Goal: Task Accomplishment & Management: Manage account settings

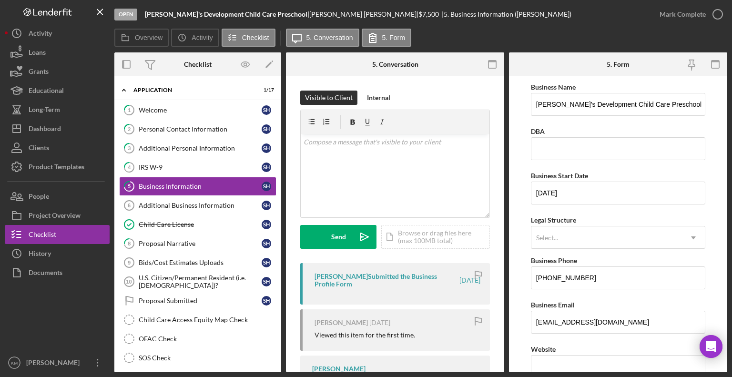
scroll to position [18, 0]
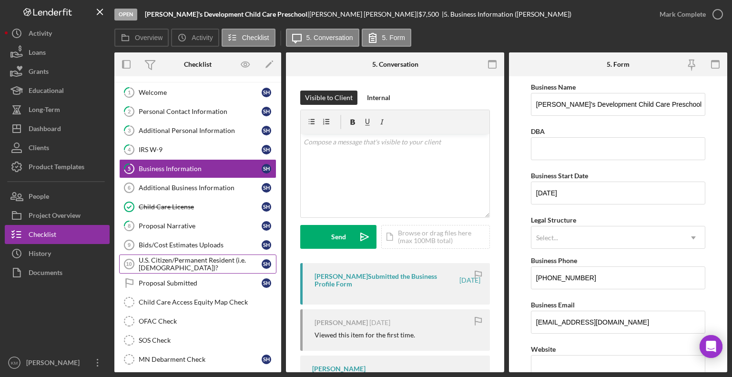
click at [174, 257] on div "U.S. Citizen/Permanent Resident (i.e. [DEMOGRAPHIC_DATA])?" at bounding box center [200, 263] width 123 height 15
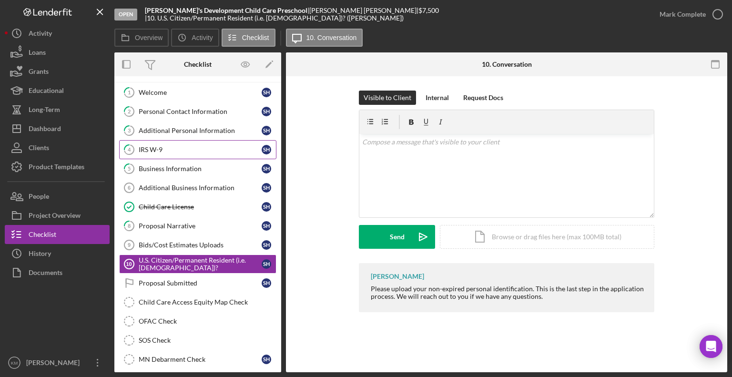
click at [175, 156] on link "4 IRS W-9 S H" at bounding box center [197, 149] width 157 height 19
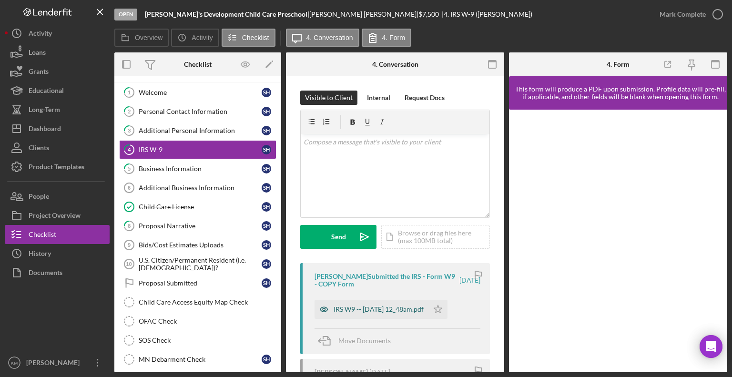
click at [410, 305] on div "IRS W9 -- 2025-06-29 12_48am.pdf" at bounding box center [372, 309] width 114 height 19
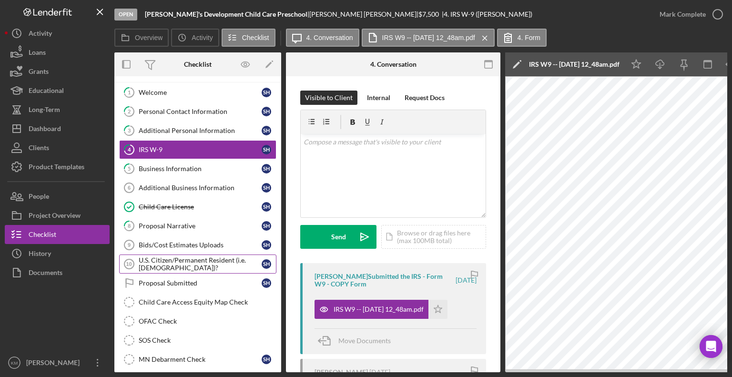
click at [196, 259] on div "U.S. Citizen/Permanent Resident (i.e. [DEMOGRAPHIC_DATA])?" at bounding box center [200, 263] width 123 height 15
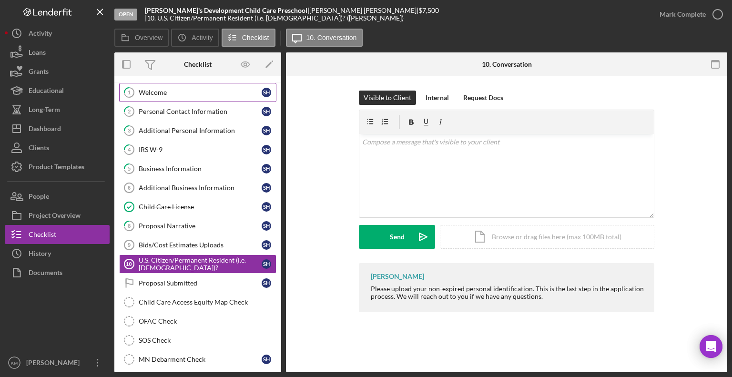
click at [168, 93] on div "Welcome" at bounding box center [200, 93] width 123 height 8
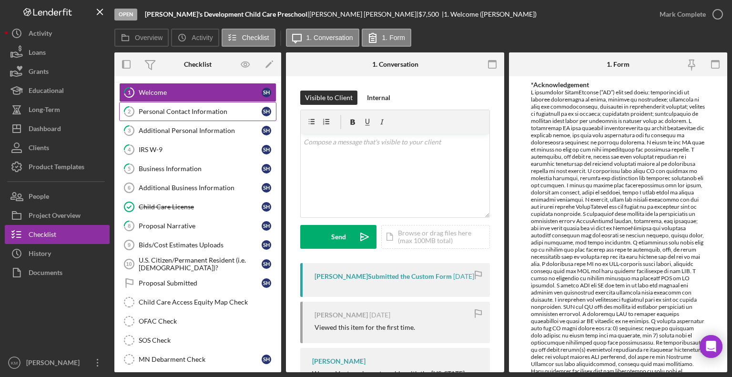
click at [168, 103] on link "2 Personal Contact Information S H" at bounding box center [197, 111] width 157 height 19
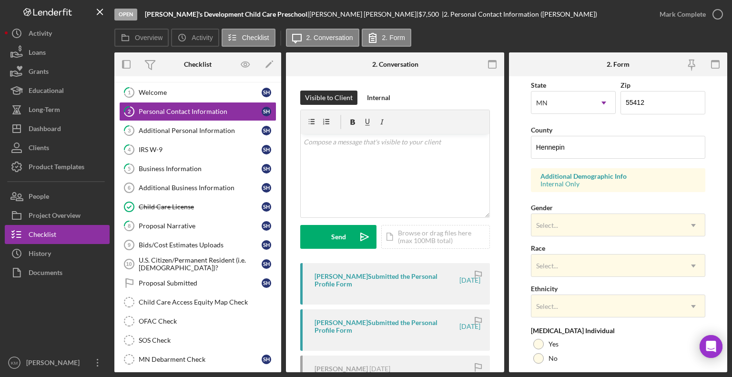
scroll to position [271, 0]
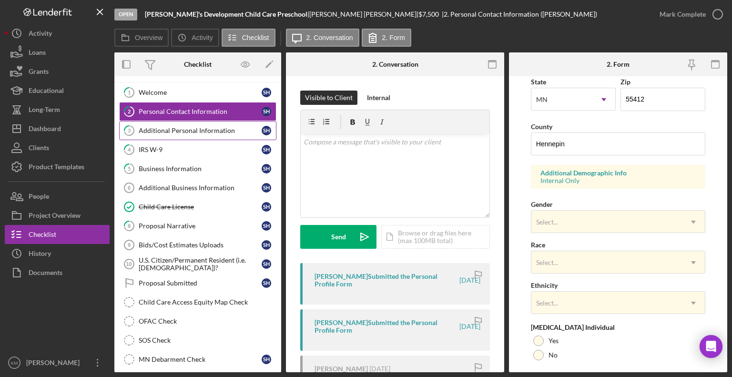
click at [208, 133] on div "Additional Personal Information" at bounding box center [200, 131] width 123 height 8
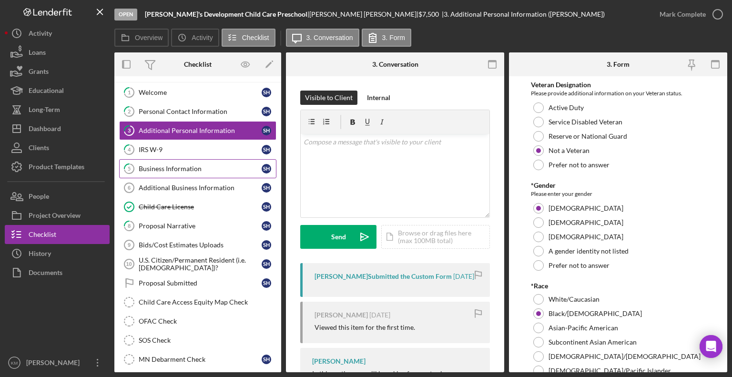
click at [191, 167] on div "Business Information" at bounding box center [200, 169] width 123 height 8
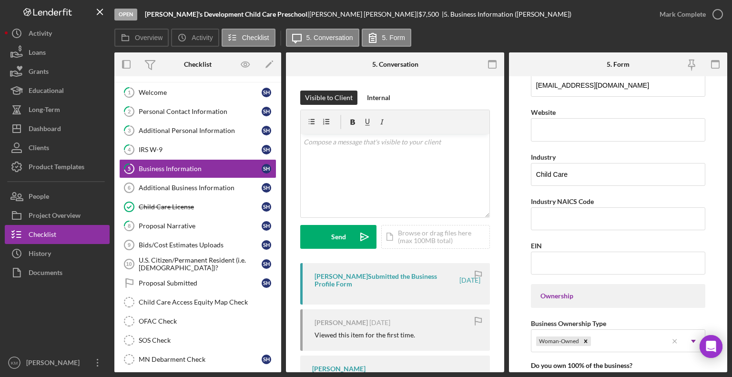
scroll to position [238, 0]
click at [626, 218] on input "Industry NAICS Code" at bounding box center [618, 217] width 174 height 23
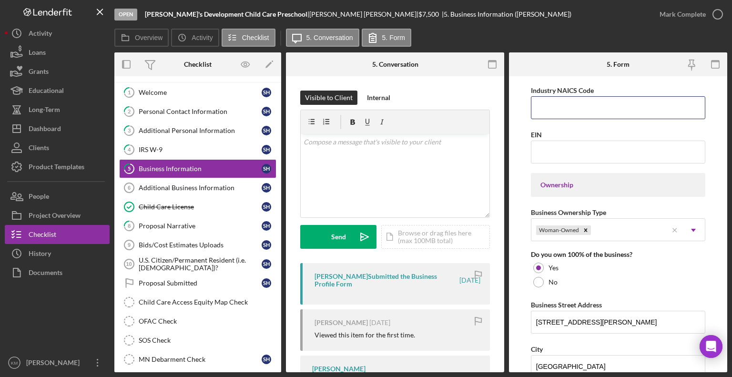
scroll to position [374, 0]
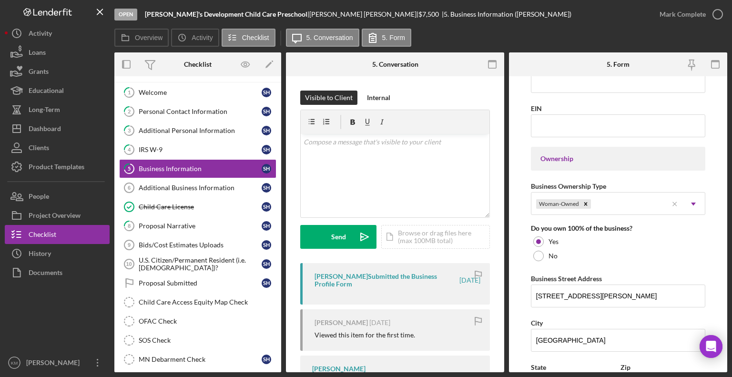
click at [732, 215] on div "Open Sarah's Development Child Care Preschool | Sarah Holliday | $7,500 $7,500 …" at bounding box center [366, 188] width 732 height 377
drag, startPoint x: 535, startPoint y: 293, endPoint x: 623, endPoint y: 288, distance: 87.4
click at [623, 288] on input "4026 Bryant Avenue North" at bounding box center [618, 296] width 174 height 23
click at [132, 322] on icon at bounding box center [129, 322] width 10 height 10
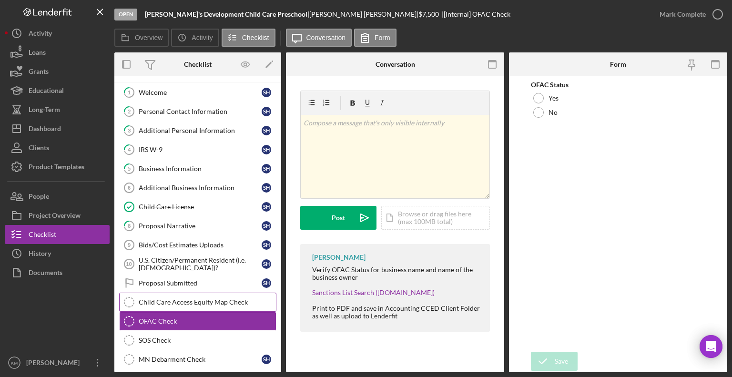
click at [131, 302] on icon "Child Care Access Equity Map Check" at bounding box center [129, 302] width 24 height 24
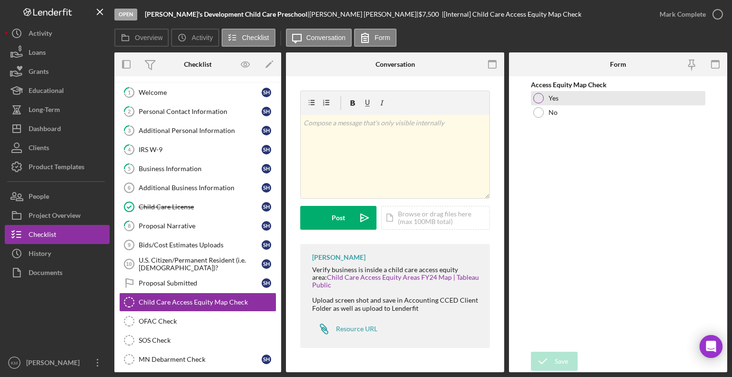
click at [541, 98] on div at bounding box center [538, 98] width 10 height 10
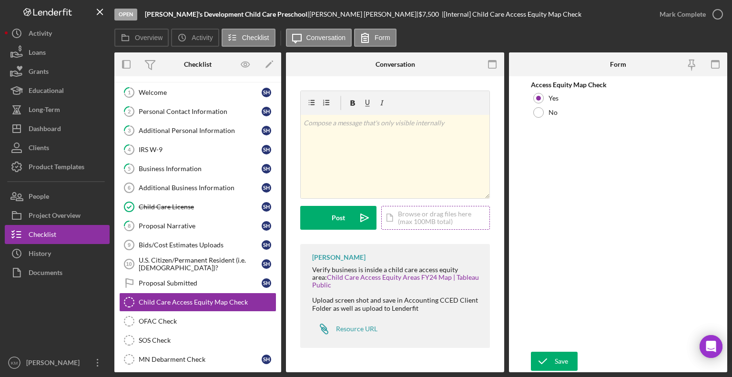
click at [395, 217] on div "Icon/Document Browse or drag files here (max 100MB total) Tap to choose files o…" at bounding box center [435, 218] width 109 height 24
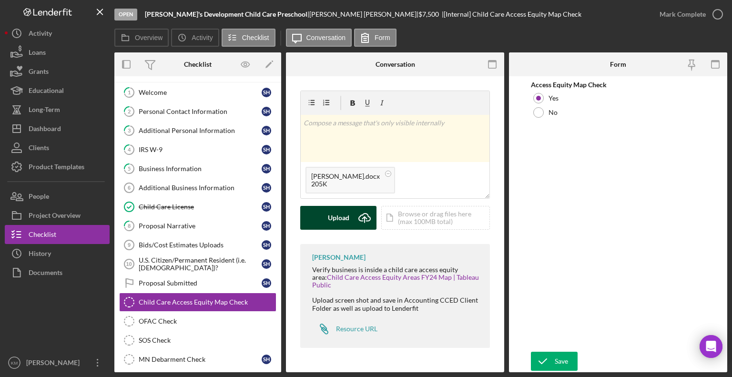
click at [333, 227] on div "Upload" at bounding box center [338, 218] width 21 height 24
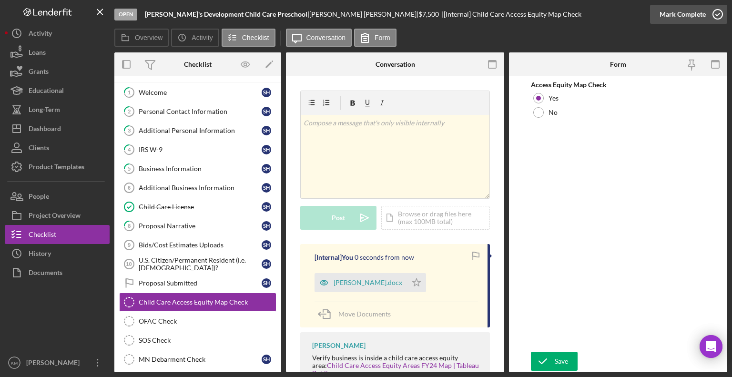
click at [722, 20] on icon "button" at bounding box center [718, 14] width 24 height 24
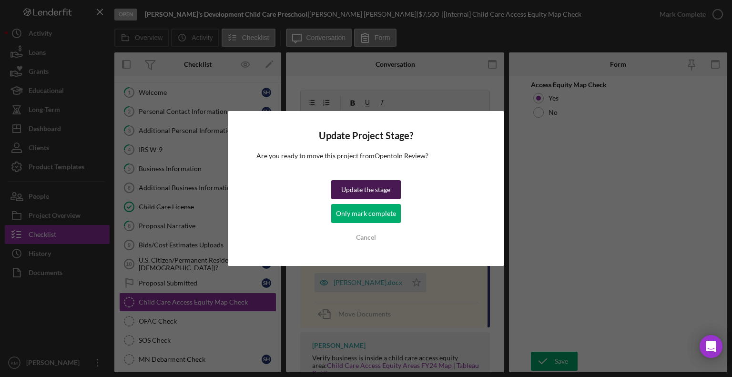
click at [384, 189] on div "Update the stage" at bounding box center [365, 189] width 49 height 19
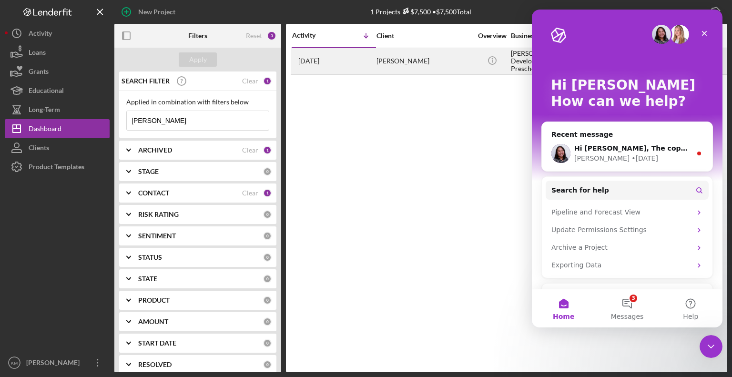
click at [404, 64] on div "Sarah Holliday" at bounding box center [424, 61] width 95 height 25
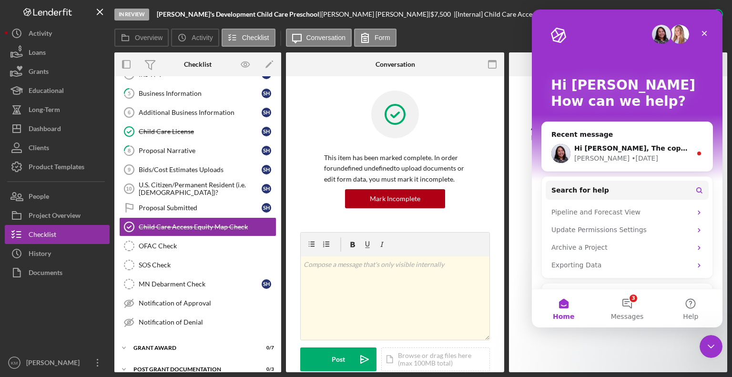
scroll to position [93, 0]
click at [708, 41] on div "Close" at bounding box center [704, 33] width 17 height 17
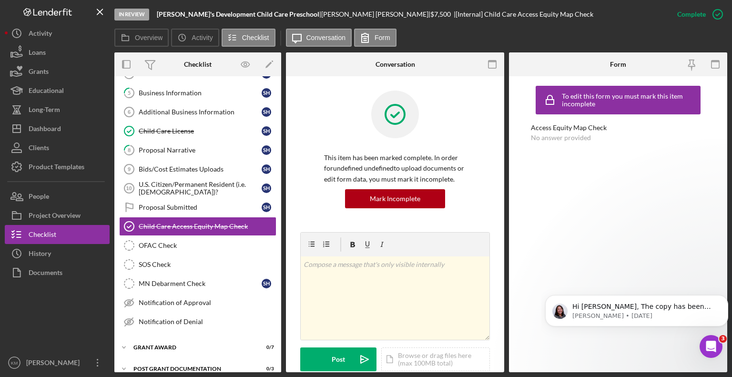
scroll to position [0, 0]
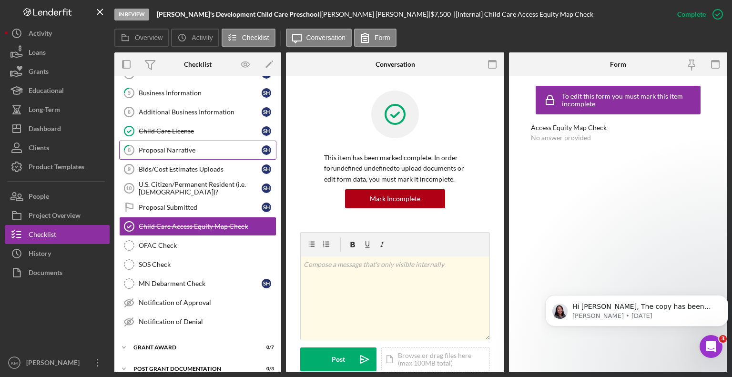
click at [181, 154] on link "8 Proposal Narrative S H" at bounding box center [197, 150] width 157 height 19
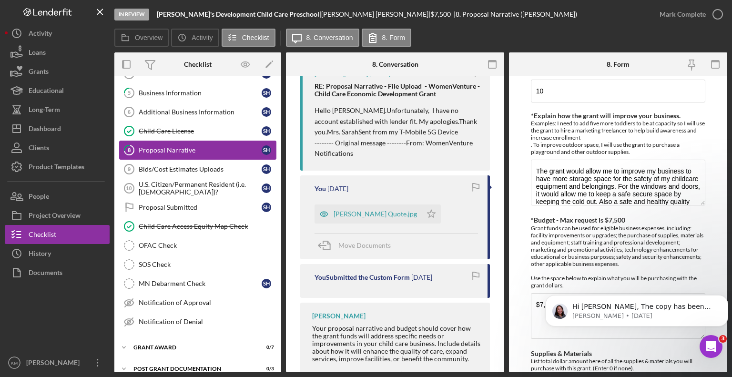
scroll to position [206, 0]
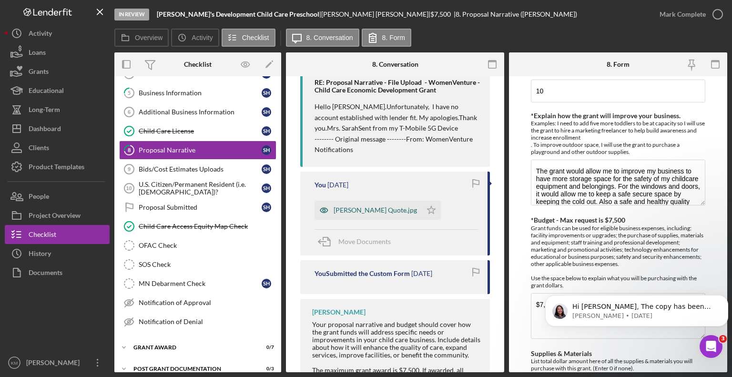
click at [349, 203] on div "Holliday Quote.jpg" at bounding box center [368, 210] width 107 height 19
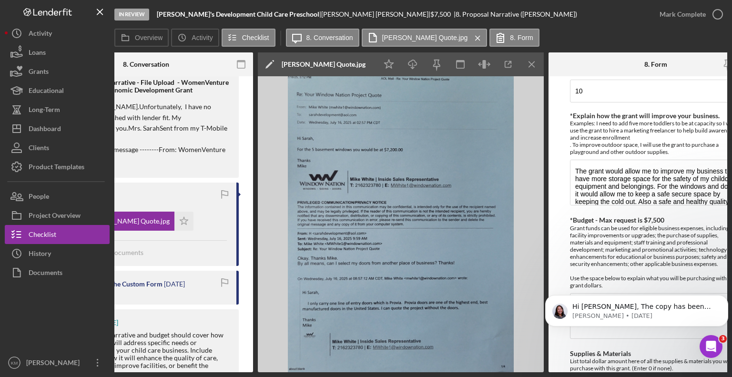
scroll to position [0, 283]
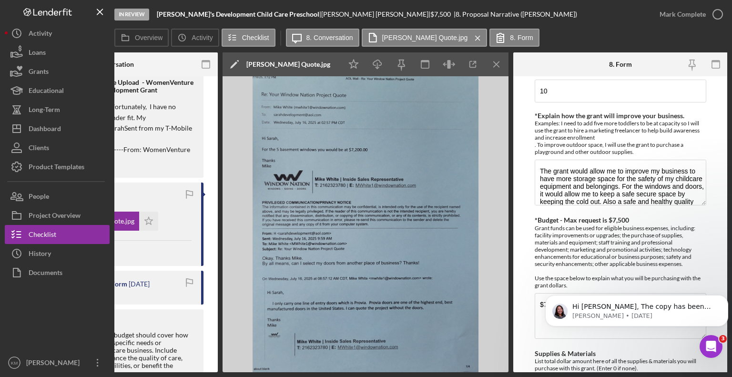
drag, startPoint x: 728, startPoint y: 163, endPoint x: 729, endPoint y: 176, distance: 12.9
click at [729, 176] on div "In Review Sarah's Development Child Care Preschool | Sarah Holliday | $7,500 $7…" at bounding box center [366, 188] width 732 height 377
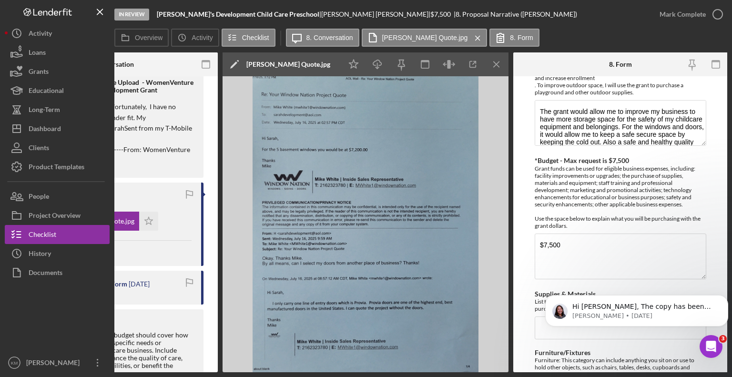
scroll to position [0, 0]
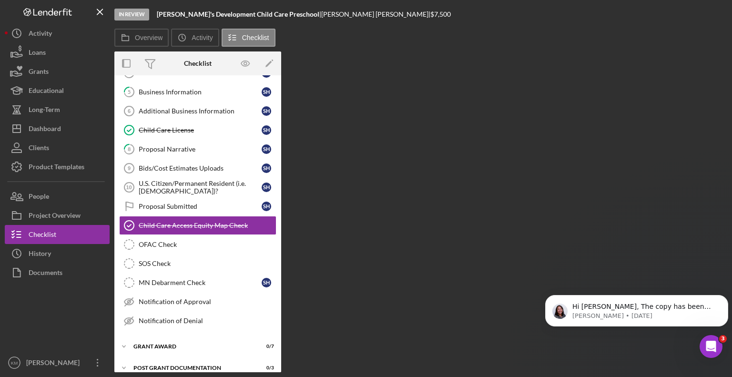
scroll to position [94, 0]
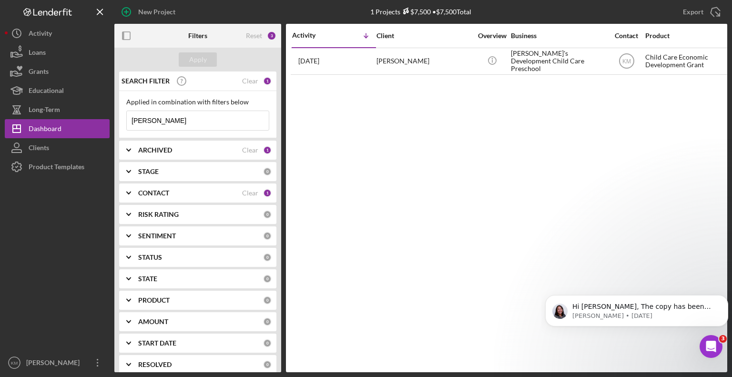
click at [172, 118] on input "Holliday" at bounding box center [198, 120] width 142 height 19
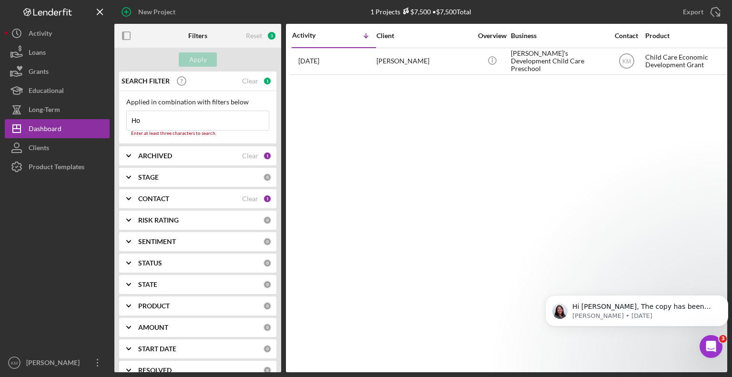
type input "H"
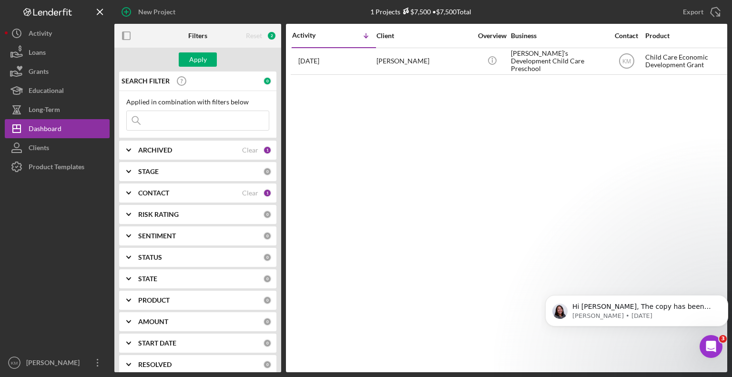
paste input "[PERSON_NAME]"
type input "[PERSON_NAME]"
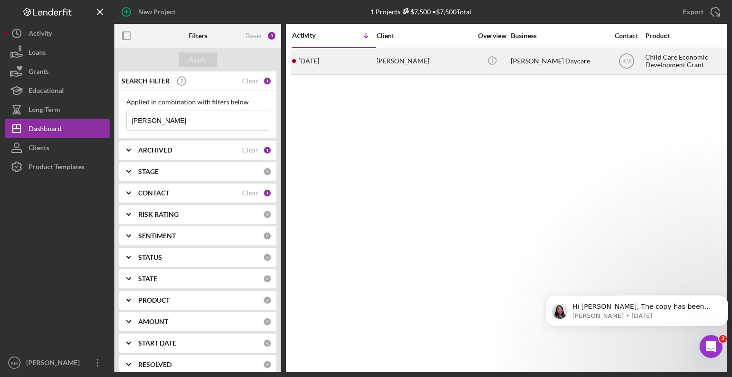
click at [416, 64] on div "[PERSON_NAME]" at bounding box center [424, 61] width 95 height 25
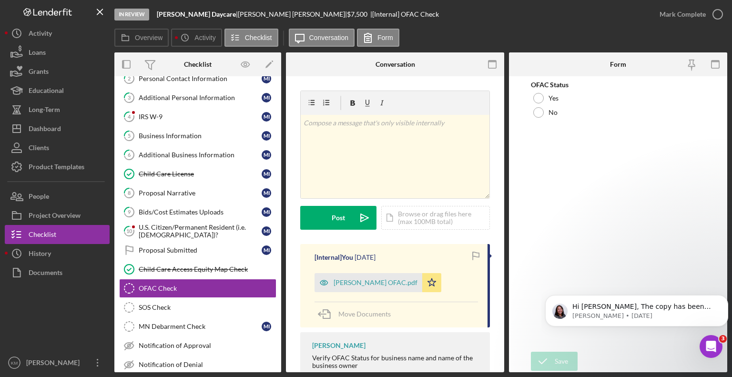
scroll to position [50, 0]
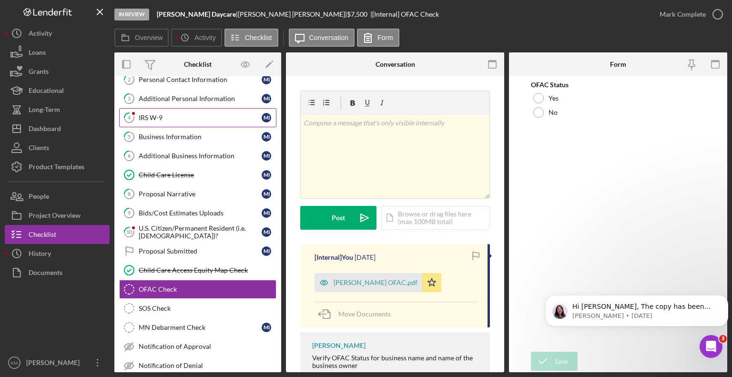
click at [168, 118] on div "IRS W-9" at bounding box center [200, 118] width 123 height 8
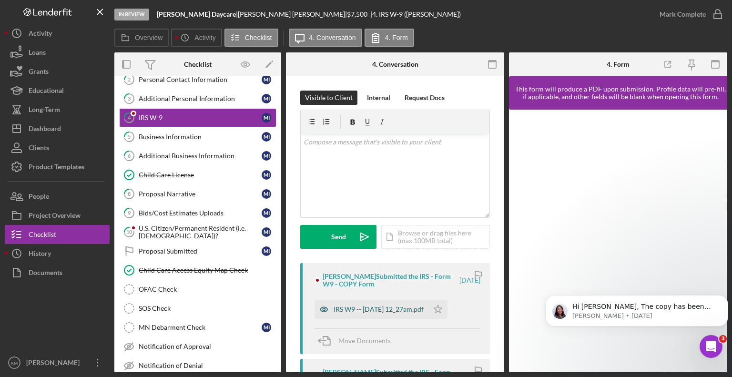
click at [407, 307] on div "IRS W9 -- 2025-07-17 12_27am.pdf" at bounding box center [379, 310] width 90 height 8
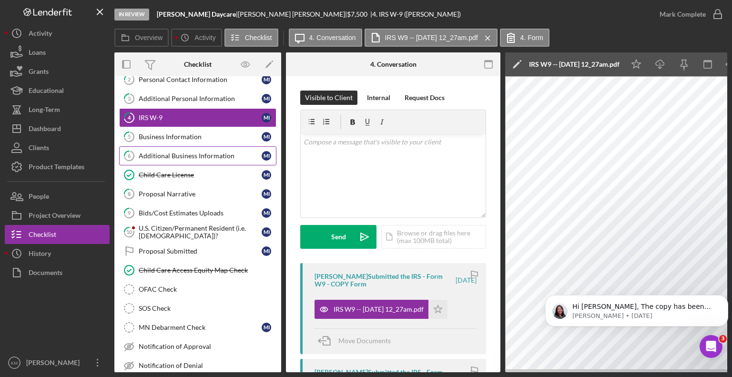
click at [184, 154] on div "Additional Business Information" at bounding box center [200, 156] width 123 height 8
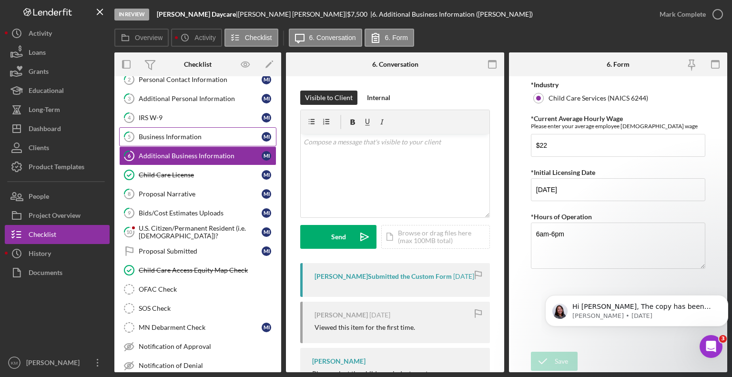
click at [184, 131] on link "5 Business Information M I" at bounding box center [197, 136] width 157 height 19
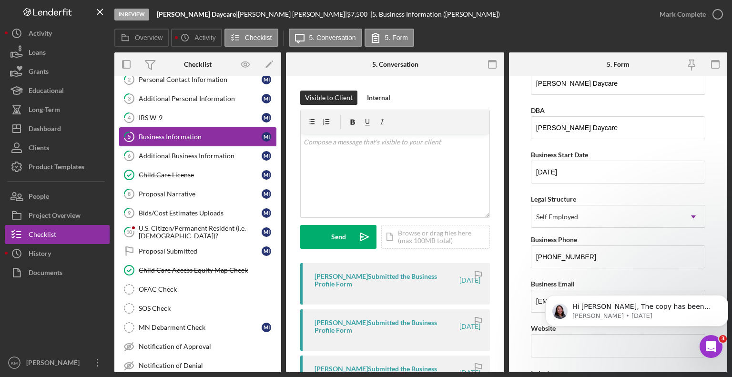
scroll to position [23, 0]
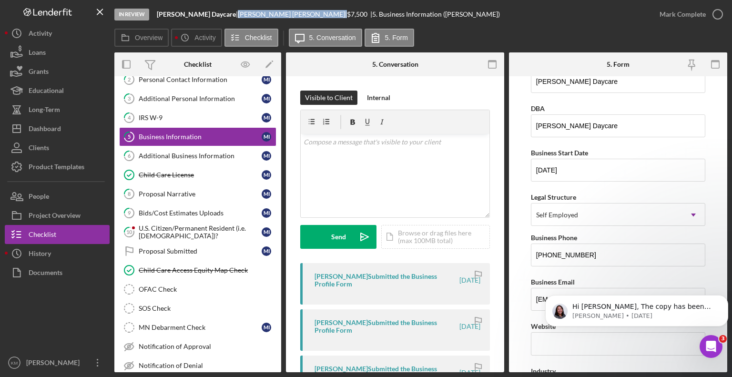
drag, startPoint x: 215, startPoint y: 12, endPoint x: 261, endPoint y: 14, distance: 46.3
click at [261, 14] on div "Mariam Ibrahim |" at bounding box center [292, 14] width 109 height 8
copy div "Mariam Ibrahim"
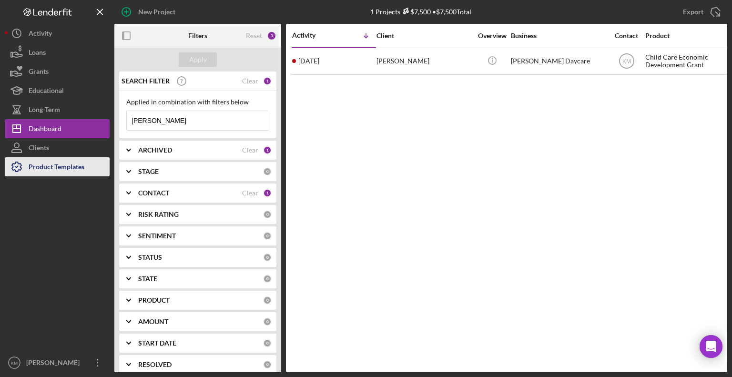
click at [71, 171] on div "Product Templates" at bounding box center [57, 167] width 56 height 21
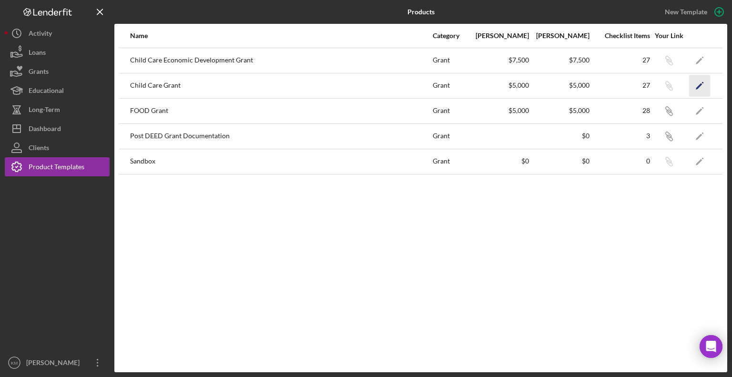
click at [696, 82] on icon "Icon/Edit" at bounding box center [699, 85] width 21 height 21
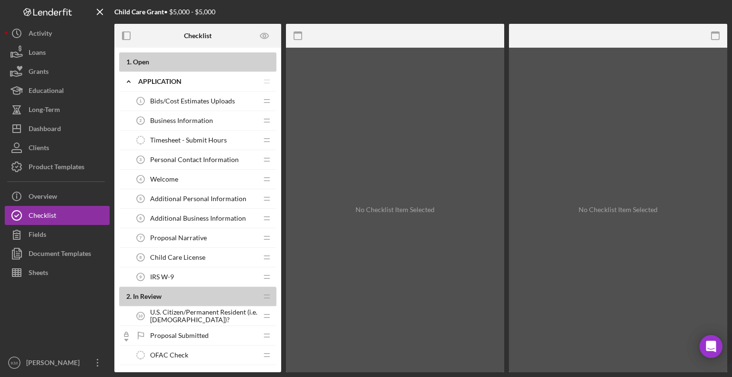
click at [210, 104] on span "Bids/Cost Estimates Uploads" at bounding box center [192, 101] width 85 height 8
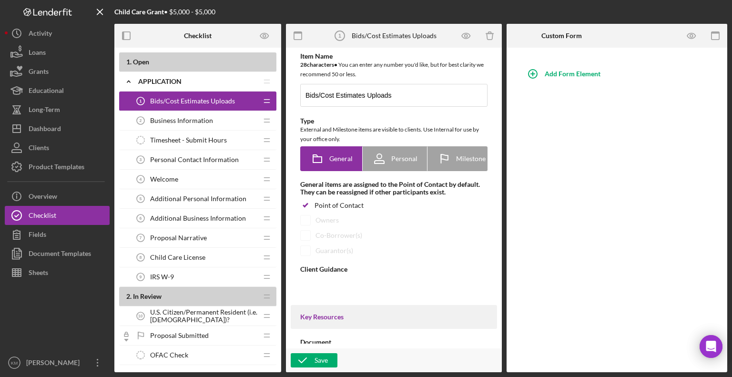
type textarea "<div>If you are using this grant to improve your property and you have bids and…"
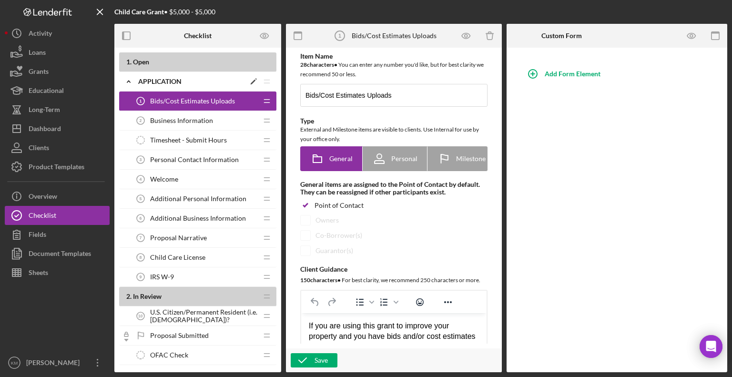
click at [126, 82] on icon "Icon/Expander" at bounding box center [128, 81] width 19 height 19
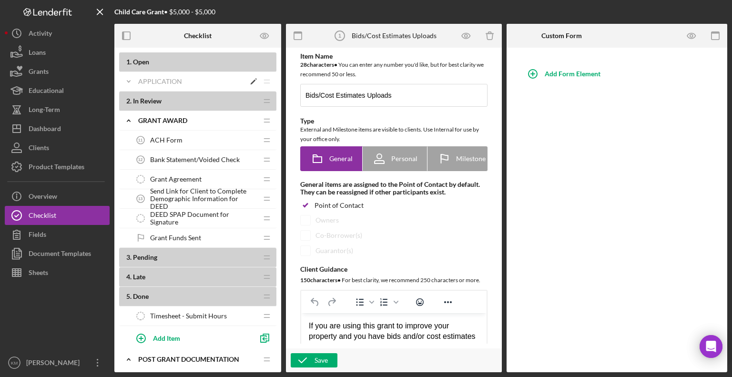
click at [133, 84] on icon "Icon/Expander" at bounding box center [128, 81] width 19 height 19
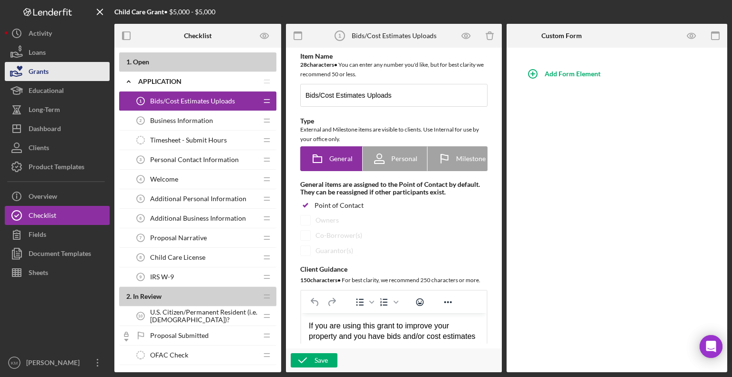
click at [71, 70] on button "Grants" at bounding box center [57, 71] width 105 height 19
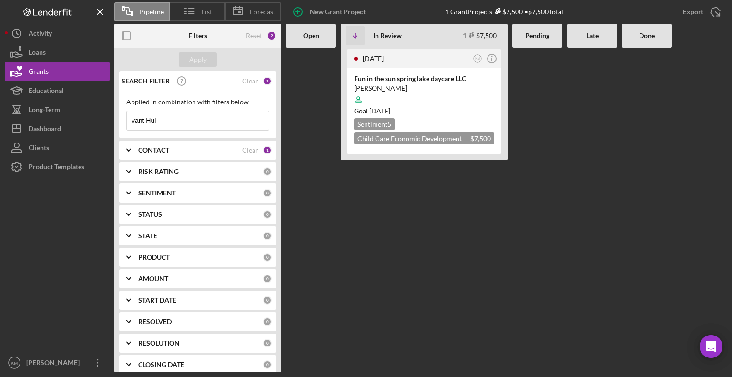
click at [160, 121] on input "vant Hul" at bounding box center [198, 120] width 142 height 19
type input "v"
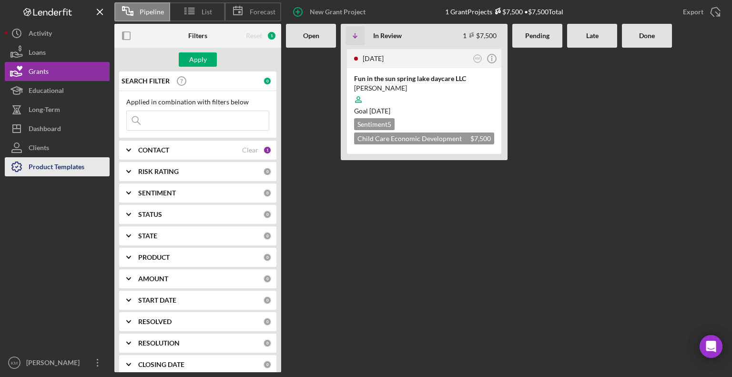
click at [65, 163] on div "Product Templates" at bounding box center [57, 167] width 56 height 21
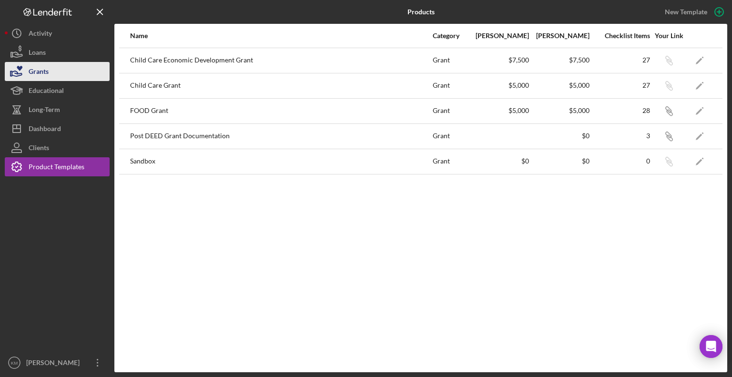
click at [60, 71] on button "Grants" at bounding box center [57, 71] width 105 height 19
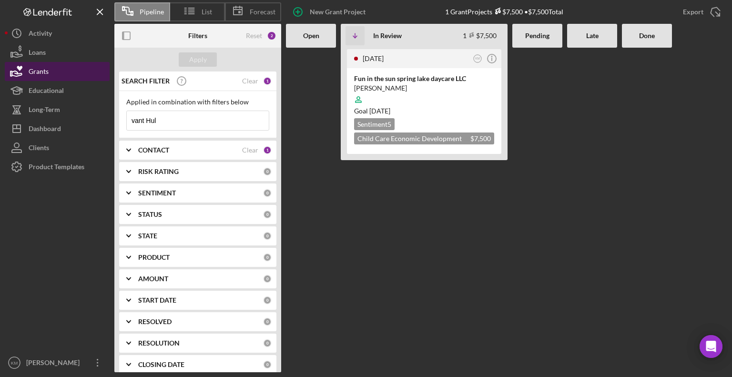
click at [60, 71] on button "Grants" at bounding box center [57, 71] width 105 height 19
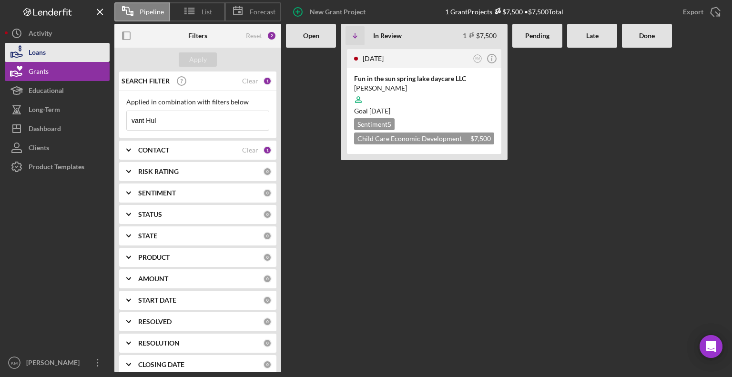
click at [51, 57] on button "Loans" at bounding box center [57, 52] width 105 height 19
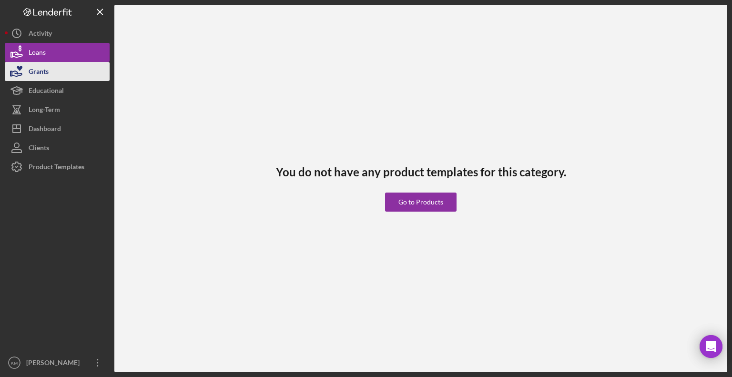
click at [49, 71] on button "Grants" at bounding box center [57, 71] width 105 height 19
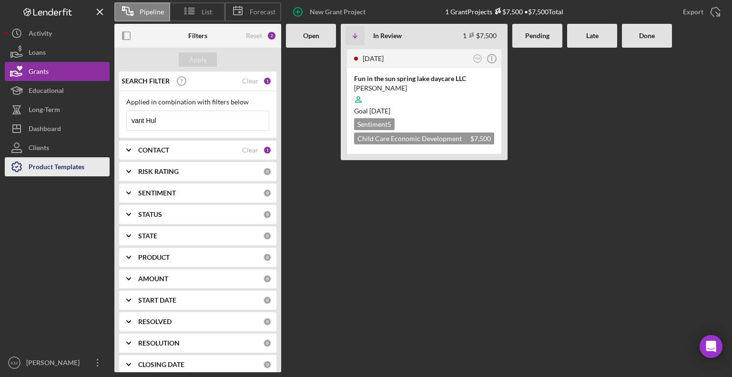
click at [64, 169] on div "Product Templates" at bounding box center [57, 167] width 56 height 21
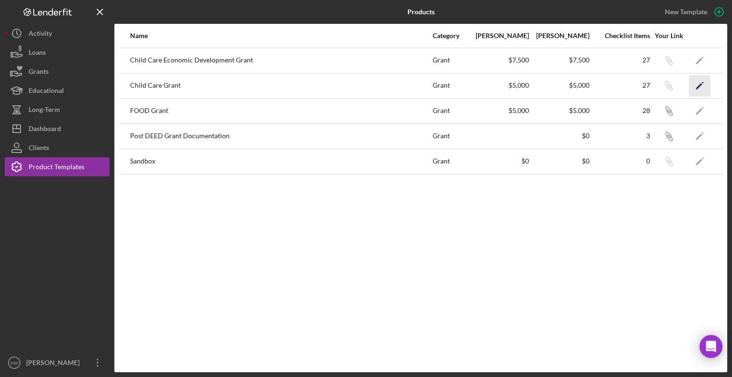
click at [702, 79] on icon "Icon/Edit" at bounding box center [699, 85] width 21 height 21
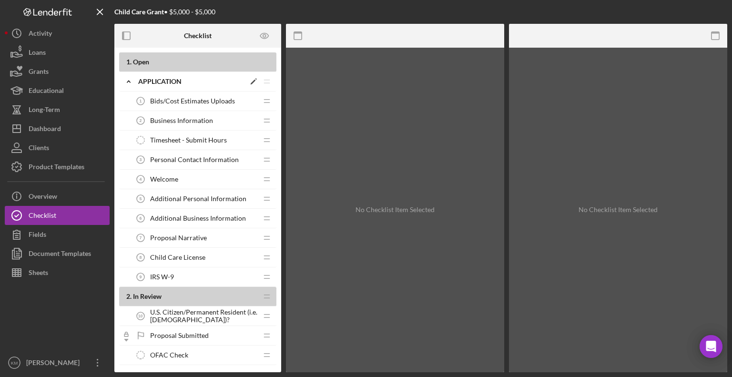
click at [164, 78] on div "Application" at bounding box center [191, 82] width 107 height 8
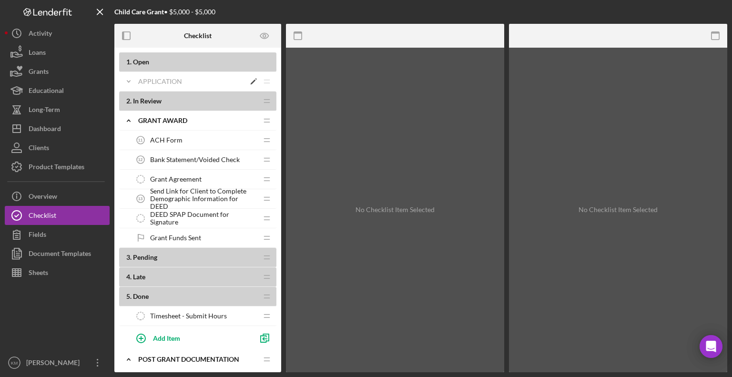
click at [164, 80] on div "Application" at bounding box center [191, 82] width 107 height 8
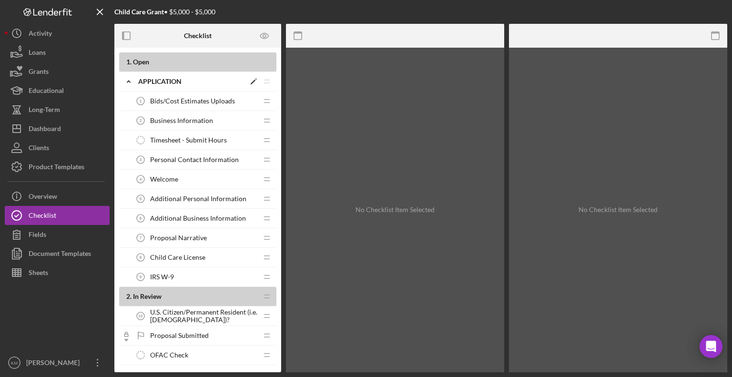
click at [129, 81] on polyline at bounding box center [128, 82] width 3 height 2
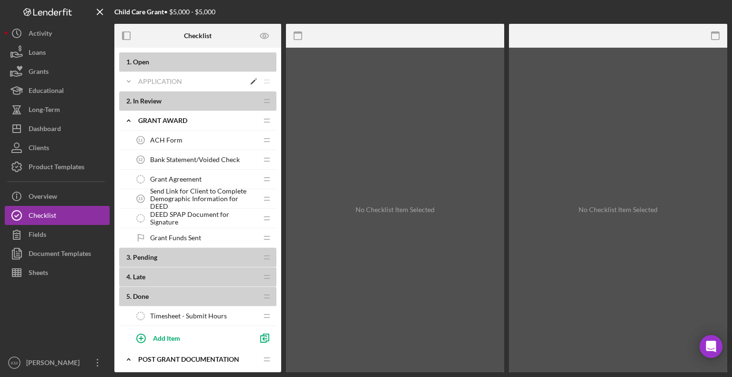
click at [125, 82] on icon "Icon/Expander" at bounding box center [128, 81] width 19 height 19
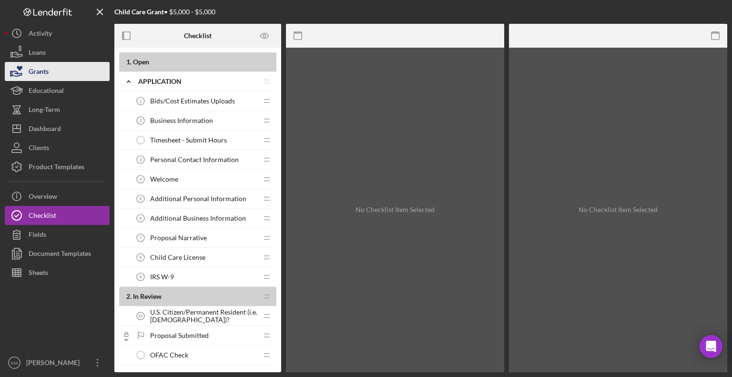
click at [64, 72] on button "Grants" at bounding box center [57, 71] width 105 height 19
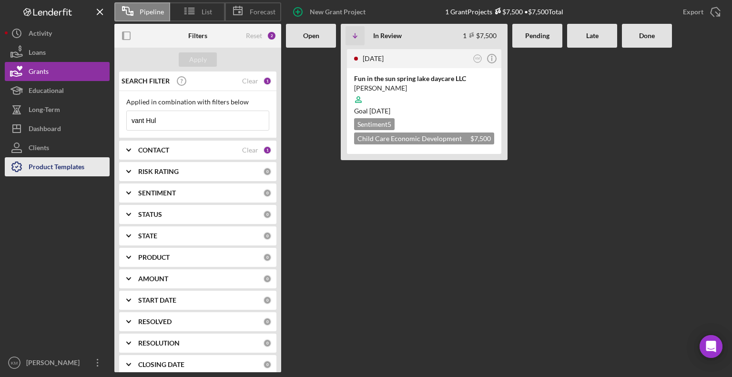
click at [54, 171] on div "Product Templates" at bounding box center [57, 167] width 56 height 21
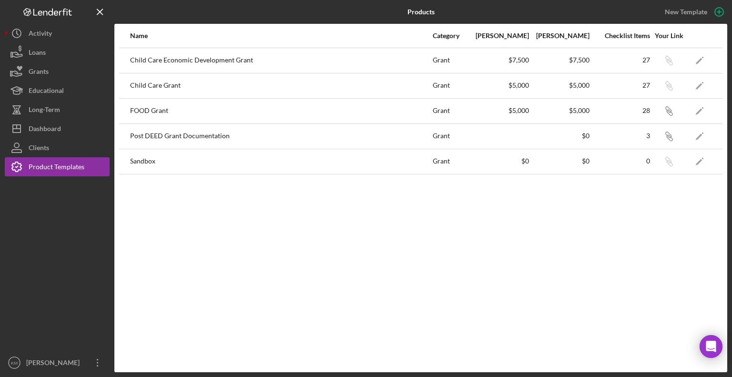
click at [185, 56] on div "Child Care Economic Development Grant" at bounding box center [281, 61] width 302 height 24
click at [703, 62] on icon "Icon/Edit" at bounding box center [699, 60] width 21 height 21
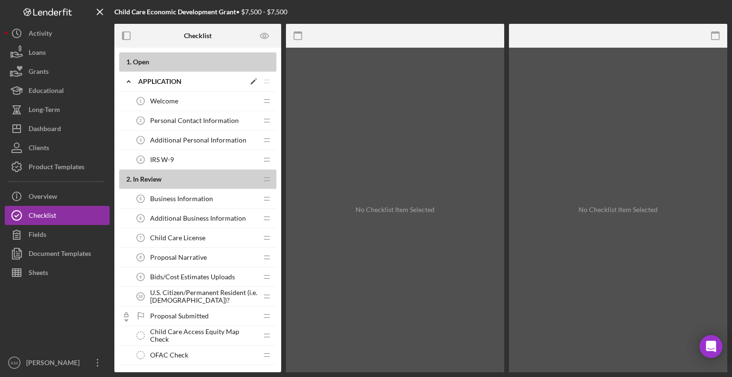
click at [191, 85] on div "Icon/Expander Application Icon/Edit Icon/Drag" at bounding box center [197, 82] width 157 height 20
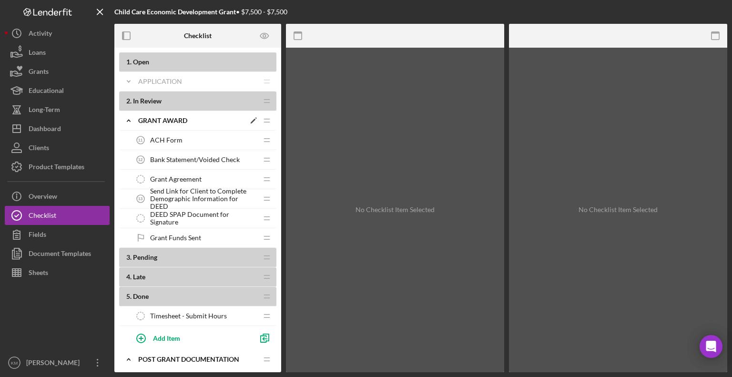
click at [170, 115] on div "Icon/Expander Grant Award Icon/Edit Icon/Drag" at bounding box center [197, 121] width 157 height 20
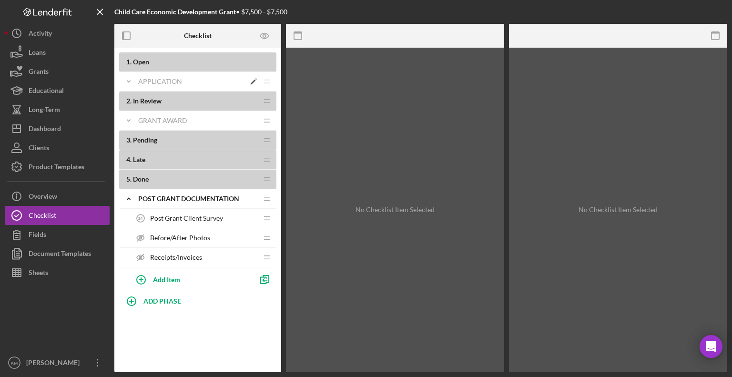
click at [133, 79] on icon "Icon/Expander" at bounding box center [128, 81] width 19 height 19
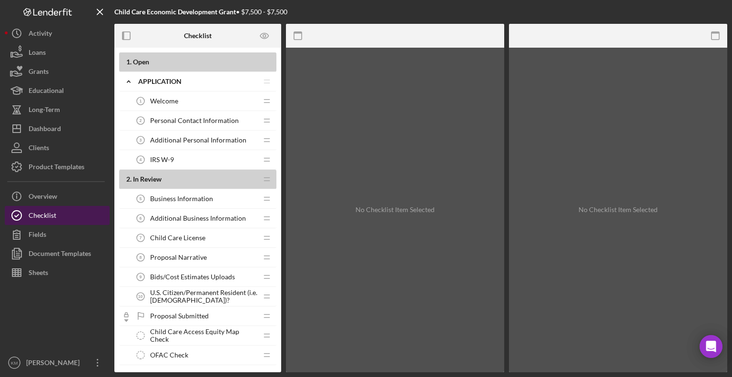
click at [61, 211] on button "Checklist" at bounding box center [57, 215] width 105 height 19
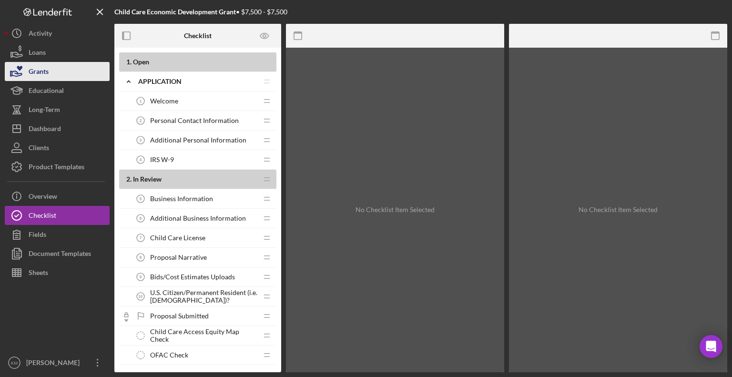
click at [62, 77] on button "Grants" at bounding box center [57, 71] width 105 height 19
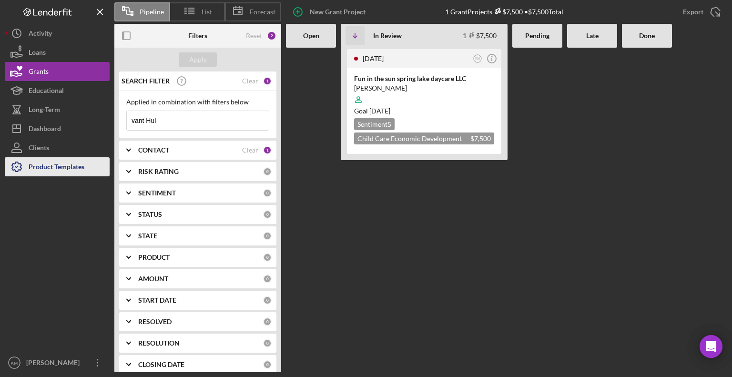
click at [73, 162] on div "Product Templates" at bounding box center [57, 167] width 56 height 21
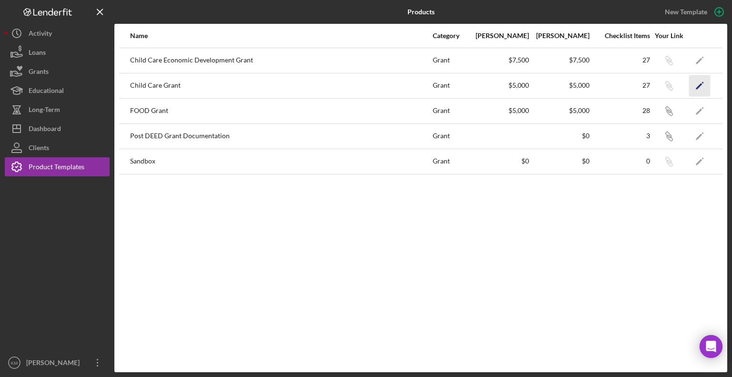
click at [705, 86] on icon "Icon/Edit" at bounding box center [699, 85] width 21 height 21
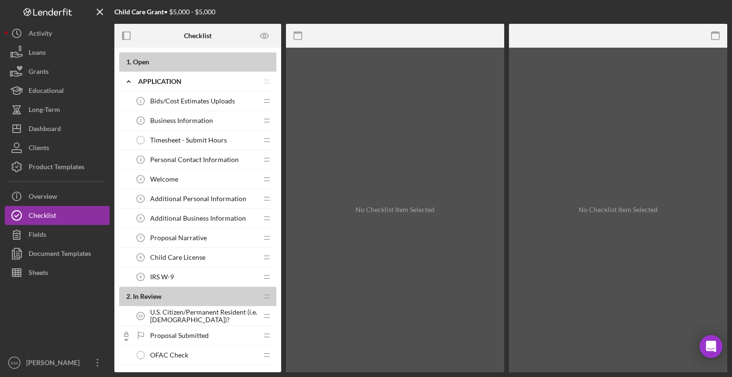
click at [231, 100] on span "Bids/Cost Estimates Uploads" at bounding box center [192, 101] width 85 height 8
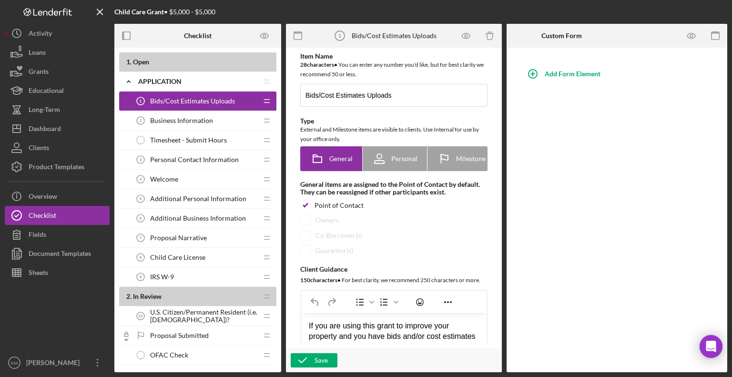
click at [215, 125] on div "Business Information 2 Business Information" at bounding box center [194, 120] width 126 height 19
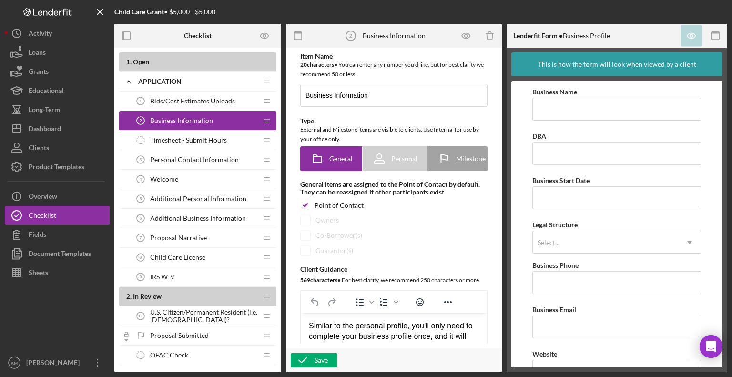
click at [212, 138] on span "Timesheet - Submit Hours" at bounding box center [188, 140] width 77 height 8
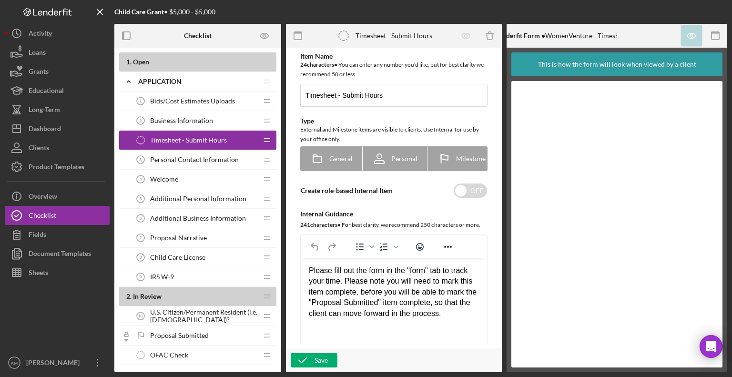
click at [213, 160] on span "Personal Contact Information" at bounding box center [194, 160] width 89 height 8
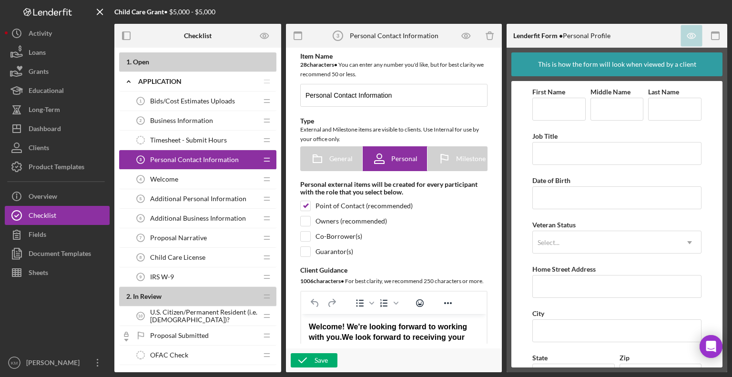
click at [203, 182] on div "Welcome 4 Welcome" at bounding box center [194, 179] width 126 height 19
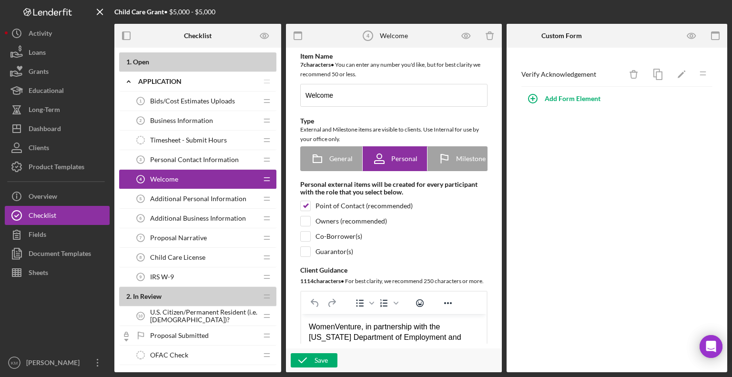
click at [183, 163] on div "Personal Contact Information 3 Personal Contact Information" at bounding box center [194, 159] width 126 height 19
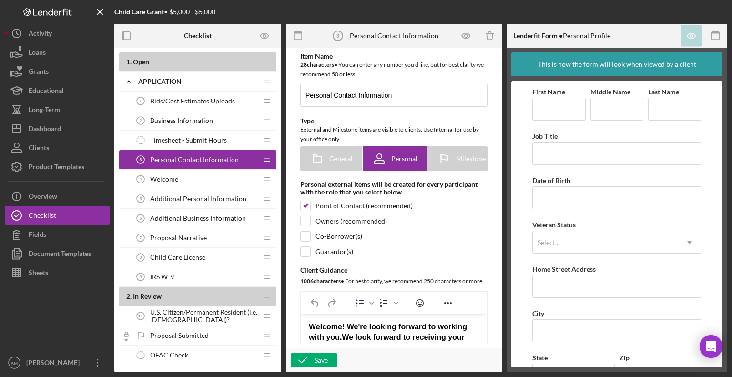
click at [183, 181] on div "Welcome 4 Welcome" at bounding box center [194, 179] width 126 height 19
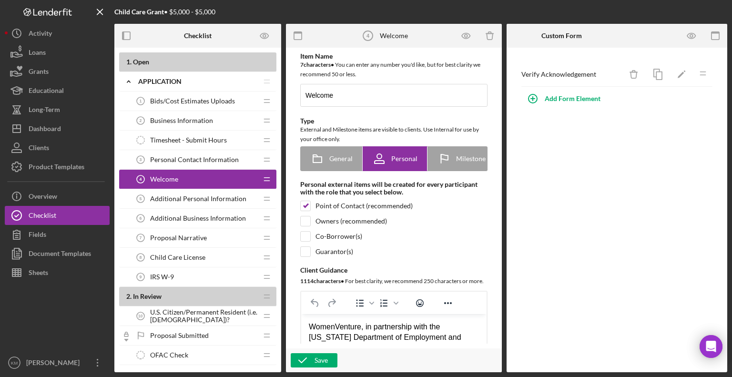
drag, startPoint x: 183, startPoint y: 179, endPoint x: 262, endPoint y: 154, distance: 83.2
click at [266, 181] on icon "Icon/Drag" at bounding box center [266, 179] width 19 height 19
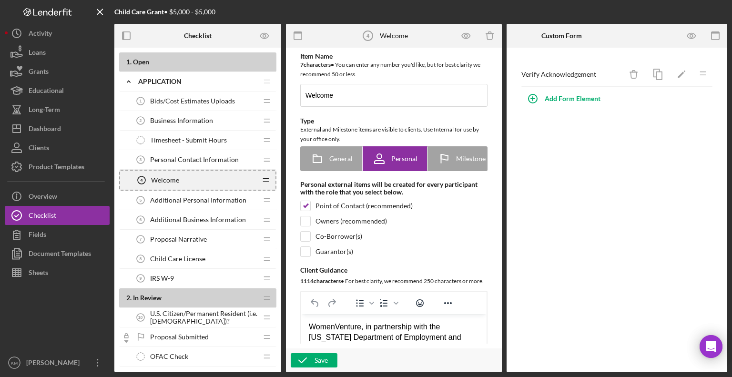
drag, startPoint x: 235, startPoint y: 181, endPoint x: 219, endPoint y: 93, distance: 88.7
click at [144, 181] on icon "Welcome 4" at bounding box center [141, 180] width 19 height 19
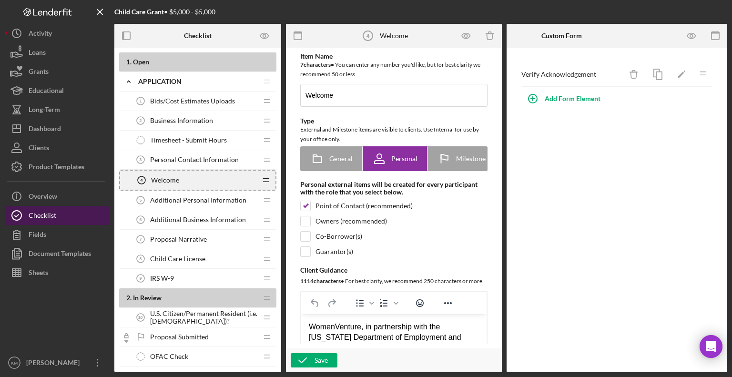
click at [78, 215] on button "Checklist" at bounding box center [57, 215] width 105 height 19
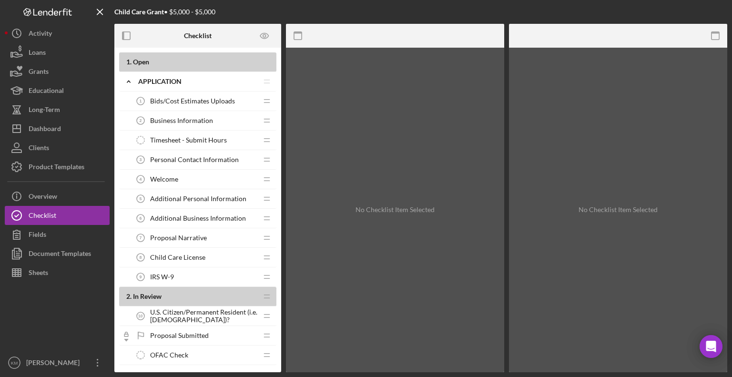
click at [179, 101] on span "Bids/Cost Estimates Uploads" at bounding box center [192, 101] width 85 height 8
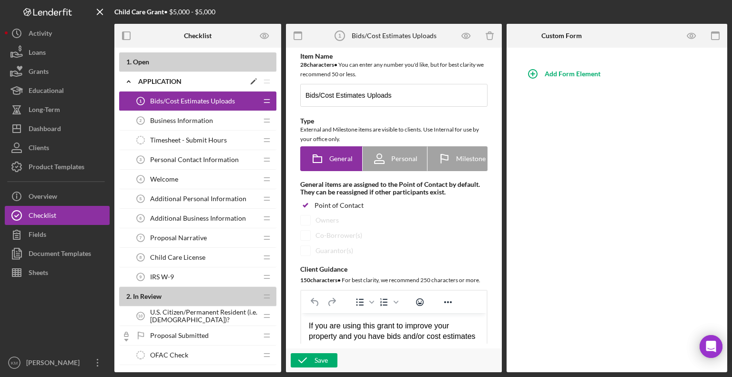
click at [132, 82] on icon "Icon/Expander" at bounding box center [128, 81] width 19 height 19
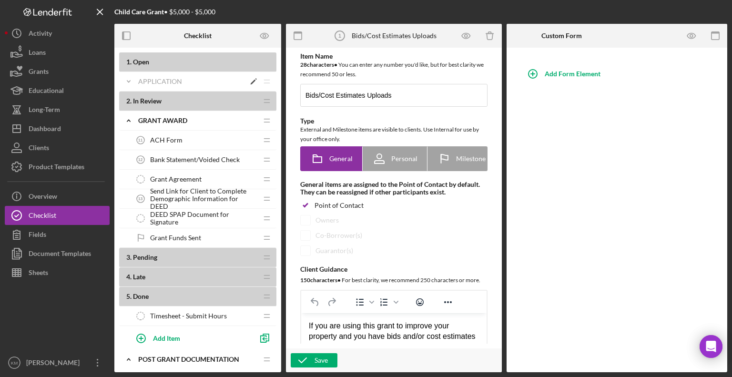
click at [130, 82] on icon "Icon/Expander" at bounding box center [128, 81] width 19 height 19
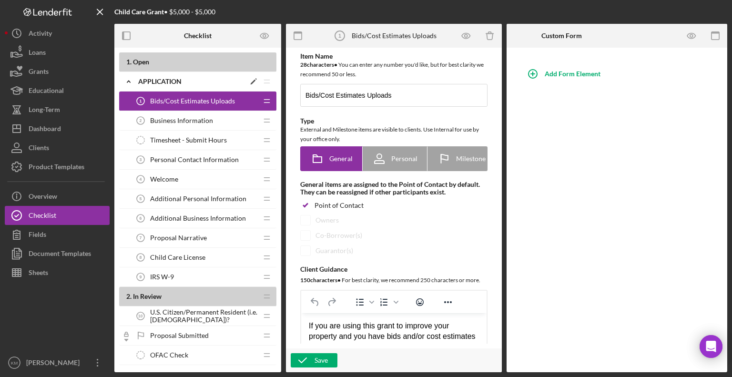
click at [130, 82] on icon "Icon/Expander" at bounding box center [128, 81] width 19 height 19
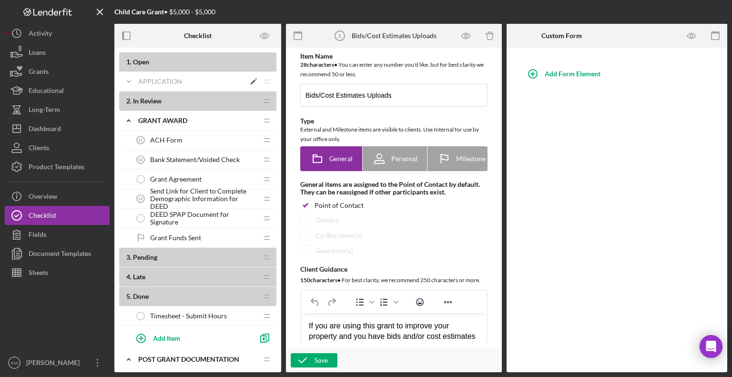
click at [131, 82] on icon "Icon/Expander" at bounding box center [128, 81] width 19 height 19
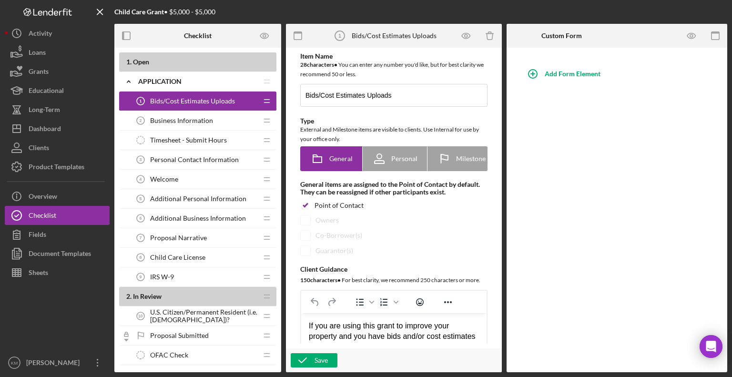
drag, startPoint x: 169, startPoint y: 179, endPoint x: 594, endPoint y: 108, distance: 431.6
click at [594, 108] on div "Checklist 1 . Open Icon/Expander Application Icon/Edit Icon/Drag Bids/Cost Esti…" at bounding box center [420, 198] width 613 height 348
click at [159, 173] on div "Welcome 4 Welcome" at bounding box center [194, 179] width 126 height 19
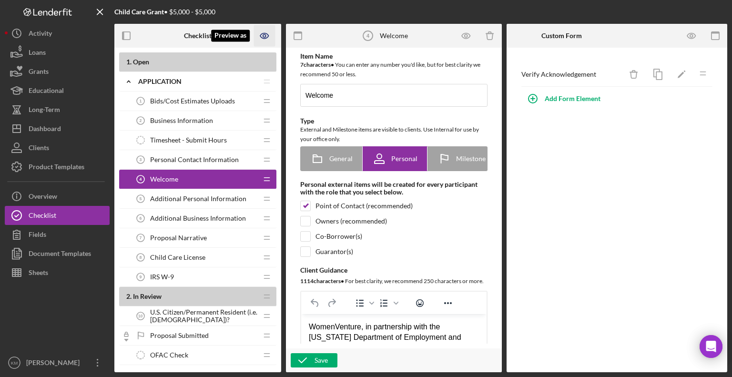
click at [266, 36] on icon "Preview as" at bounding box center [264, 35] width 21 height 21
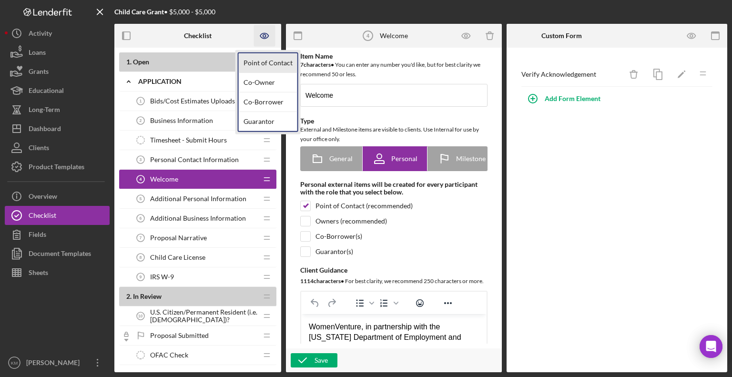
click at [260, 64] on link "Point of Contact" at bounding box center [268, 63] width 59 height 20
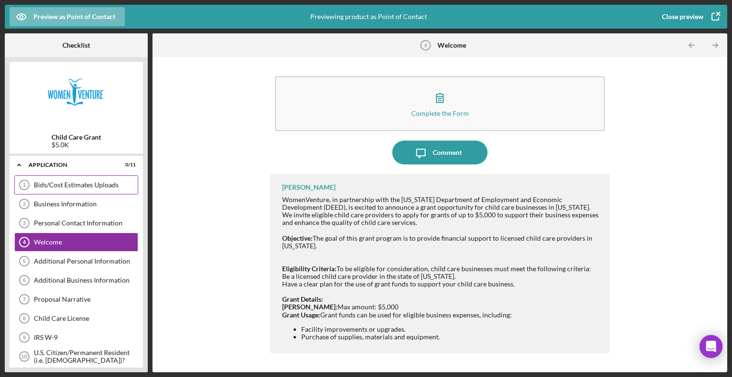
drag, startPoint x: 101, startPoint y: 242, endPoint x: 123, endPoint y: 179, distance: 66.3
click at [123, 179] on div "Bids/Cost Estimates Uploads 1 Bids/Cost Estimates Uploads Business Information …" at bounding box center [76, 282] width 133 height 214
click at [700, 12] on div "Close preview" at bounding box center [682, 16] width 41 height 19
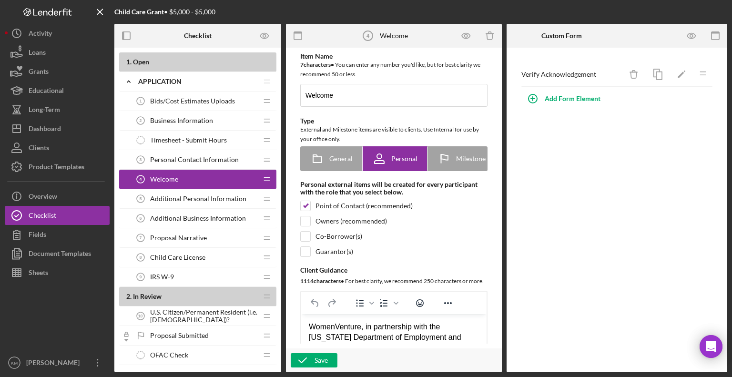
click at [153, 181] on span "Welcome" at bounding box center [164, 179] width 28 height 8
click at [266, 178] on icon "Icon/Drag" at bounding box center [266, 179] width 19 height 19
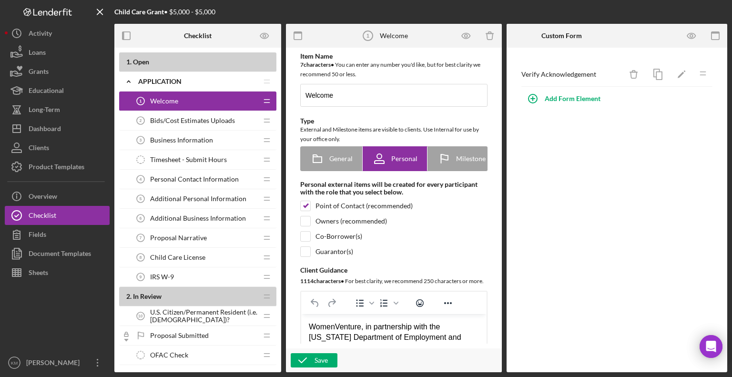
click at [156, 180] on span "Personal Contact Information" at bounding box center [194, 179] width 89 height 8
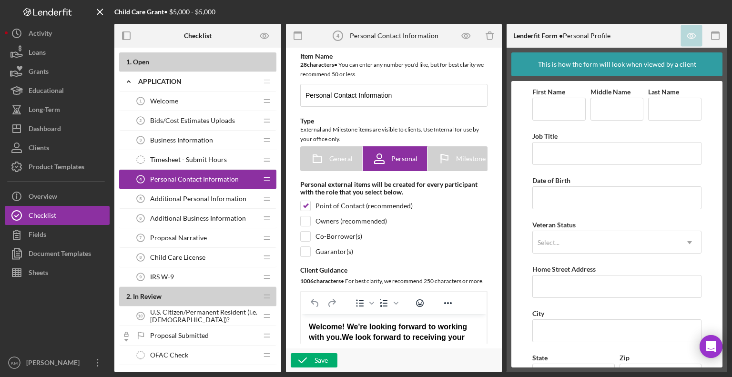
drag, startPoint x: 168, startPoint y: 169, endPoint x: 172, endPoint y: 152, distance: 17.6
click at [154, 173] on div "Personal Contact Information 4 Personal Contact Information" at bounding box center [194, 179] width 126 height 19
drag, startPoint x: 140, startPoint y: 172, endPoint x: 168, endPoint y: 117, distance: 61.0
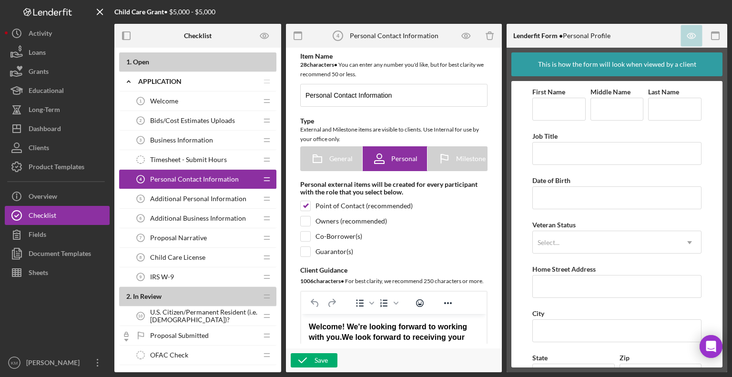
click at [125, 182] on div "Personal Contact Information 4 Personal Contact Information Icon/Drag" at bounding box center [197, 180] width 157 height 20
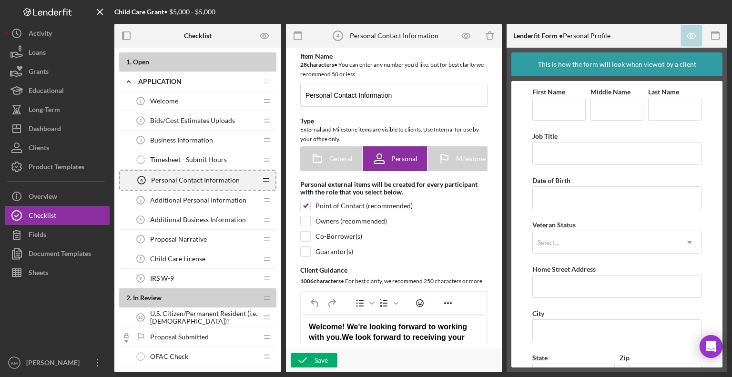
click at [269, 186] on icon "Icon/Drag" at bounding box center [265, 180] width 19 height 19
drag, startPoint x: 241, startPoint y: 171, endPoint x: 216, endPoint y: 190, distance: 31.6
drag, startPoint x: 210, startPoint y: 181, endPoint x: 223, endPoint y: 106, distance: 75.5
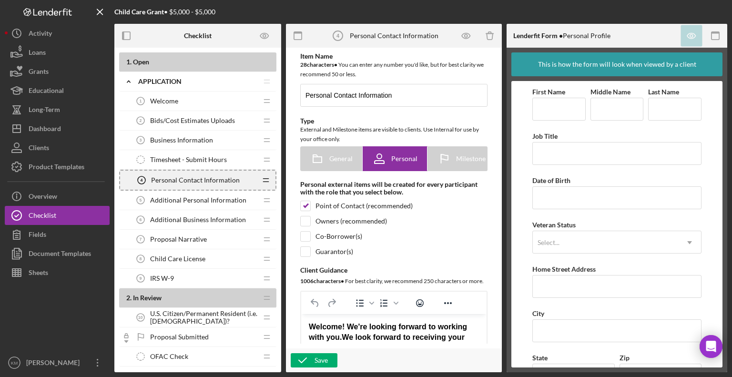
drag, startPoint x: 128, startPoint y: 181, endPoint x: 134, endPoint y: 136, distance: 45.8
click at [132, 174] on icon "Personal Contact Information 4" at bounding box center [141, 180] width 19 height 19
drag, startPoint x: 132, startPoint y: 178, endPoint x: 142, endPoint y: 111, distance: 68.5
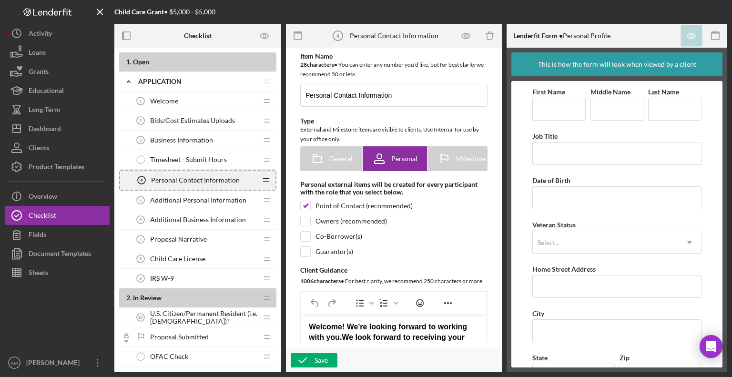
click at [222, 186] on div "Personal Contact Information 4 Personal Contact Information" at bounding box center [194, 180] width 124 height 19
drag, startPoint x: 221, startPoint y: 181, endPoint x: 229, endPoint y: 119, distance: 62.4
click at [127, 178] on div "Personal Contact Information 4 Personal Contact Information Icon/Drag" at bounding box center [197, 180] width 157 height 21
click at [126, 184] on div "Personal Contact Information 4 Personal Contact Information Icon/Drag" at bounding box center [197, 180] width 157 height 21
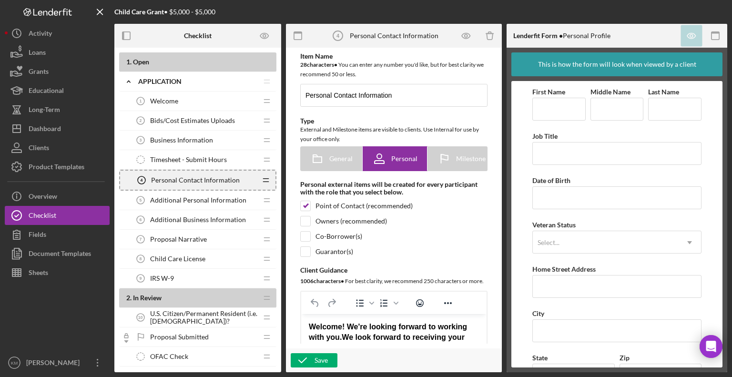
click at [129, 183] on div "Personal Contact Information 4 Personal Contact Information Icon/Drag" at bounding box center [197, 180] width 157 height 21
click at [127, 230] on div "Proposal Narrative 7 Proposal Narrative Icon/Drag" at bounding box center [197, 240] width 157 height 20
click at [235, 178] on span "Personal Contact Information" at bounding box center [195, 180] width 89 height 8
drag, startPoint x: 235, startPoint y: 178, endPoint x: 230, endPoint y: 109, distance: 68.9
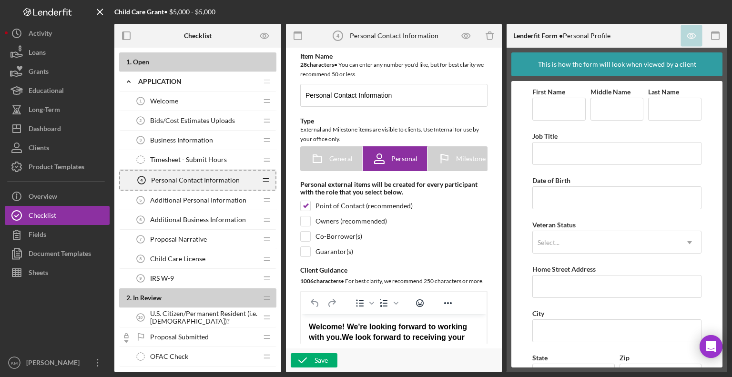
click at [210, 106] on div "Welcome 1 Welcome" at bounding box center [194, 101] width 126 height 19
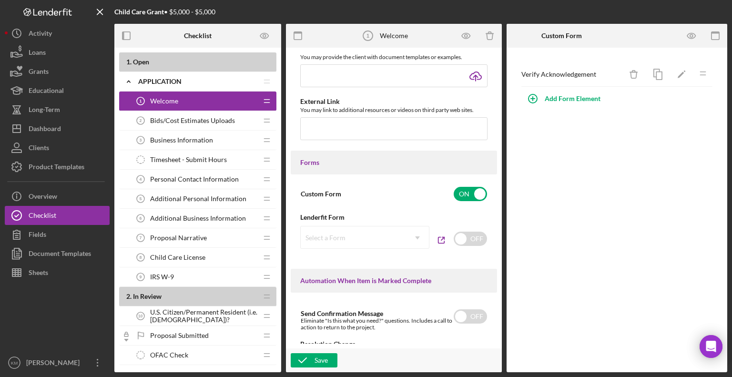
scroll to position [437, 0]
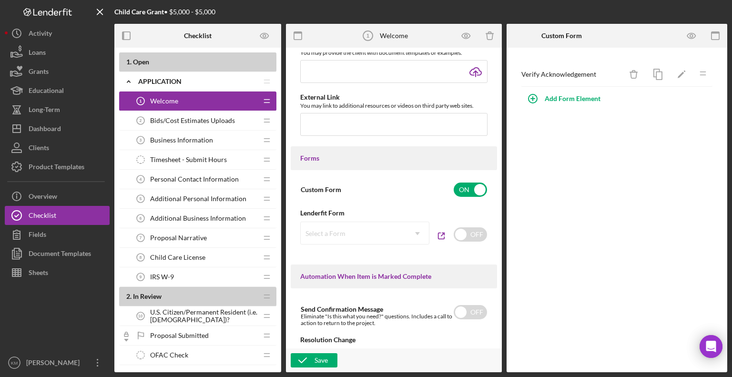
click at [191, 312] on span "U.S. Citizen/Permanent Resident (i.e. [DEMOGRAPHIC_DATA])?" at bounding box center [203, 315] width 107 height 15
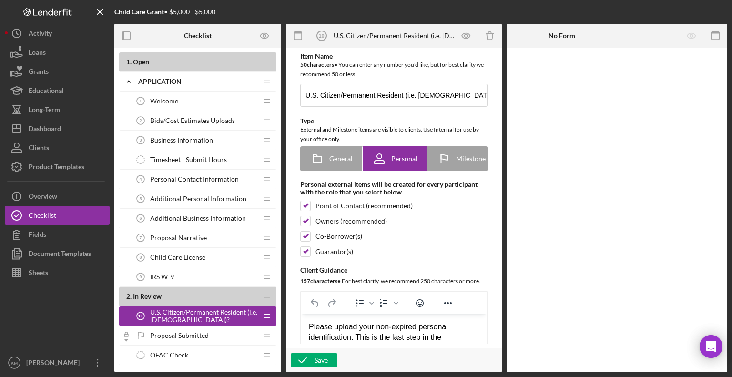
click at [188, 313] on span "U.S. Citizen/Permanent Resident (i.e. [DEMOGRAPHIC_DATA])?" at bounding box center [203, 315] width 107 height 15
click at [165, 181] on span "Personal Contact Information" at bounding box center [194, 179] width 89 height 8
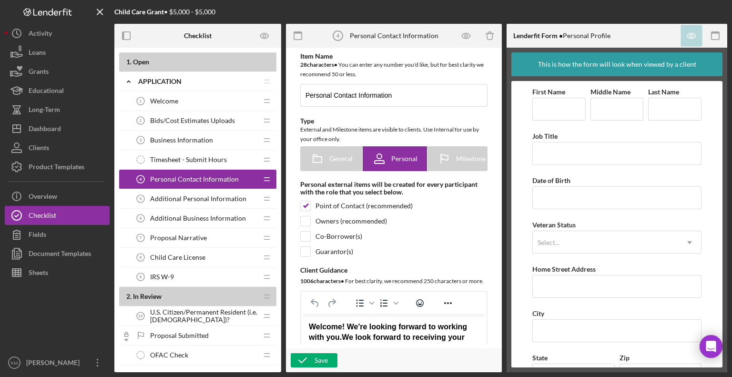
click at [137, 178] on icon "Personal Contact Information 4" at bounding box center [140, 179] width 19 height 19
click at [128, 180] on div "Personal Contact Information 4 Personal Contact Information Icon/Drag" at bounding box center [197, 180] width 157 height 20
drag, startPoint x: 151, startPoint y: 179, endPoint x: 74, endPoint y: 193, distance: 78.0
click at [74, 193] on div "Child Care Grant • $5,000 - $5,000 Checklist 1 . Open Icon/Expander Application…" at bounding box center [366, 186] width 723 height 372
click at [119, 199] on div "Additional Personal Information 5 Additional Personal Information Icon/Drag" at bounding box center [197, 199] width 157 height 20
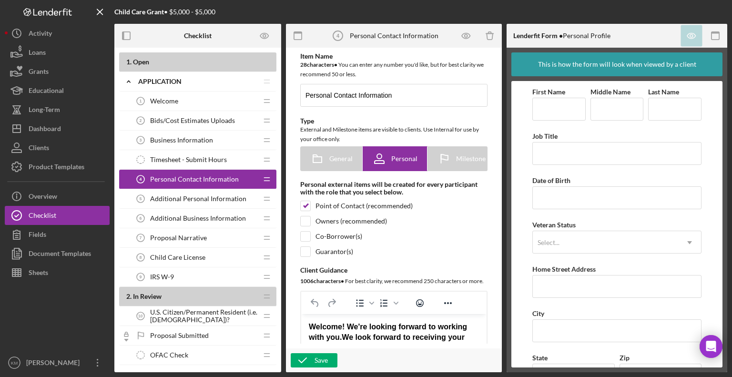
click at [123, 179] on div "Personal Contact Information 4 Personal Contact Information Icon/Drag" at bounding box center [197, 180] width 157 height 20
click at [234, 64] on b "1 . Open" at bounding box center [201, 62] width 150 height 8
drag, startPoint x: 130, startPoint y: 181, endPoint x: 132, endPoint y: 118, distance: 62.5
click at [72, 171] on div "Product Templates" at bounding box center [57, 167] width 56 height 21
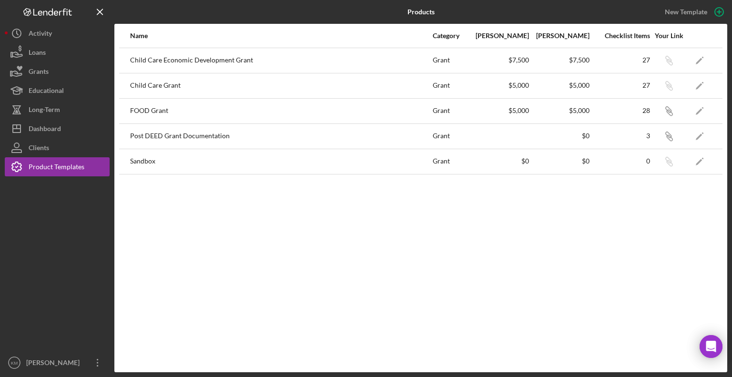
click at [153, 87] on div "Child Care Grant" at bounding box center [281, 86] width 302 height 24
click at [69, 64] on button "Grants" at bounding box center [57, 71] width 105 height 19
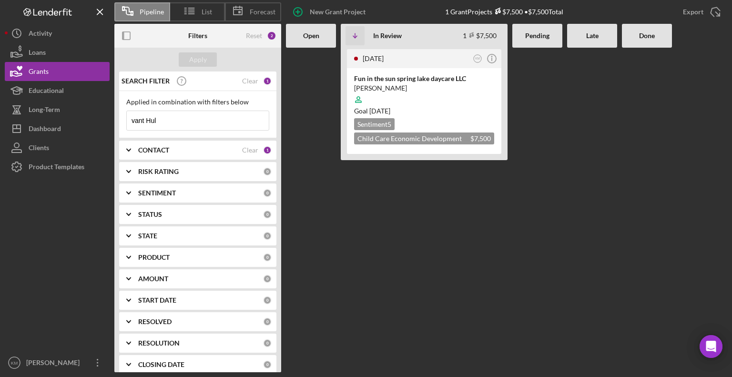
click at [171, 121] on input "vant Hul" at bounding box center [198, 120] width 142 height 19
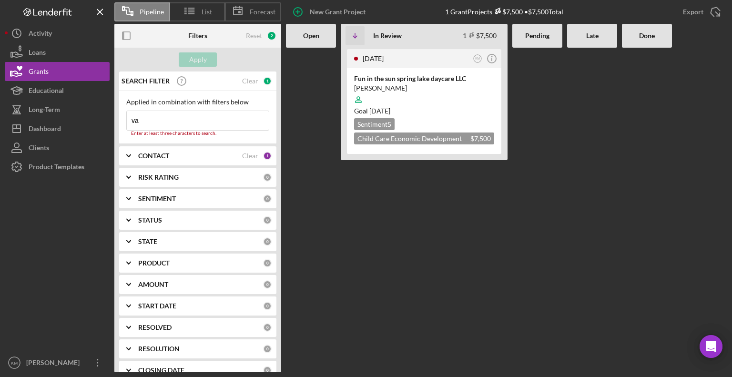
type input "v"
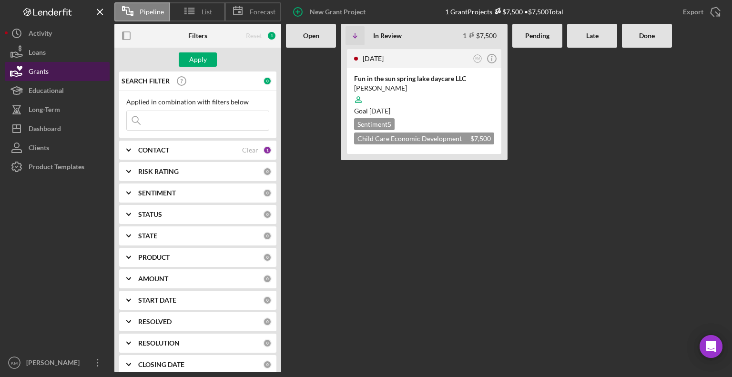
click at [13, 74] on icon "button" at bounding box center [17, 72] width 24 height 24
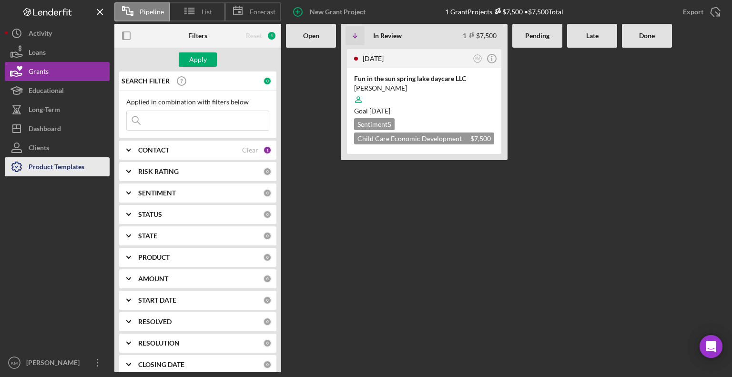
click at [57, 169] on div "Product Templates" at bounding box center [57, 167] width 56 height 21
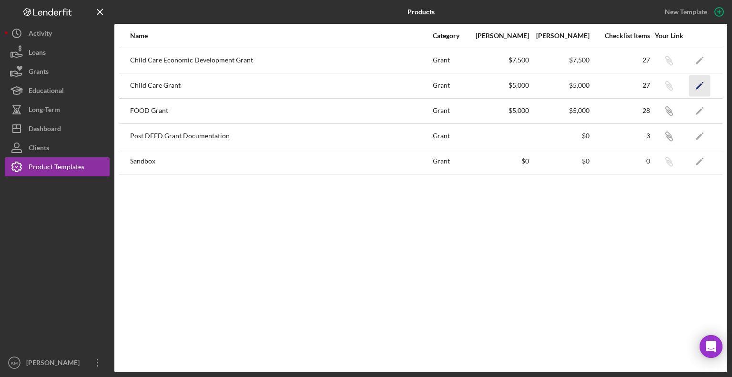
click at [697, 85] on icon "Icon/Edit" at bounding box center [699, 85] width 21 height 21
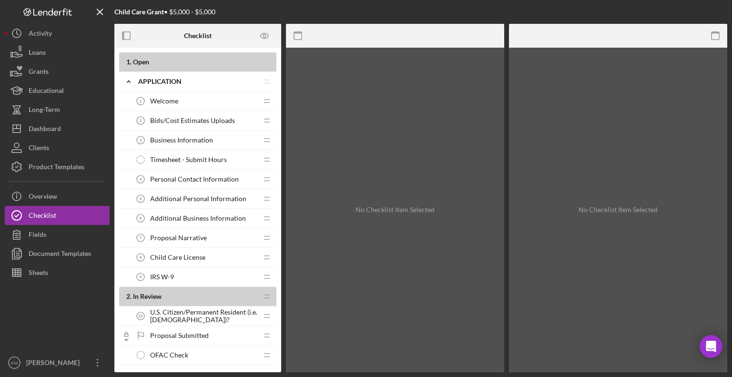
click at [119, 179] on div "Personal Contact Information 4 Personal Contact Information Icon/Drag" at bounding box center [197, 180] width 157 height 20
click at [124, 176] on div "Personal Contact Information 4 Personal Contact Information Icon/Drag" at bounding box center [197, 180] width 157 height 20
click at [251, 179] on div "Personal Contact Information 4 Personal Contact Information" at bounding box center [194, 179] width 126 height 19
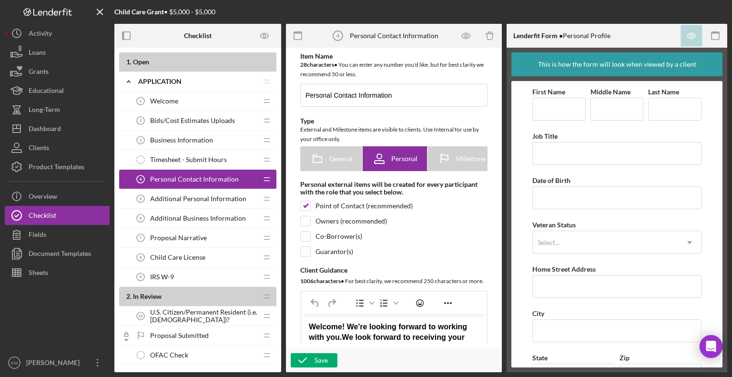
click at [132, 180] on icon "Personal Contact Information 4" at bounding box center [140, 179] width 19 height 19
click at [112, 184] on nav "Logo-Reversed Created with Sketch. Icon/Menu Close Icon/Dashboard Dashboard Cli…" at bounding box center [60, 186] width 110 height 372
click at [121, 211] on div "Additional Business Information 6 Additional Business Information Icon/Drag" at bounding box center [197, 219] width 157 height 20
click at [225, 226] on div "Additional Business Information 6 Additional Business Information" at bounding box center [194, 218] width 126 height 19
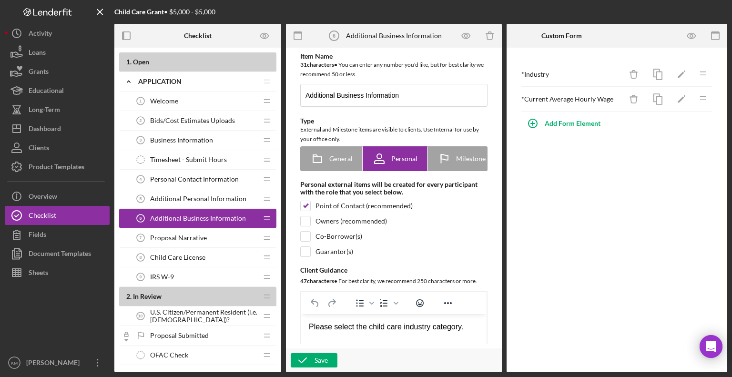
click at [140, 175] on circle at bounding box center [141, 179] width 8 height 8
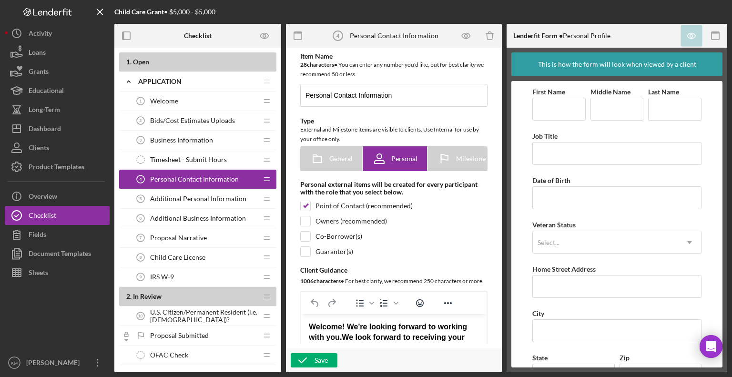
click at [120, 181] on div "Personal Contact Information 4 Personal Contact Information Icon/Drag" at bounding box center [197, 180] width 157 height 20
click at [117, 181] on div "1 . Open Icon/Expander Application Icon/Edit Icon/Drag Welcome 1 Welcome Icon/D…" at bounding box center [197, 209] width 167 height 315
drag, startPoint x: 124, startPoint y: 181, endPoint x: 141, endPoint y: 101, distance: 81.8
click at [114, 254] on nav "Logo-Reversed Created with Sketch. Icon/Menu Close Icon/Dashboard Dashboard Cli…" at bounding box center [60, 186] width 110 height 372
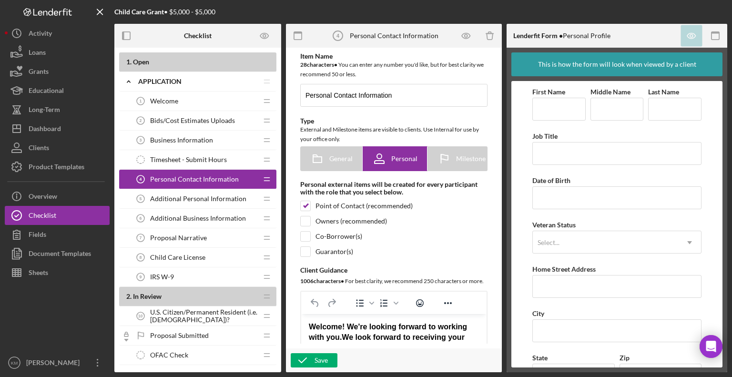
click at [143, 174] on icon "Personal Contact Information 4" at bounding box center [140, 179] width 19 height 19
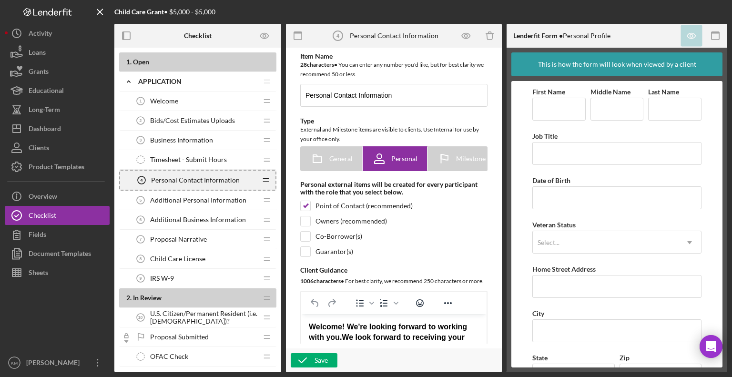
click at [265, 180] on icon "Icon/Drag" at bounding box center [265, 180] width 19 height 19
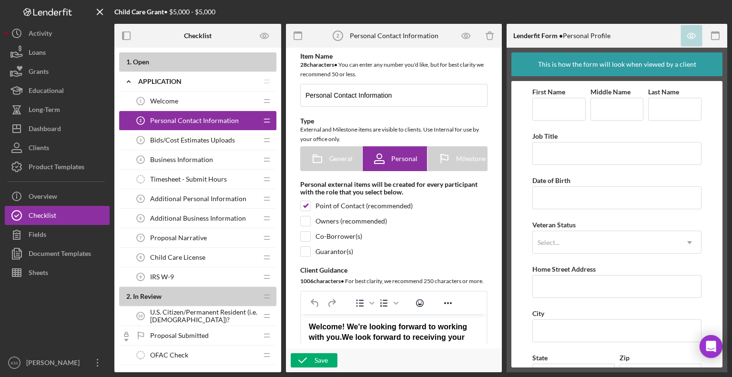
click at [129, 199] on div "Additional Personal Information 5 Additional Personal Information Icon/Drag" at bounding box center [197, 199] width 157 height 20
click at [223, 190] on div "Additional Personal Information 5 Additional Personal Information" at bounding box center [194, 198] width 126 height 19
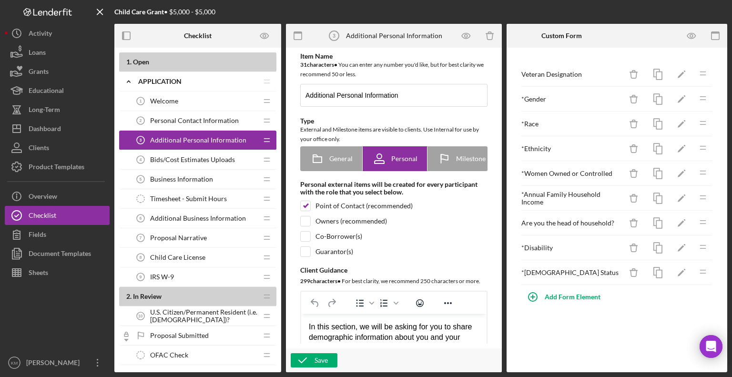
click at [220, 178] on div "Business Information 5 Business Information" at bounding box center [194, 179] width 126 height 19
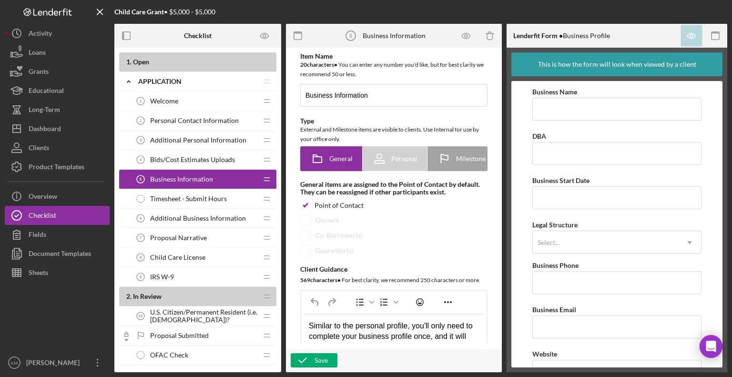
drag, startPoint x: 220, startPoint y: 177, endPoint x: 220, endPoint y: 165, distance: 11.9
click at [250, 175] on div "Business Information 5 Business Information" at bounding box center [194, 179] width 126 height 19
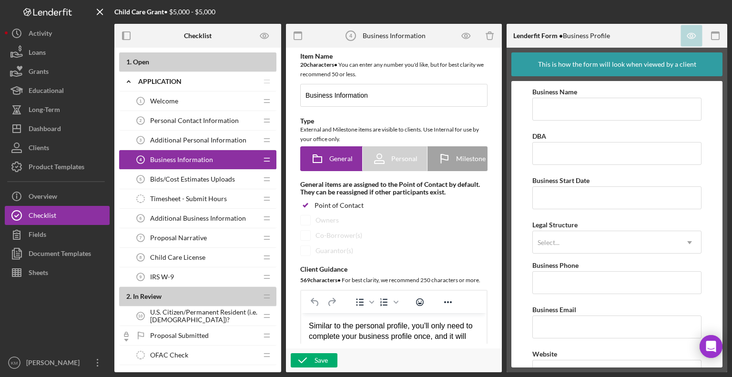
click at [240, 214] on span "Additional Business Information" at bounding box center [198, 218] width 96 height 8
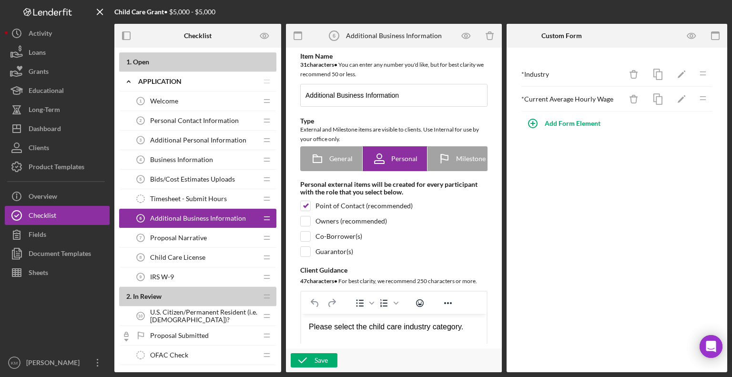
click at [250, 217] on div "Additional Business Information 6 Additional Business Information" at bounding box center [194, 218] width 126 height 19
drag, startPoint x: 250, startPoint y: 217, endPoint x: 255, endPoint y: 220, distance: 6.6
click at [255, 220] on div "Additional Business Information 6 Additional Business Information" at bounding box center [194, 218] width 126 height 19
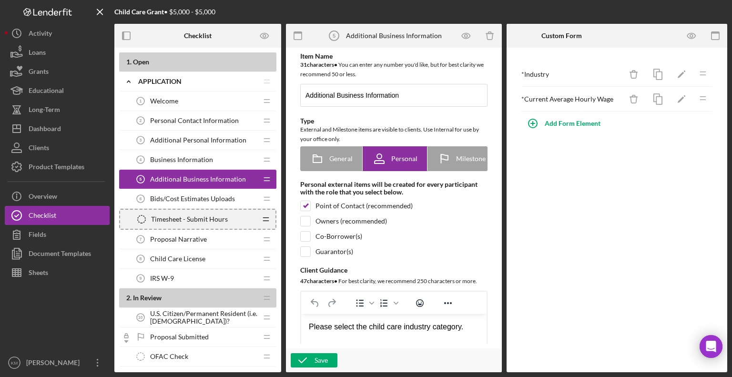
click at [266, 217] on icon "Icon/Drag" at bounding box center [265, 219] width 19 height 19
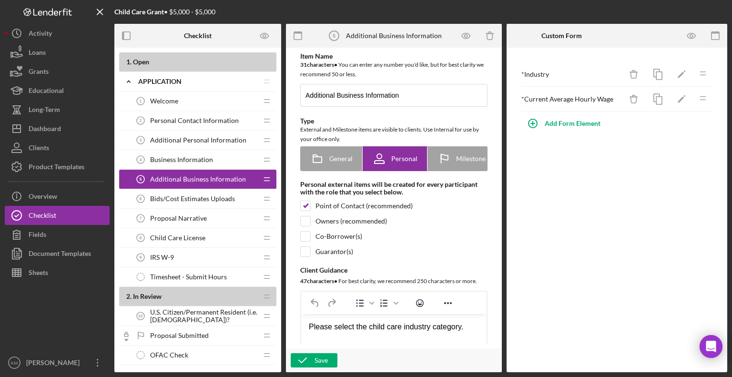
click at [209, 214] on div "Proposal Narrative 7 Proposal Narrative" at bounding box center [194, 218] width 126 height 19
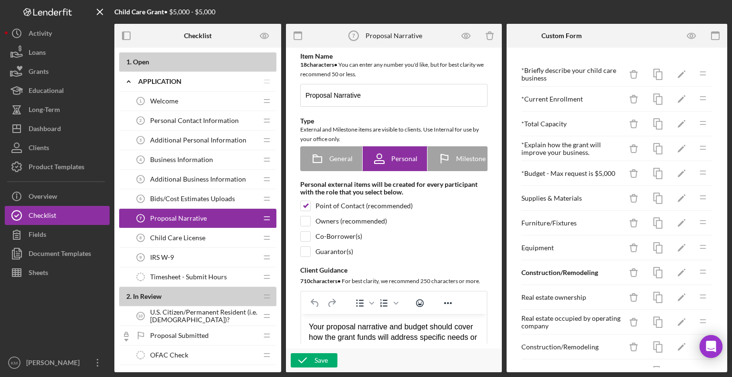
click at [209, 214] on div "Proposal Narrative 7 Proposal Narrative" at bounding box center [194, 218] width 126 height 19
drag, startPoint x: 248, startPoint y: 213, endPoint x: 244, endPoint y: 228, distance: 16.3
click at [240, 221] on div "Proposal Narrative 7 Proposal Narrative" at bounding box center [194, 218] width 126 height 19
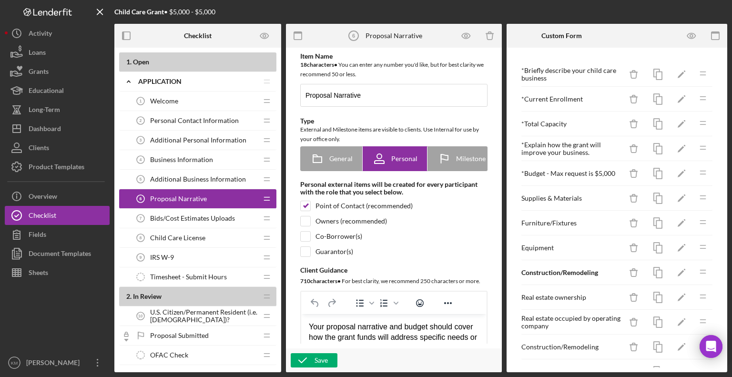
click at [220, 309] on span "U.S. Citizen/Permanent Resident (i.e. [DEMOGRAPHIC_DATA])?" at bounding box center [203, 315] width 107 height 15
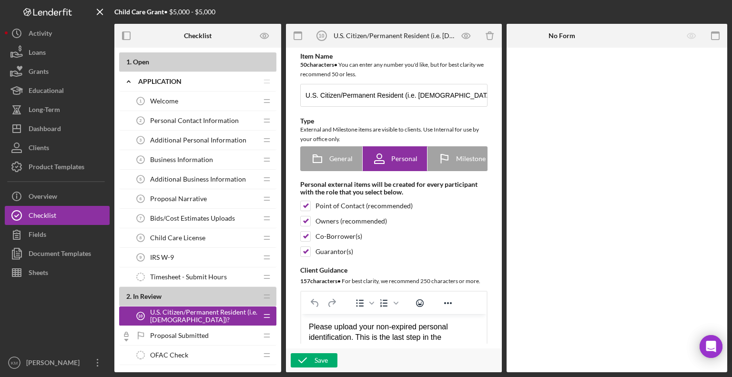
drag, startPoint x: 219, startPoint y: 309, endPoint x: 215, endPoint y: 318, distance: 9.6
click at [215, 318] on span "U.S. Citizen/Permanent Resident (i.e. [DEMOGRAPHIC_DATA])?" at bounding box center [203, 315] width 107 height 15
click at [249, 312] on span "U.S. Citizen/Permanent Resident (i.e. [DEMOGRAPHIC_DATA])?" at bounding box center [203, 315] width 107 height 15
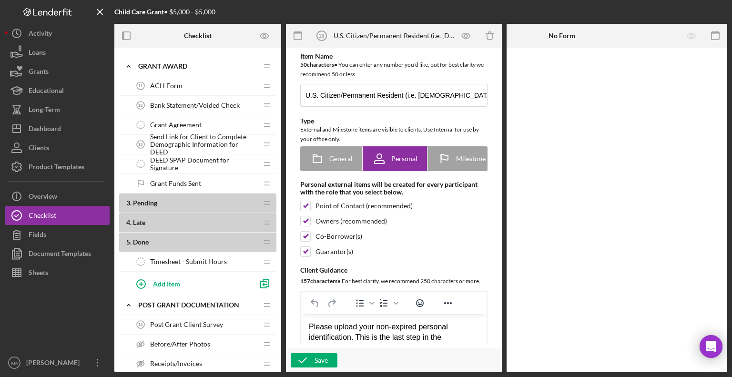
scroll to position [408, 0]
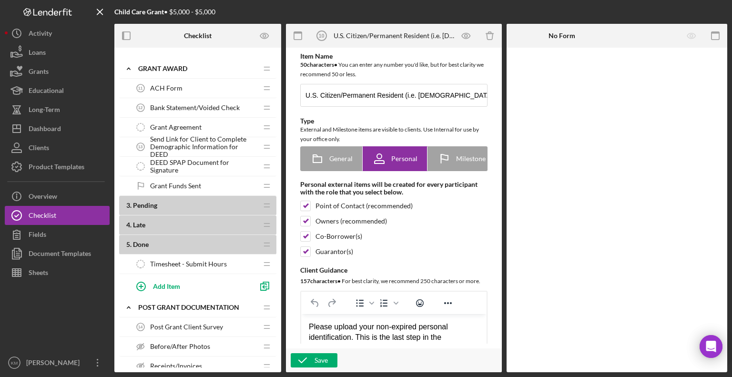
click at [239, 337] on div "Before/After Photos Before/After Photos" at bounding box center [194, 346] width 126 height 19
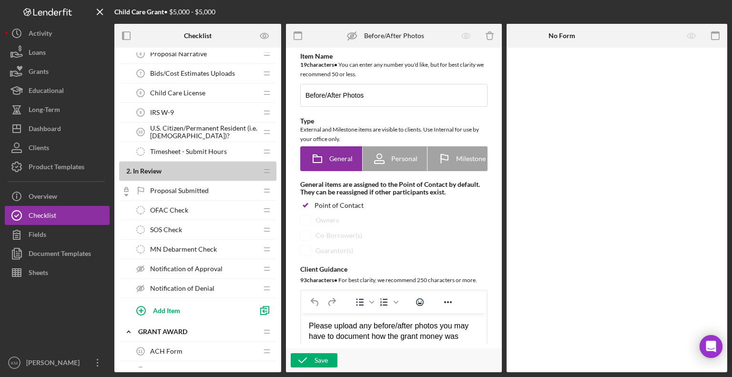
scroll to position [144, 0]
click at [239, 150] on div "Timesheet - Submit Hours Timesheet - Submit Hours" at bounding box center [194, 152] width 126 height 19
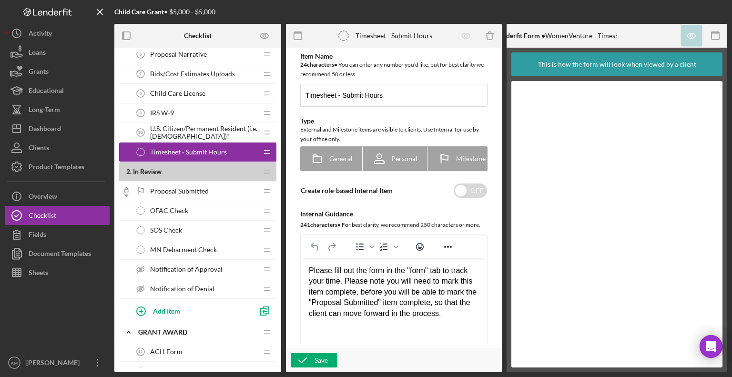
click at [246, 149] on div "Timesheet - Submit Hours Timesheet - Submit Hours" at bounding box center [194, 152] width 126 height 19
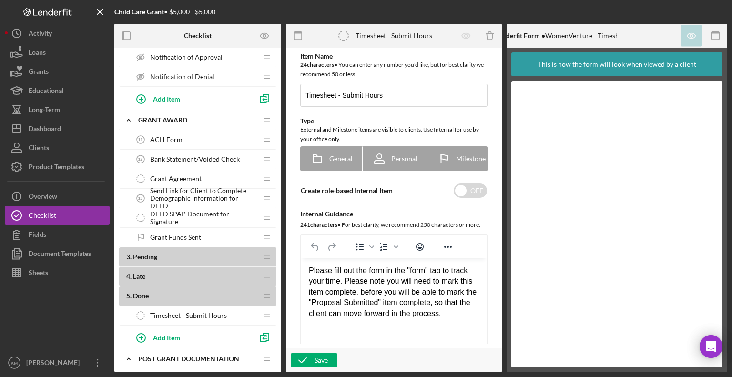
scroll to position [376, 0]
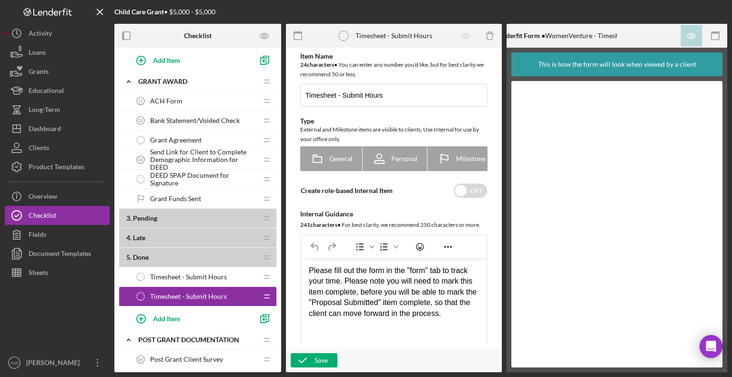
click at [226, 194] on div "Grant Funds Sent Grant Funds Sent" at bounding box center [194, 198] width 126 height 19
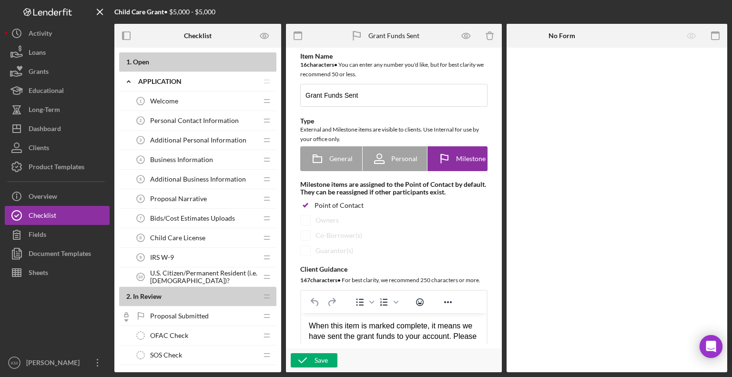
click at [208, 121] on span "Personal Contact Information" at bounding box center [194, 121] width 89 height 8
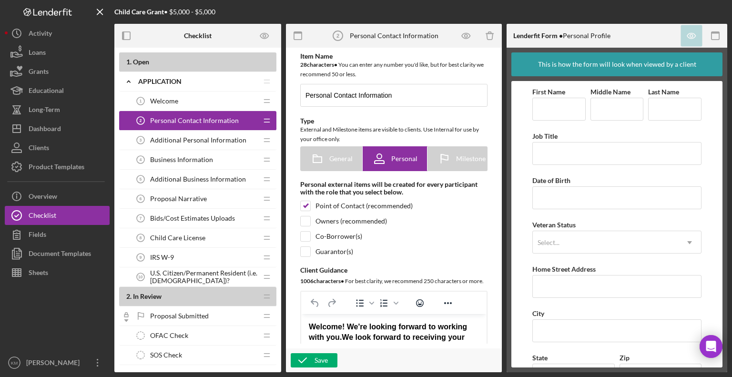
click at [205, 139] on span "Additional Personal Information" at bounding box center [198, 140] width 96 height 8
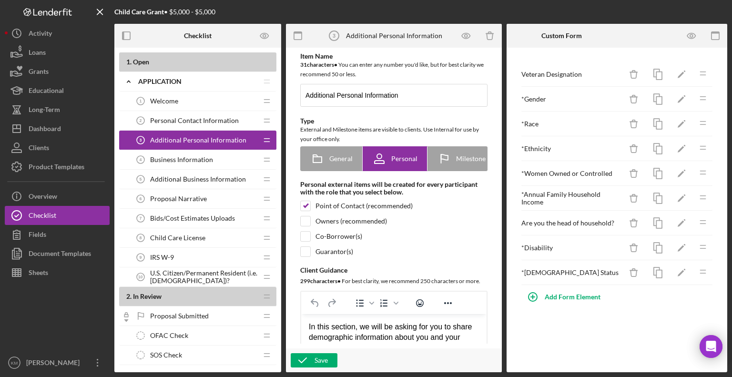
click at [205, 157] on span "Business Information" at bounding box center [181, 160] width 63 height 8
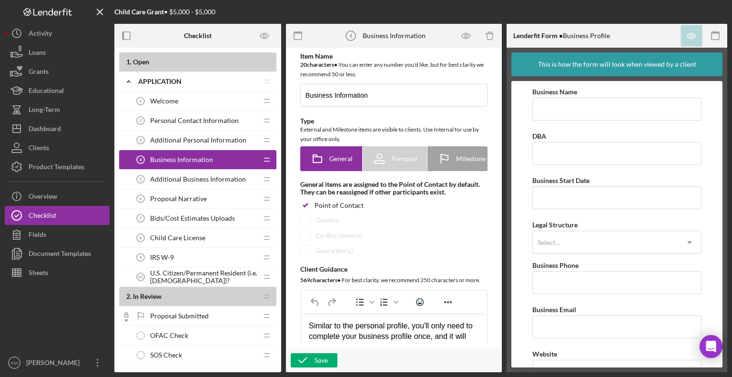
click at [203, 173] on div "Additional Business Information 5 Additional Business Information" at bounding box center [194, 179] width 126 height 19
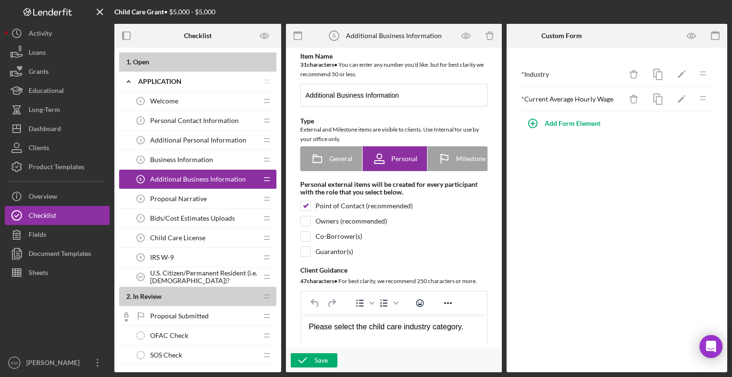
click at [198, 195] on span "Proposal Narrative" at bounding box center [178, 199] width 57 height 8
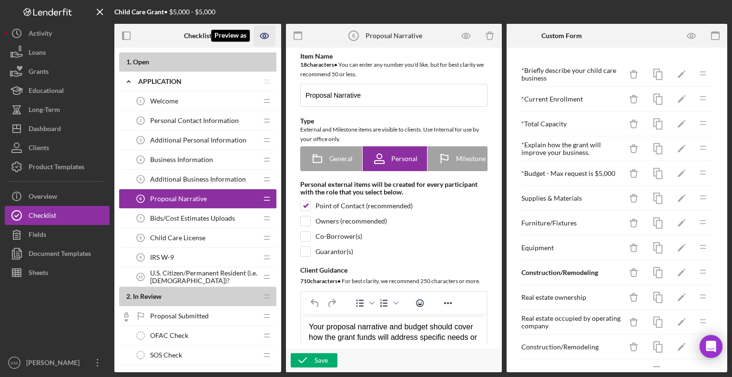
click at [262, 38] on icon "Preview as" at bounding box center [264, 35] width 8 height 5
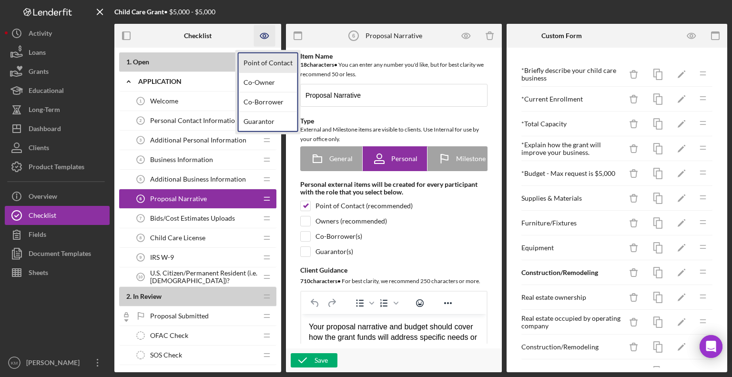
click at [269, 57] on link "Point of Contact" at bounding box center [268, 63] width 59 height 20
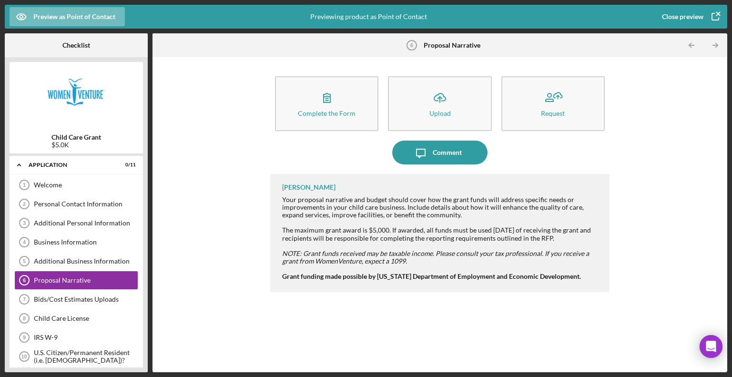
scroll to position [17, 0]
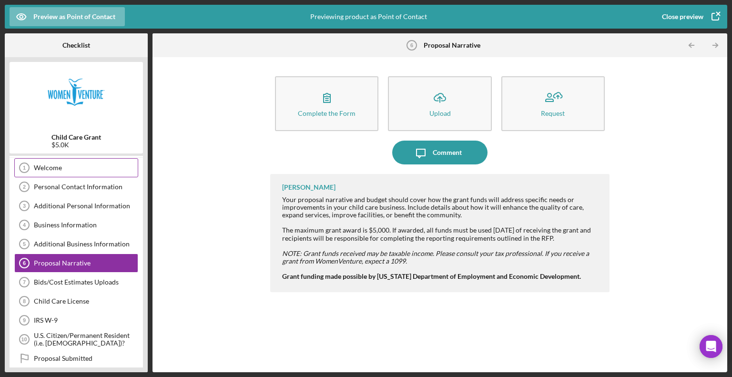
click at [122, 164] on div "Welcome" at bounding box center [86, 168] width 104 height 8
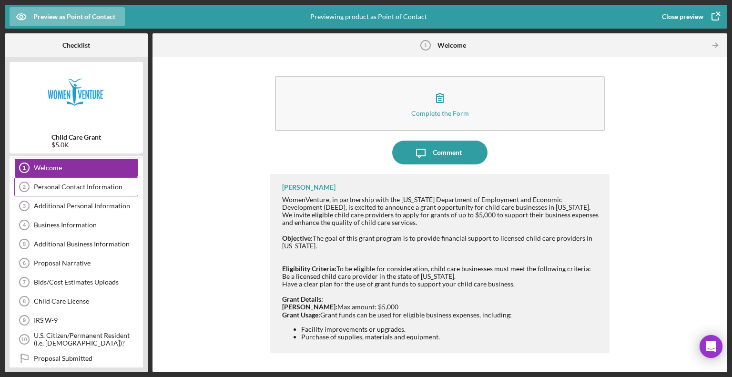
click at [117, 180] on div "Personal Contact Information 2 Personal Contact Information" at bounding box center [76, 186] width 124 height 19
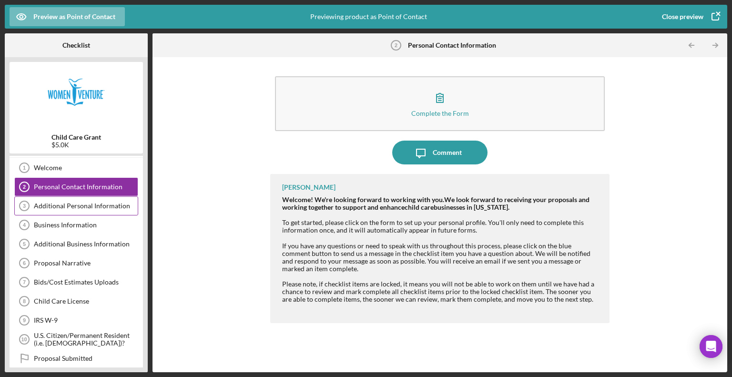
click at [105, 204] on div "Additional Personal Information" at bounding box center [86, 206] width 104 height 8
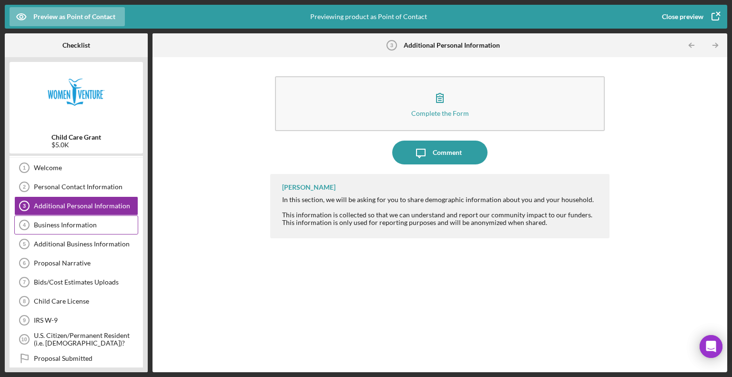
click at [94, 221] on div "Business Information" at bounding box center [86, 225] width 104 height 8
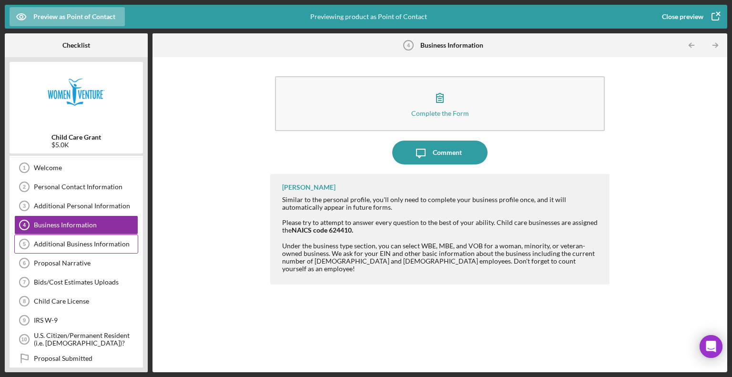
click at [82, 246] on div "Additional Business Information" at bounding box center [86, 244] width 104 height 8
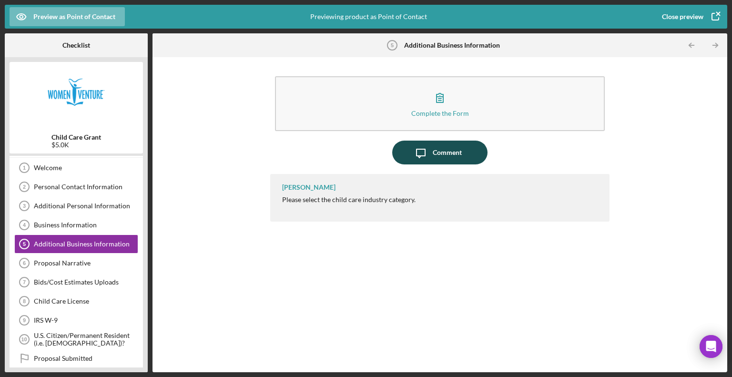
click at [451, 156] on div "Comment" at bounding box center [447, 153] width 29 height 24
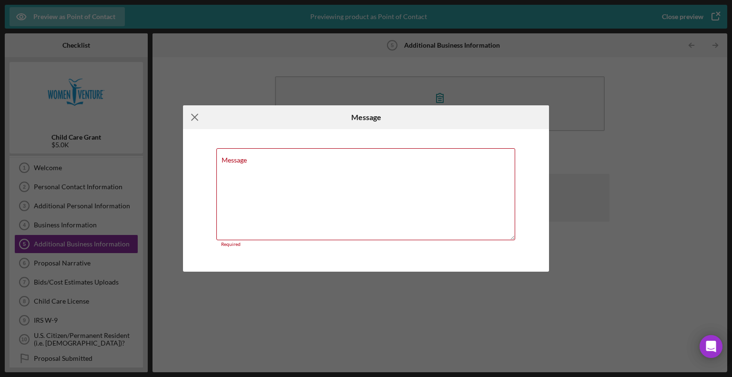
click at [197, 120] on icon "Icon/Menu Close" at bounding box center [195, 117] width 24 height 24
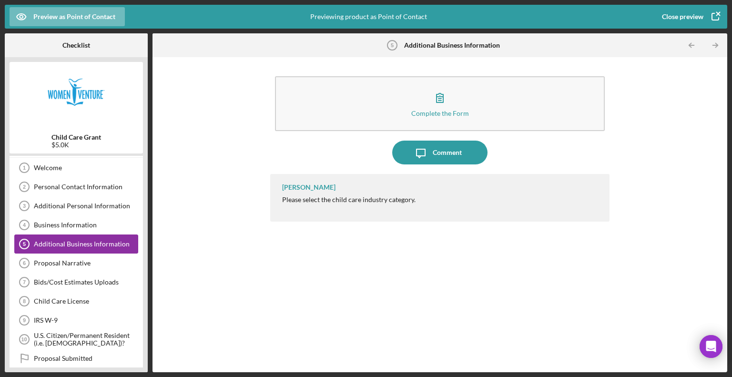
click at [85, 238] on div "Additional Business Information 5 Additional Business Information" at bounding box center [76, 244] width 124 height 19
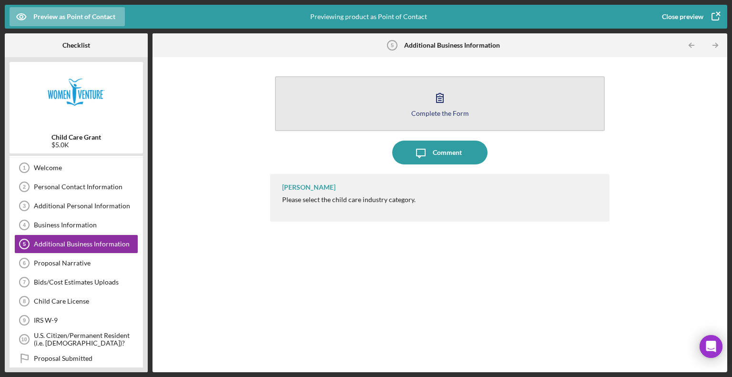
click at [453, 110] on div "Complete the Form" at bounding box center [440, 113] width 58 height 7
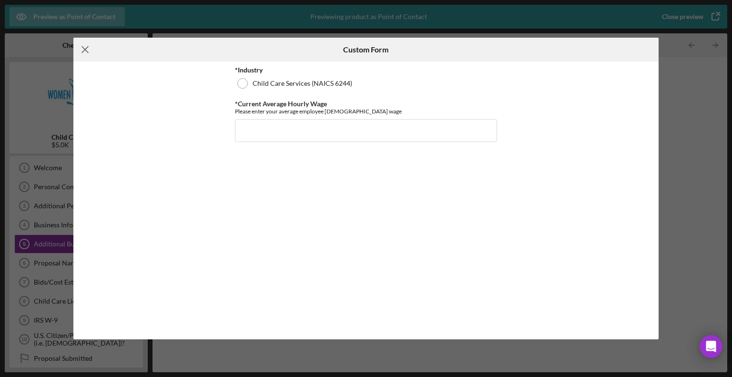
click at [87, 53] on icon "Icon/Menu Close" at bounding box center [85, 50] width 24 height 24
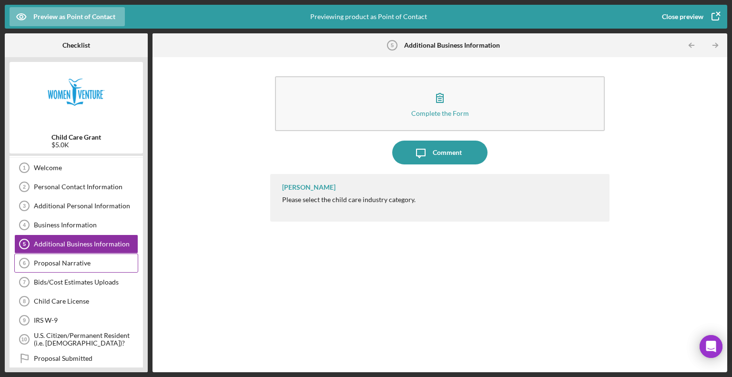
click at [42, 259] on div "Proposal Narrative" at bounding box center [86, 263] width 104 height 8
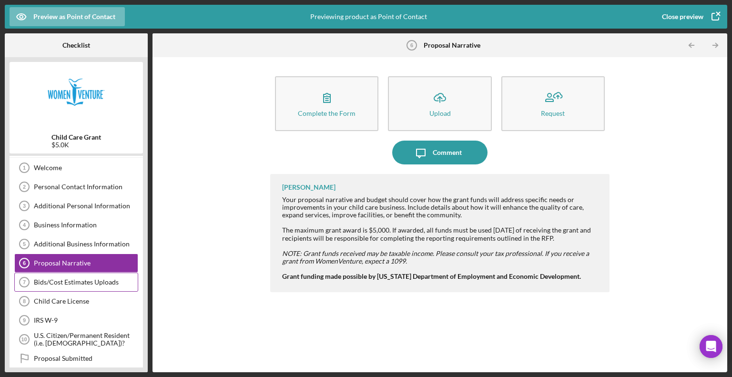
click at [41, 283] on div "Bids/Cost Estimates Uploads" at bounding box center [86, 282] width 104 height 8
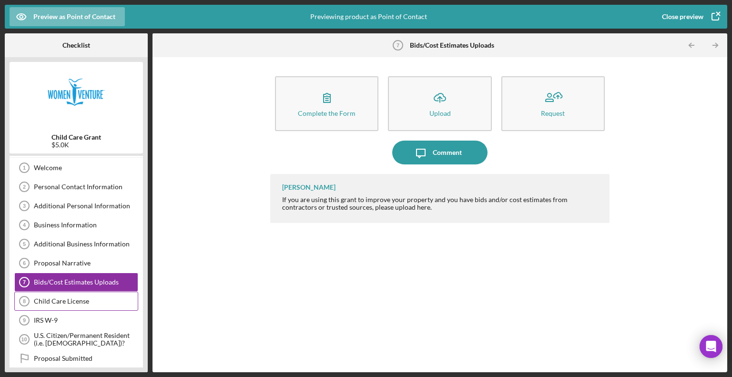
click at [38, 298] on div "Child Care License" at bounding box center [86, 301] width 104 height 8
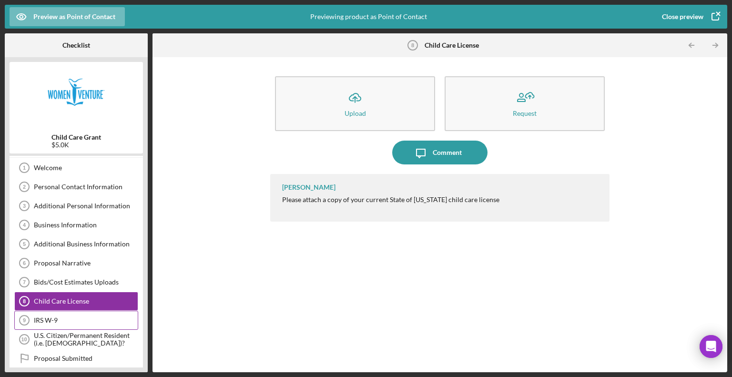
click at [35, 312] on icon "IRS W-9 9" at bounding box center [24, 320] width 24 height 24
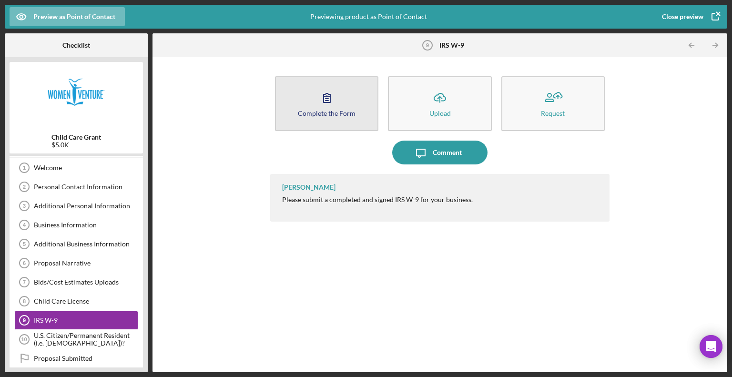
click at [346, 112] on div "Complete the Form" at bounding box center [327, 113] width 58 height 7
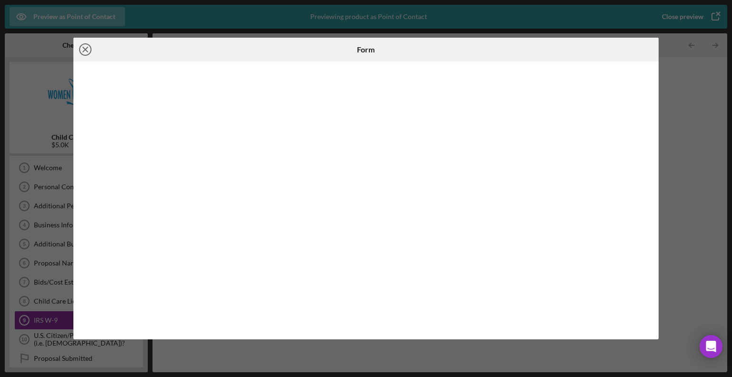
click at [88, 50] on icon "Icon/Close" at bounding box center [85, 50] width 24 height 24
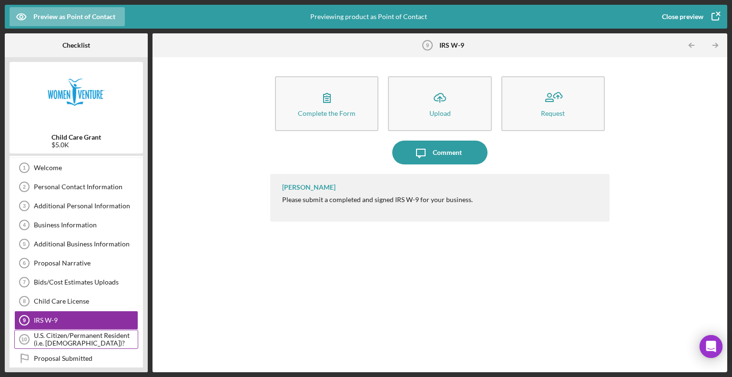
click at [76, 333] on div "U.S. Citizen/Permanent Resident (i.e. [DEMOGRAPHIC_DATA])?" at bounding box center [86, 339] width 104 height 15
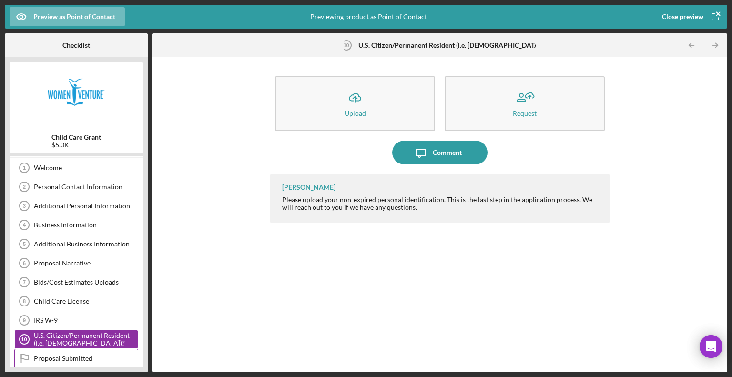
click at [96, 359] on div "Proposal Submitted" at bounding box center [86, 359] width 104 height 8
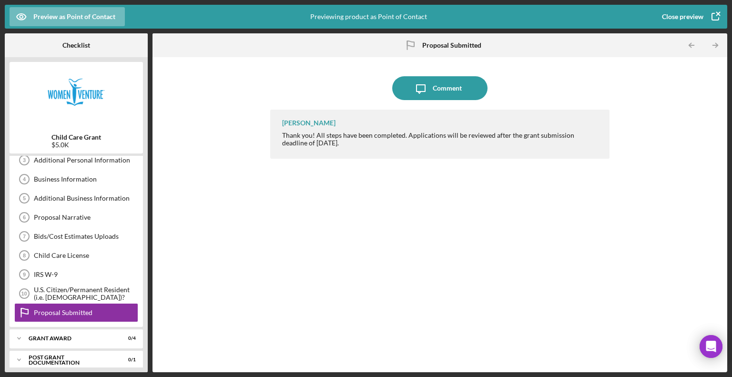
scroll to position [68, 0]
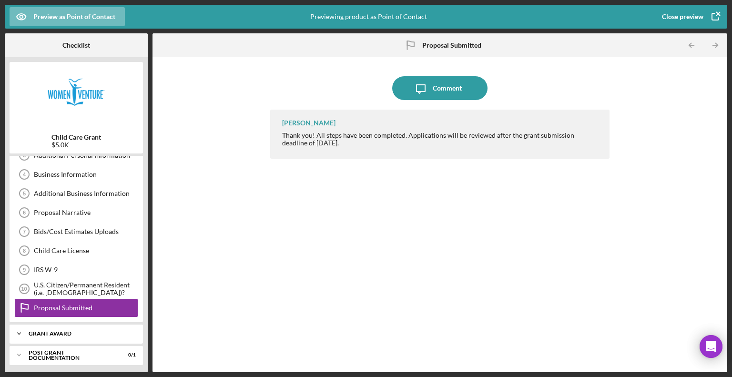
click at [25, 330] on icon "Icon/Expander" at bounding box center [19, 333] width 19 height 19
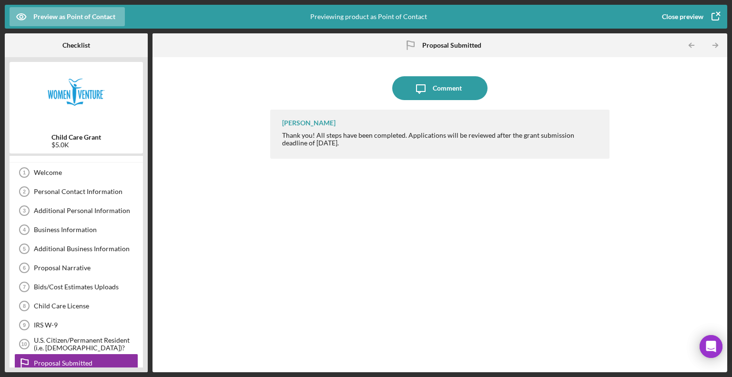
scroll to position [0, 0]
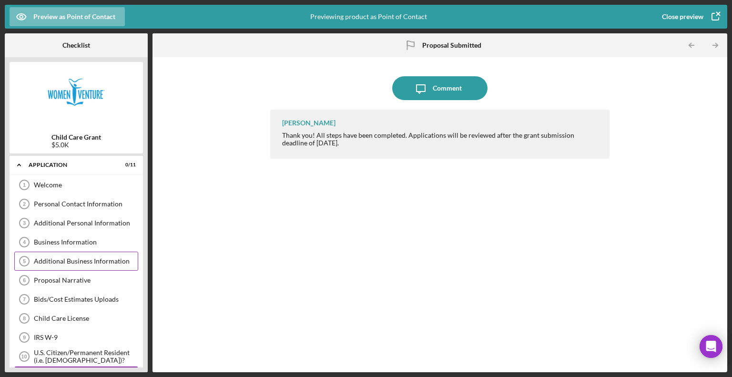
click at [112, 257] on div "Additional Business Information" at bounding box center [86, 261] width 104 height 8
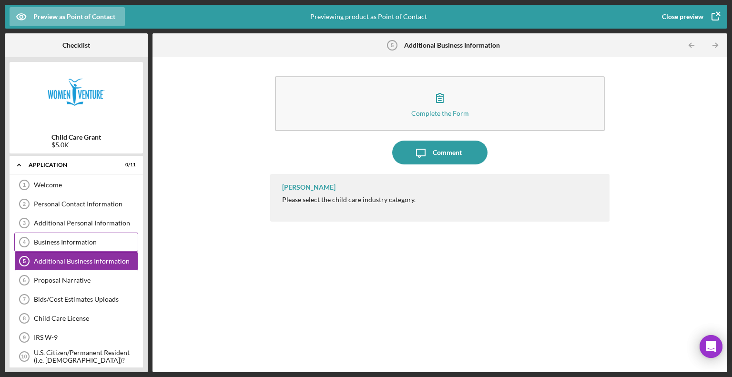
click at [84, 236] on div "Business Information 4 Business Information" at bounding box center [76, 242] width 124 height 19
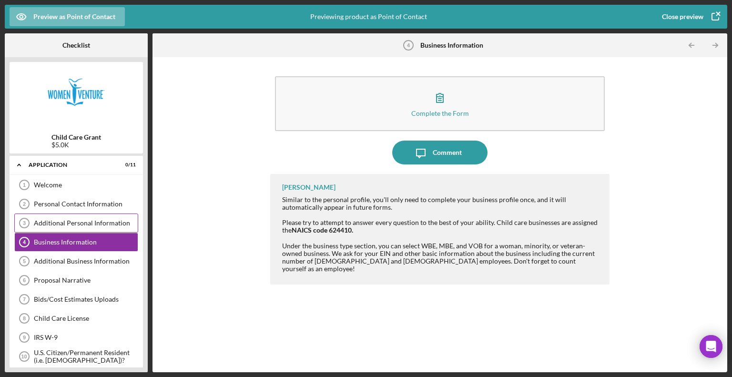
click at [104, 225] on div "Additional Personal Information" at bounding box center [86, 223] width 104 height 8
click at [63, 145] on div "$5.0K" at bounding box center [76, 145] width 50 height 8
click at [702, 15] on div "Close preview" at bounding box center [682, 16] width 41 height 19
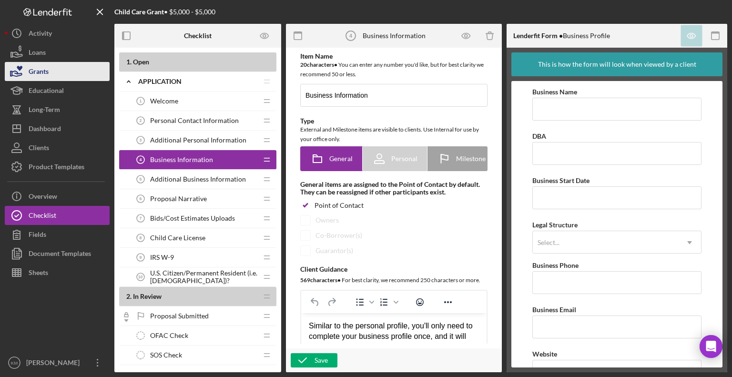
click at [62, 74] on button "Grants" at bounding box center [57, 71] width 105 height 19
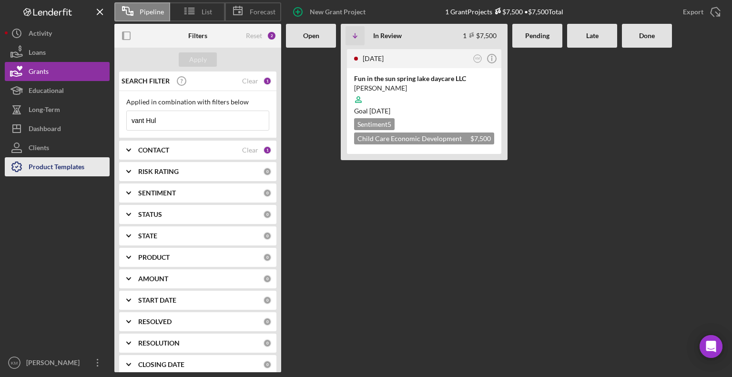
click at [45, 165] on div "Product Templates" at bounding box center [57, 167] width 56 height 21
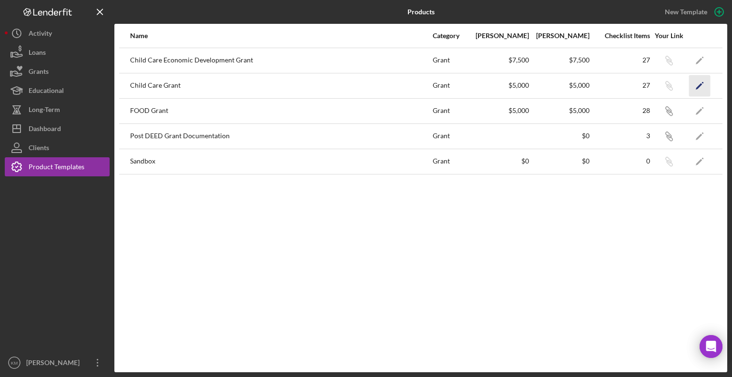
click at [704, 82] on icon "Icon/Edit" at bounding box center [699, 85] width 21 height 21
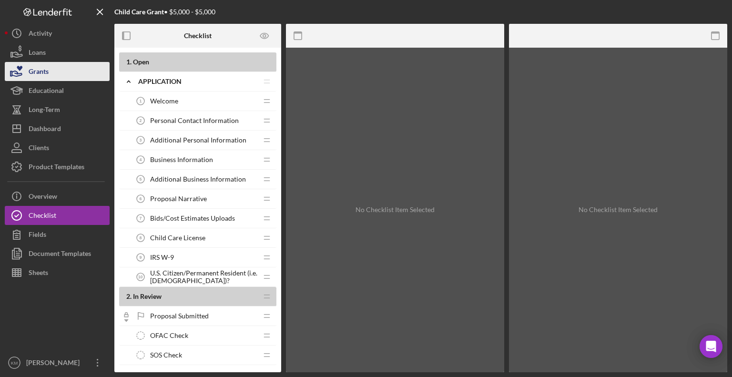
click at [53, 70] on button "Grants" at bounding box center [57, 71] width 105 height 19
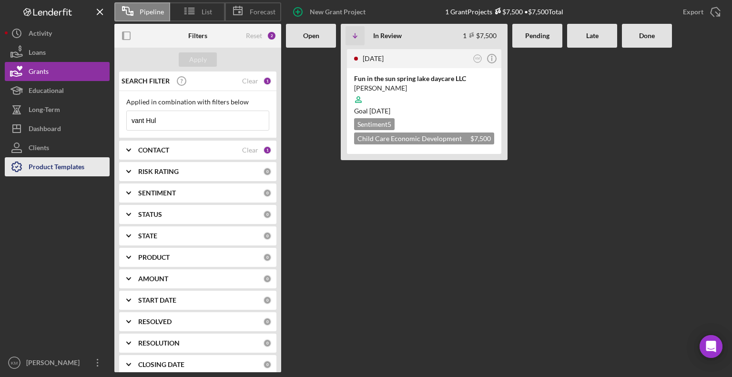
click at [77, 169] on div "Product Templates" at bounding box center [57, 167] width 56 height 21
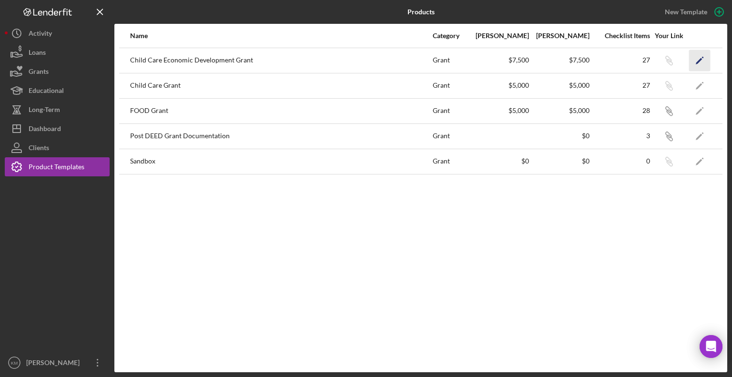
click at [700, 59] on polygon "button" at bounding box center [699, 61] width 7 height 7
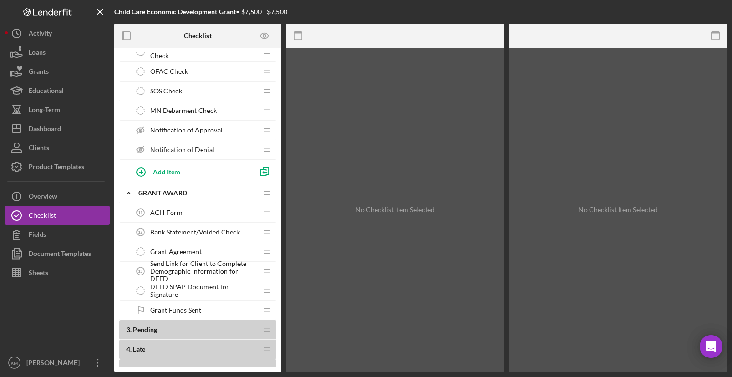
scroll to position [285, 0]
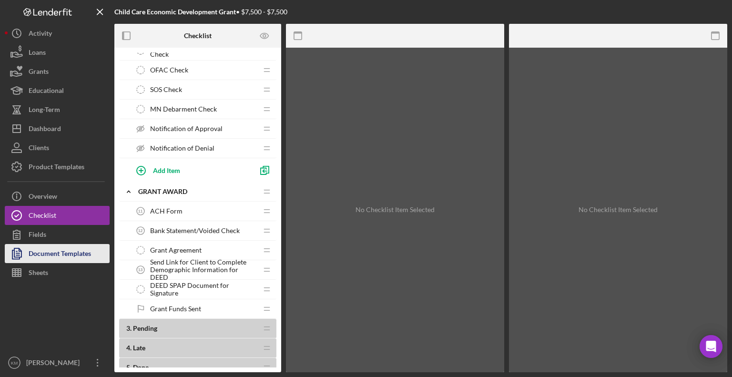
click at [79, 252] on div "Document Templates" at bounding box center [60, 254] width 62 height 21
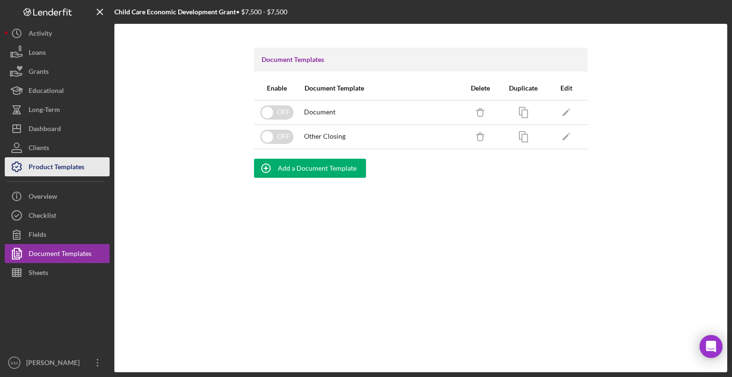
click at [84, 167] on div "Product Templates" at bounding box center [57, 167] width 56 height 21
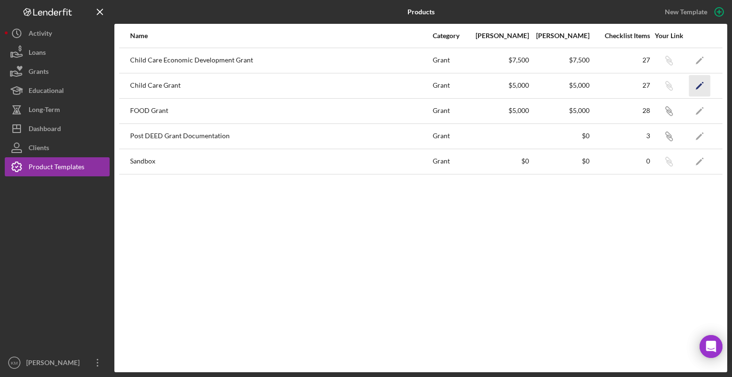
click at [700, 85] on polygon "button" at bounding box center [699, 86] width 7 height 7
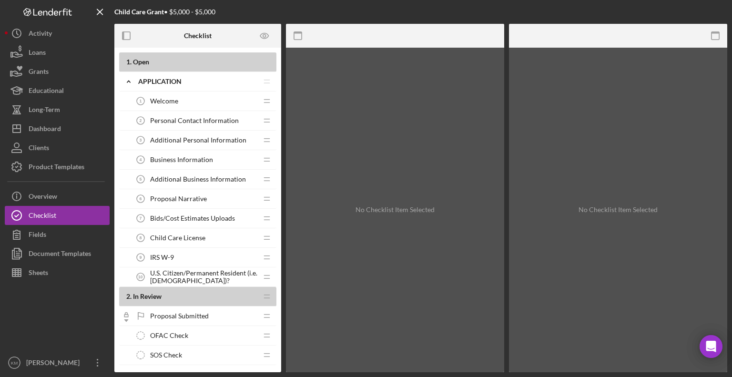
click at [229, 108] on div "Welcome 1 Welcome" at bounding box center [194, 101] width 126 height 19
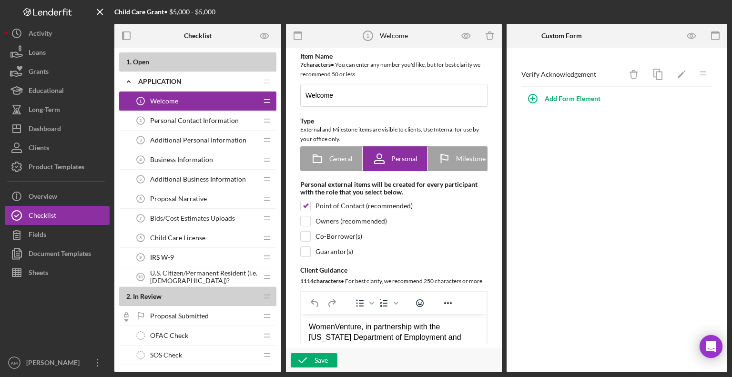
click at [219, 122] on span "Personal Contact Information" at bounding box center [194, 121] width 89 height 8
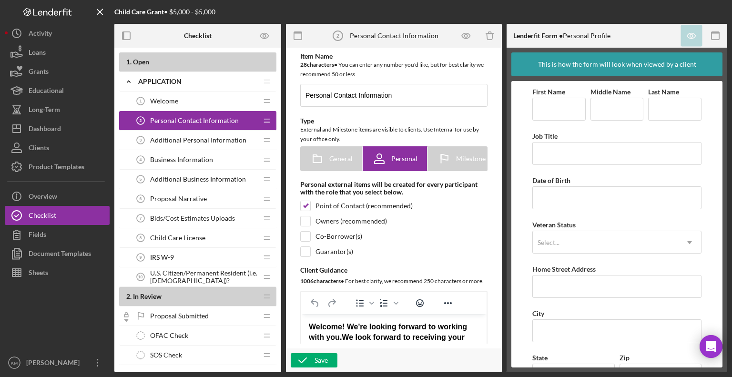
click at [126, 319] on icon at bounding box center [126, 320] width 4 height 2
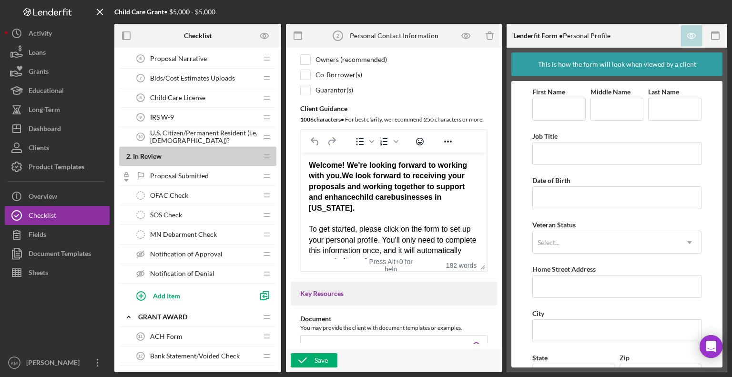
scroll to position [146, 0]
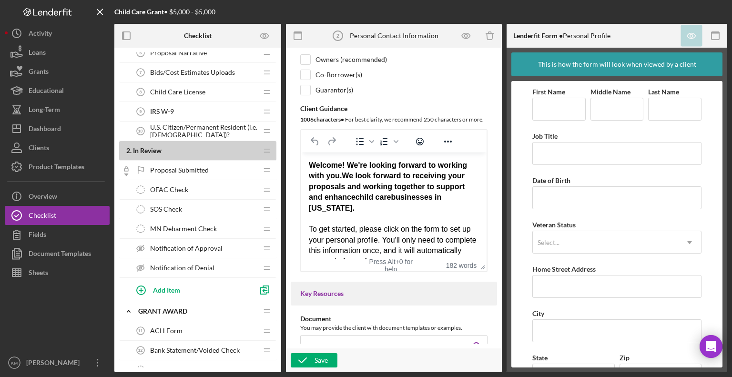
click at [229, 247] on div "Notification of Approval Notification of Approval" at bounding box center [194, 248] width 126 height 19
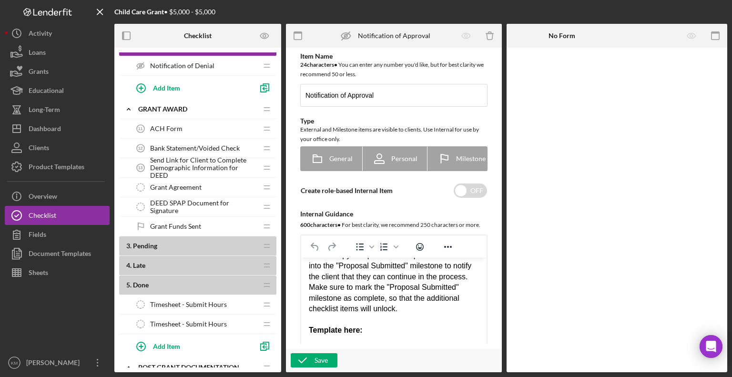
scroll to position [349, 0]
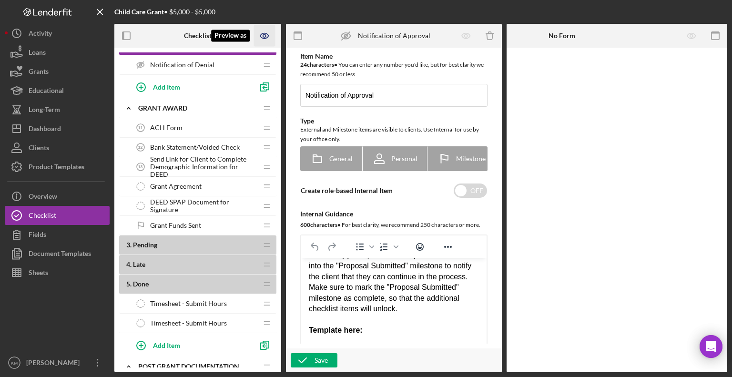
click at [265, 39] on icon "Preview as" at bounding box center [264, 35] width 8 height 5
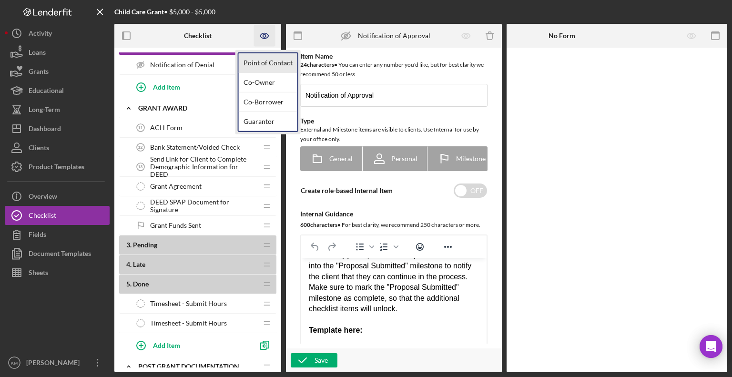
click at [265, 60] on link "Point of Contact" at bounding box center [268, 63] width 59 height 20
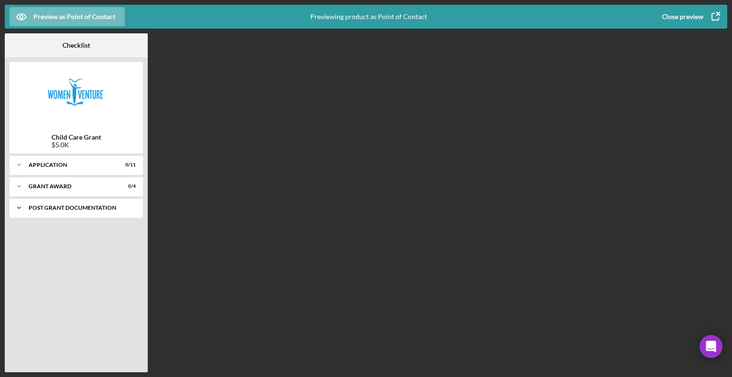
click at [19, 211] on icon "Icon/Expander" at bounding box center [19, 207] width 19 height 19
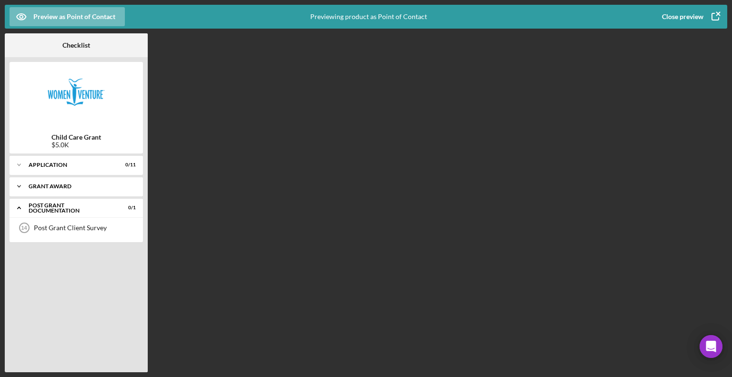
click at [21, 186] on icon "Icon/Expander" at bounding box center [19, 186] width 19 height 19
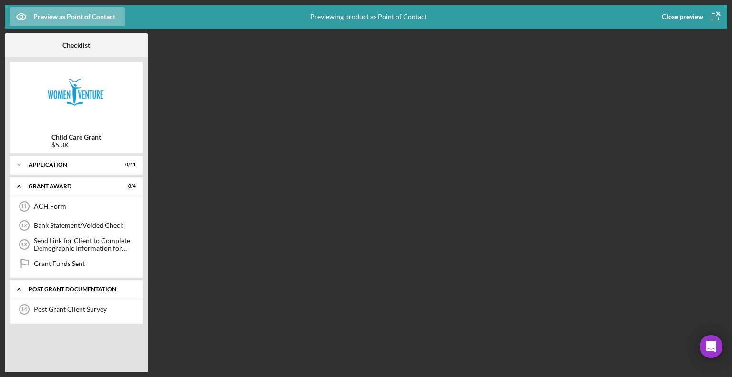
click at [18, 289] on icon "Icon/Expander" at bounding box center [19, 289] width 19 height 19
click at [25, 309] on tspan "14" at bounding box center [24, 309] width 6 height 6
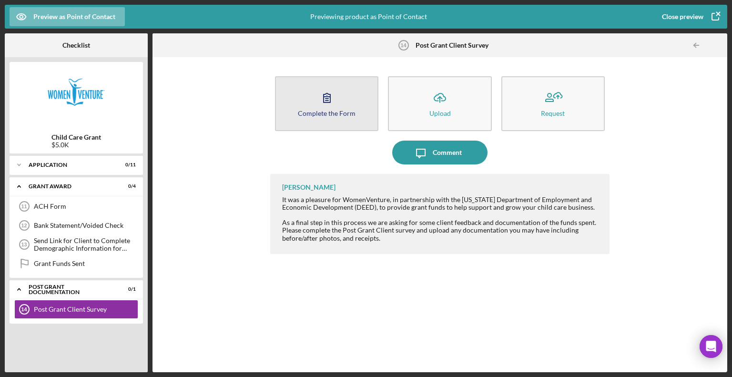
click at [313, 116] on div "Complete the Form" at bounding box center [327, 113] width 58 height 7
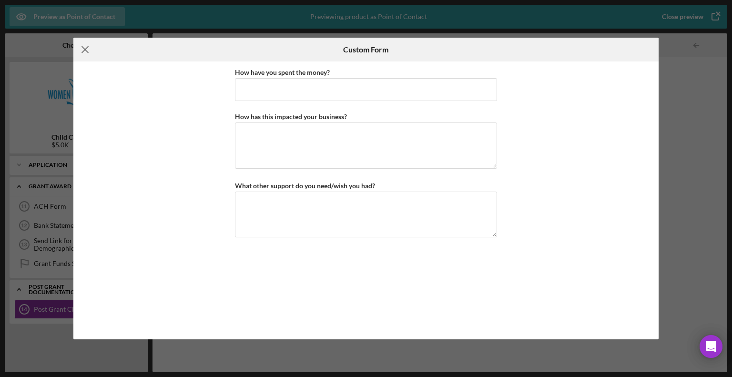
click at [85, 51] on icon "Icon/Menu Close" at bounding box center [85, 50] width 24 height 24
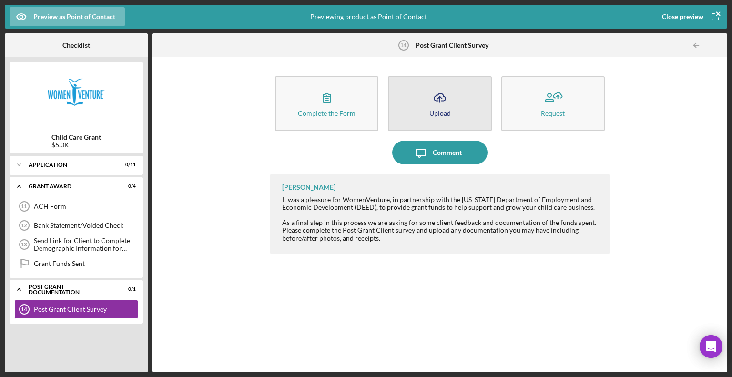
click at [458, 116] on button "Icon/Upload Upload" at bounding box center [439, 103] width 103 height 55
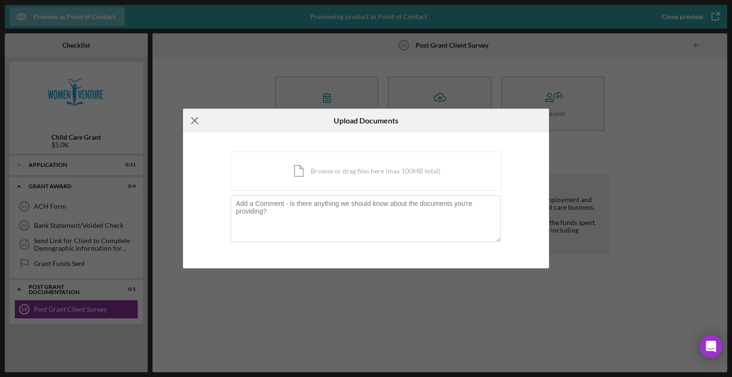
click at [196, 125] on icon "Icon/Menu Close" at bounding box center [195, 121] width 24 height 24
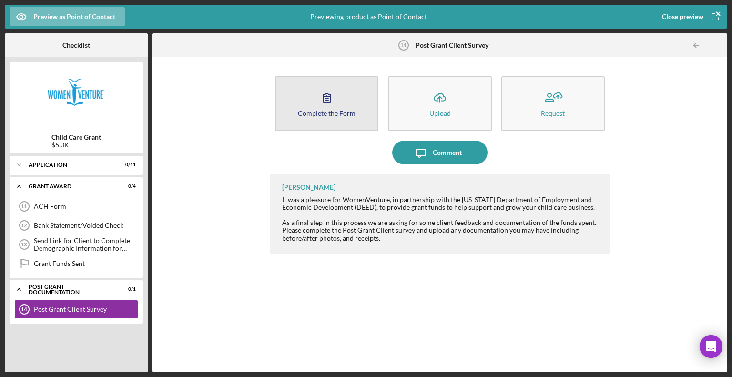
click at [315, 121] on button "Complete the Form Form" at bounding box center [326, 103] width 103 height 55
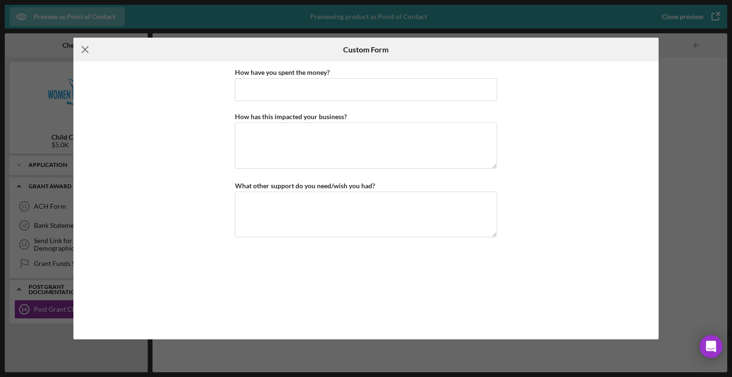
click at [86, 54] on icon "Icon/Menu Close" at bounding box center [85, 50] width 24 height 24
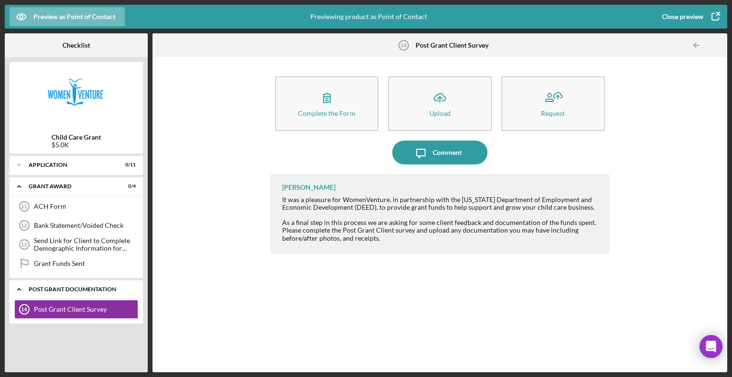
click at [75, 293] on div "Icon/Expander Post Grant Documentation 0 / 1" at bounding box center [76, 290] width 133 height 20
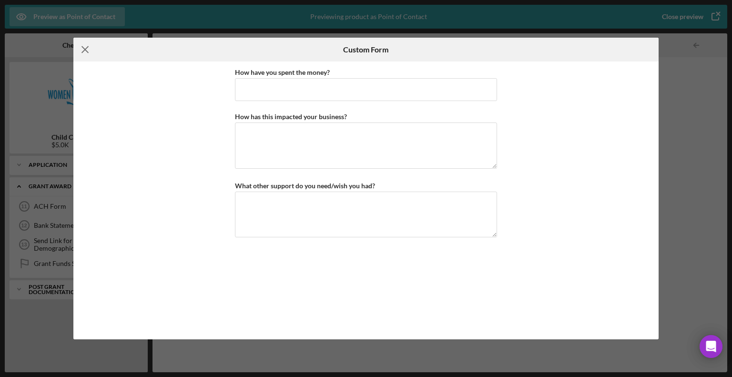
click at [84, 50] on icon "Icon/Menu Close" at bounding box center [85, 50] width 24 height 24
click at [84, 51] on icon "Icon/Menu Close" at bounding box center [85, 50] width 24 height 24
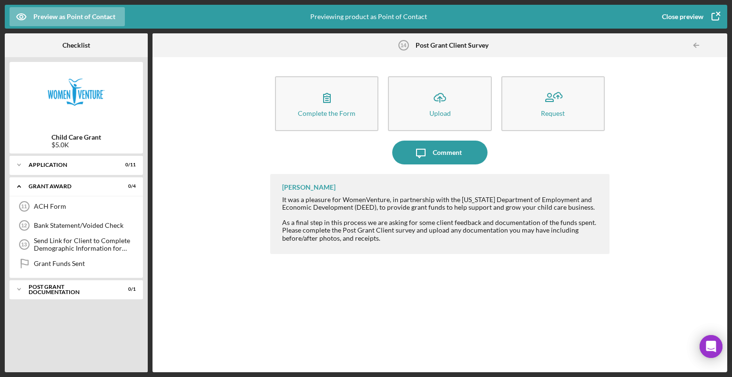
click at [686, 19] on div "Close preview" at bounding box center [682, 16] width 41 height 19
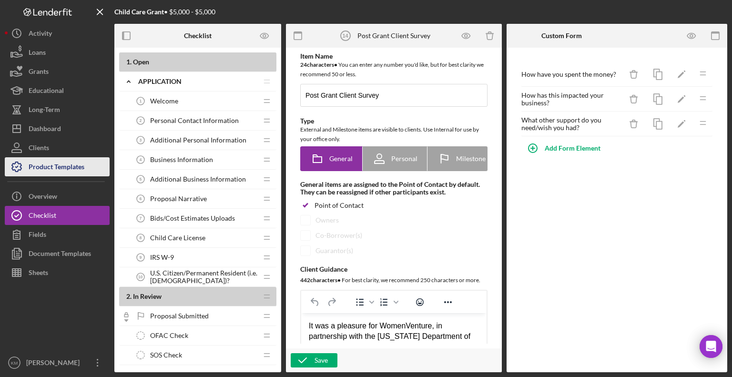
click at [94, 162] on button "Product Templates" at bounding box center [57, 166] width 105 height 19
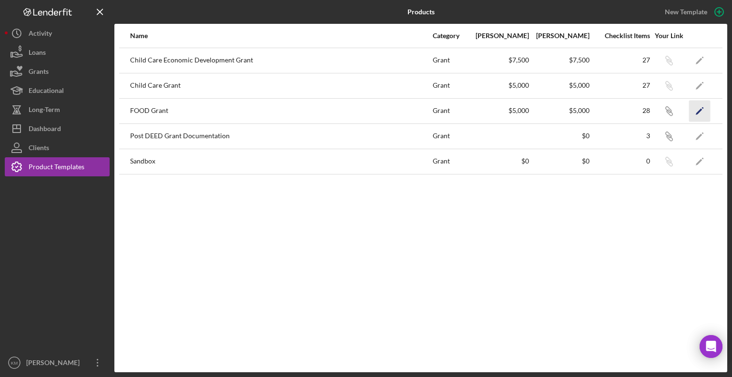
click at [697, 114] on icon "Icon/Edit" at bounding box center [699, 110] width 21 height 21
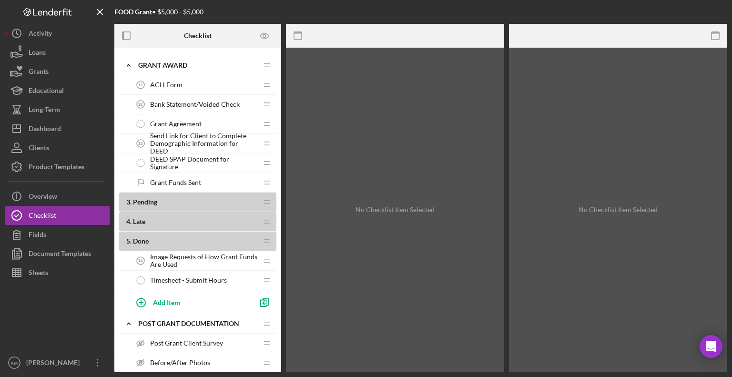
scroll to position [413, 0]
click at [236, 255] on span "Image Requests of How Grant Funds Are Used" at bounding box center [203, 259] width 107 height 15
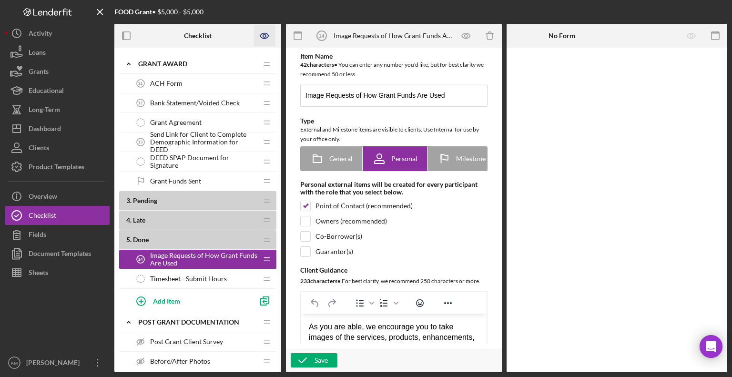
click at [266, 34] on icon "Preview as" at bounding box center [264, 35] width 21 height 21
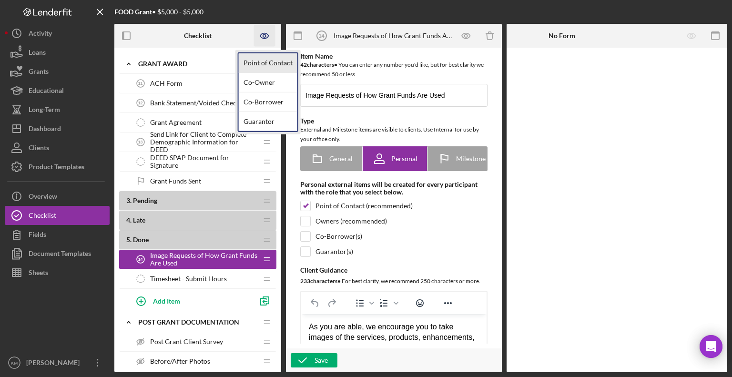
click at [265, 63] on link "Point of Contact" at bounding box center [268, 63] width 59 height 20
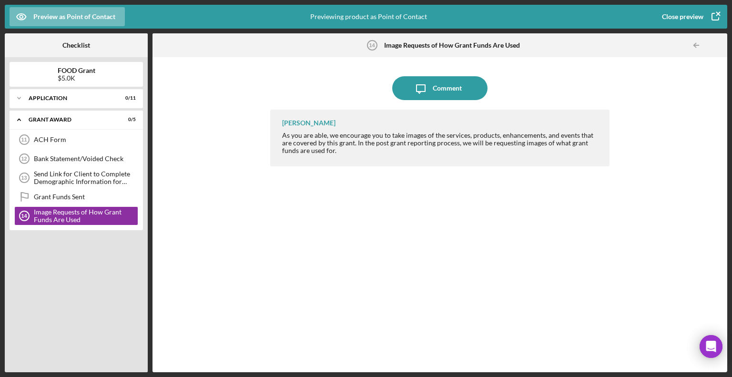
drag, startPoint x: 282, startPoint y: 134, endPoint x: 348, endPoint y: 156, distance: 69.6
click at [348, 156] on div "[PERSON_NAME] As you are able, we encourage you to take images of the services,…" at bounding box center [439, 138] width 339 height 57
copy div "As you are able, we encourage you to take images of the services, products, enh…"
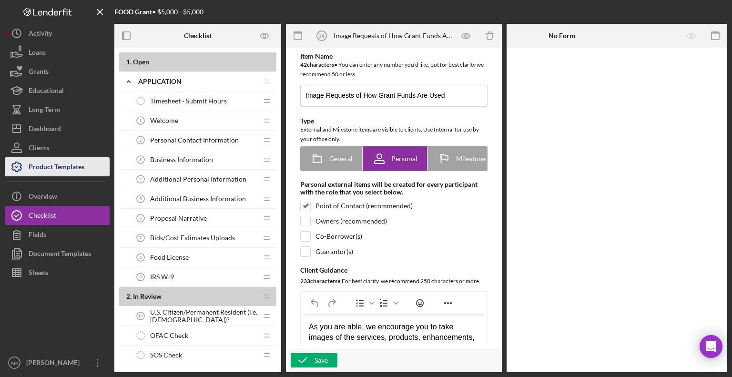
click at [90, 169] on button "Product Templates" at bounding box center [57, 166] width 105 height 19
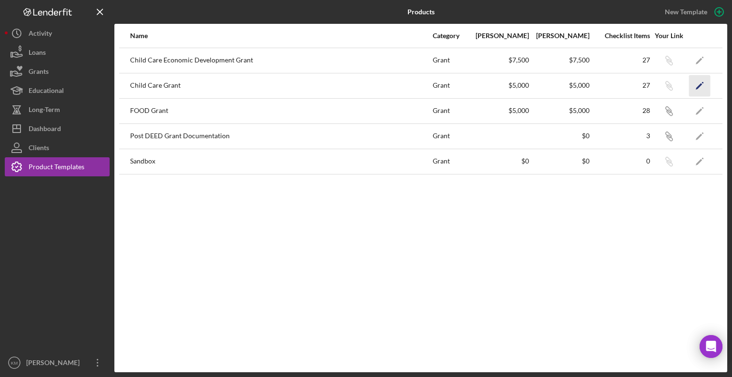
click at [705, 79] on icon "Icon/Edit" at bounding box center [699, 85] width 21 height 21
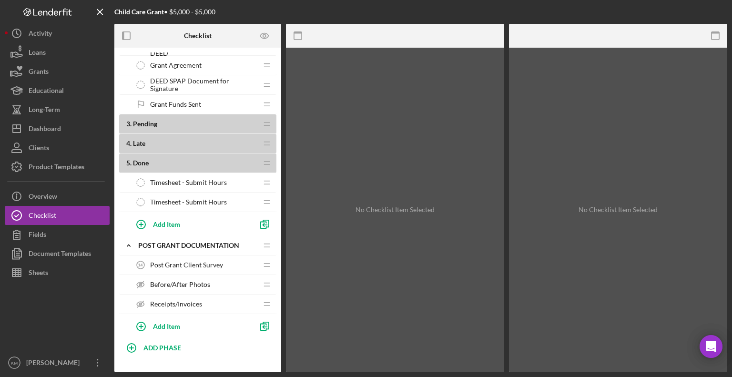
scroll to position [480, 0]
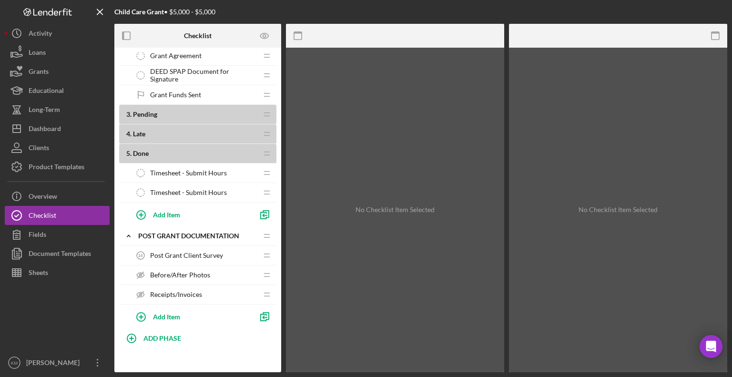
click at [224, 248] on div "Post Grant Client Survey 14 Post Grant Client Survey" at bounding box center [194, 255] width 126 height 19
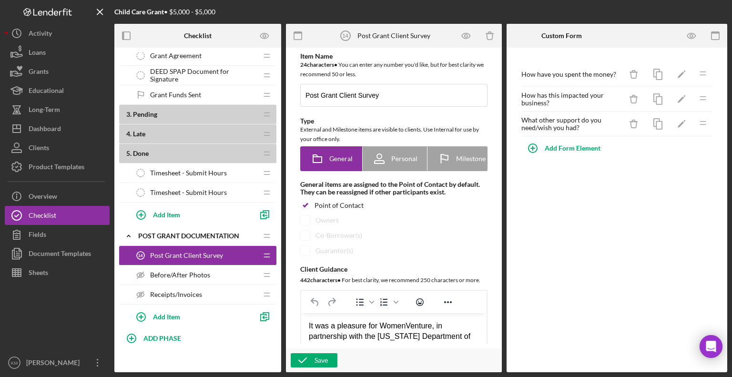
click at [143, 274] on icon "Before/After Photos" at bounding box center [140, 275] width 19 height 19
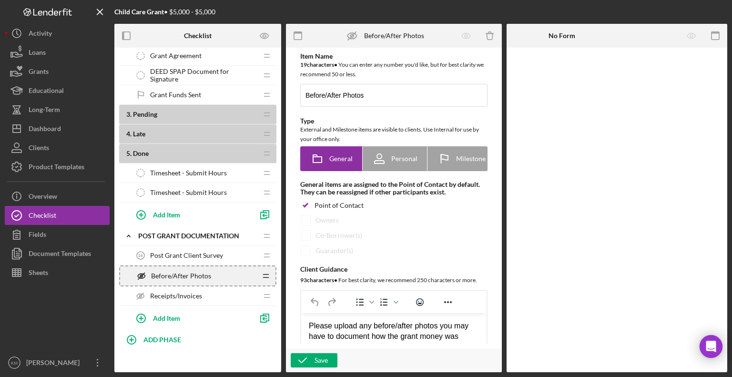
click at [269, 272] on icon "Icon/Drag" at bounding box center [265, 275] width 19 height 19
click at [164, 274] on span "Before/After Photos" at bounding box center [181, 276] width 60 height 8
click at [349, 34] on icon at bounding box center [351, 36] width 9 height 6
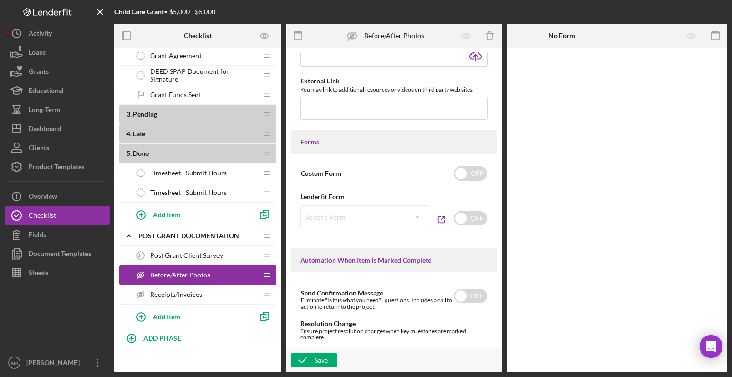
scroll to position [453, 0]
click at [471, 178] on input "checkbox" at bounding box center [470, 172] width 33 height 14
checkbox input "true"
click at [475, 217] on input "checkbox" at bounding box center [470, 217] width 33 height 14
checkbox input "true"
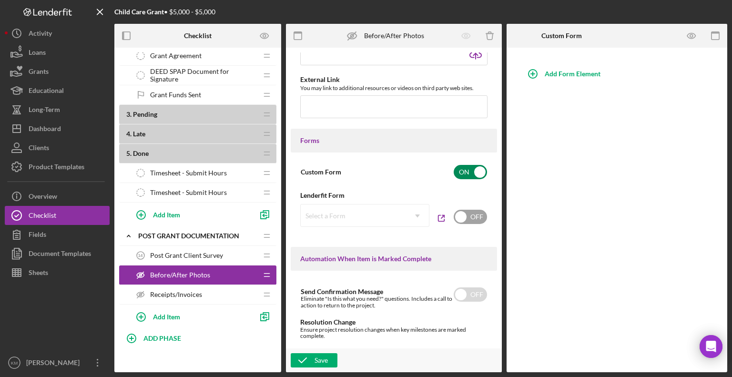
checkbox input "false"
click at [309, 369] on div "Save" at bounding box center [394, 360] width 216 height 24
click at [327, 358] on div "Save" at bounding box center [321, 360] width 13 height 14
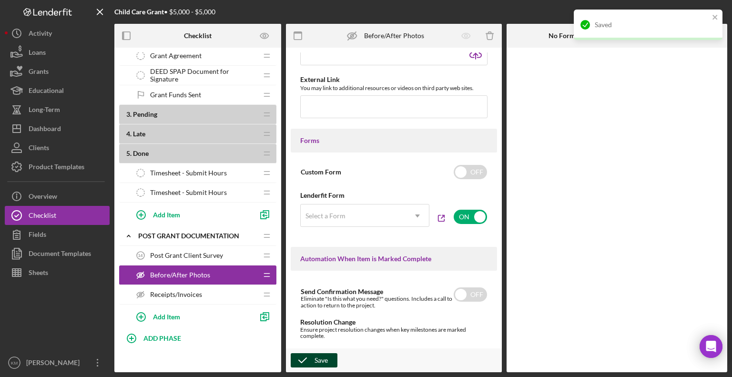
click at [319, 355] on div "Save" at bounding box center [321, 360] width 13 height 14
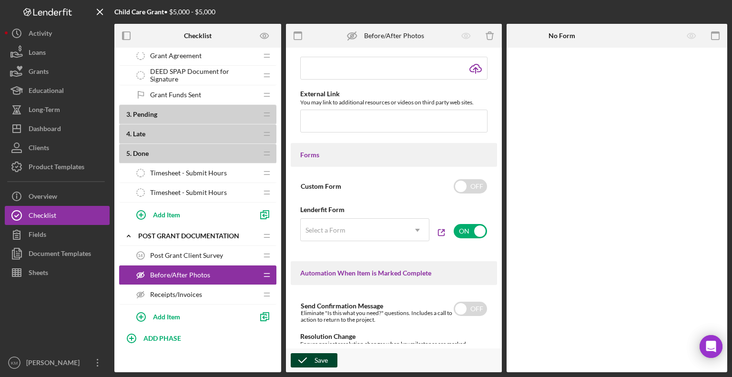
scroll to position [438, 0]
click at [471, 227] on input "checkbox" at bounding box center [470, 232] width 33 height 14
checkbox input "false"
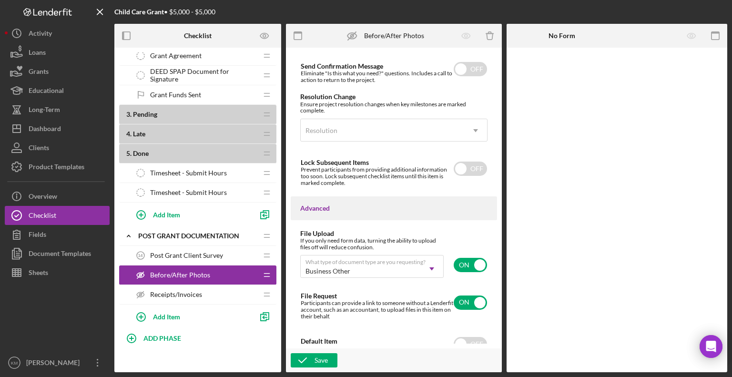
scroll to position [694, 0]
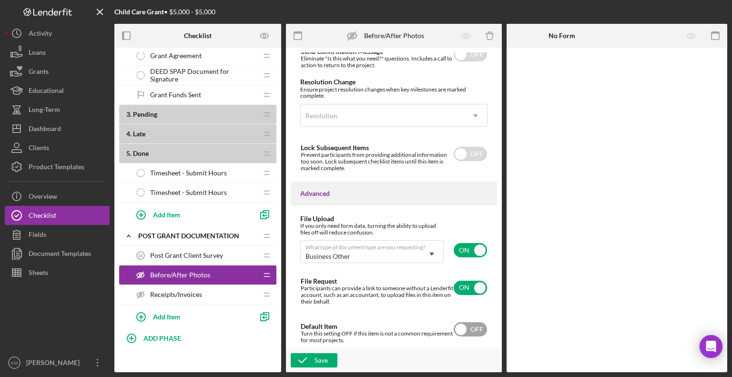
click at [467, 335] on input "checkbox" at bounding box center [470, 329] width 33 height 14
checkbox input "true"
click at [336, 358] on button "Save" at bounding box center [314, 360] width 47 height 14
click at [185, 295] on div "Receipts/Invoices Receipts/Invoices" at bounding box center [194, 294] width 126 height 19
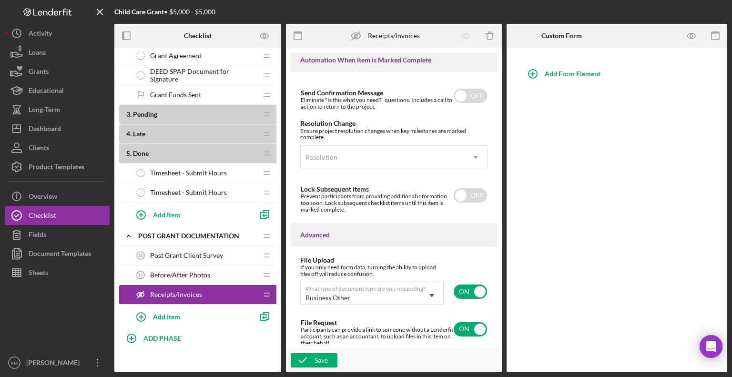
scroll to position [694, 0]
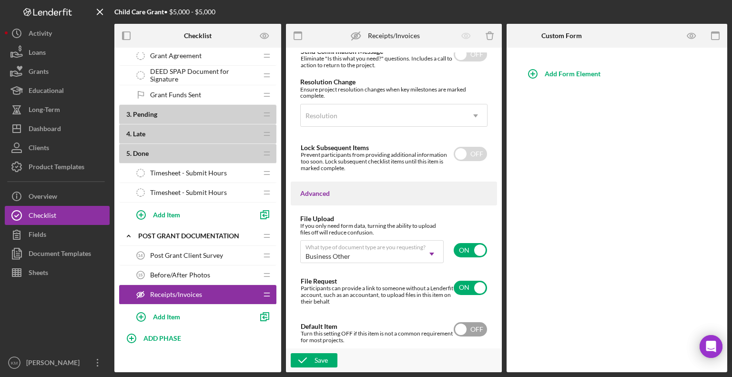
click at [458, 334] on input "checkbox" at bounding box center [470, 329] width 33 height 14
checkbox input "true"
click at [324, 355] on div "Save" at bounding box center [321, 360] width 13 height 14
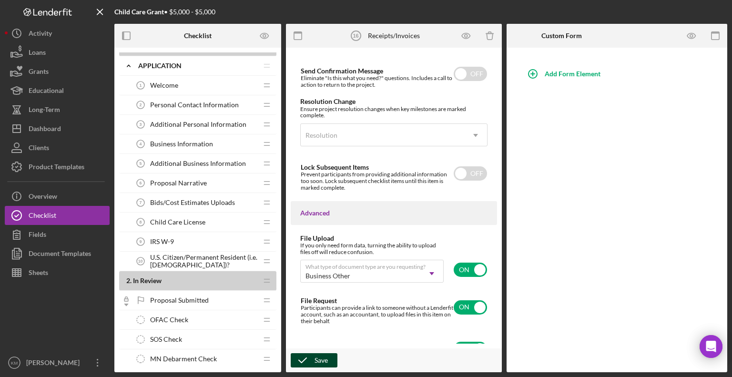
scroll to position [0, 0]
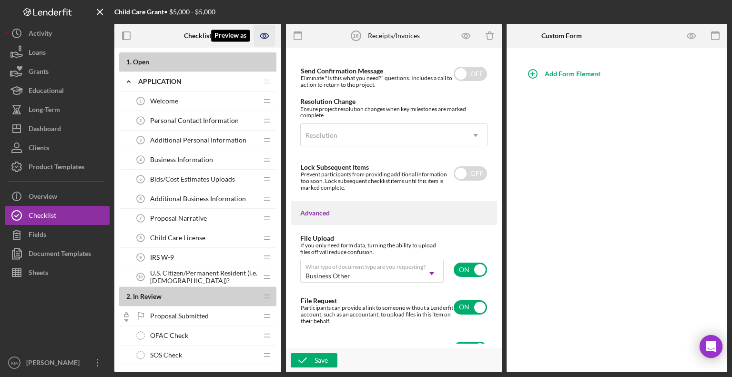
click at [272, 38] on icon "Preview as" at bounding box center [264, 35] width 21 height 21
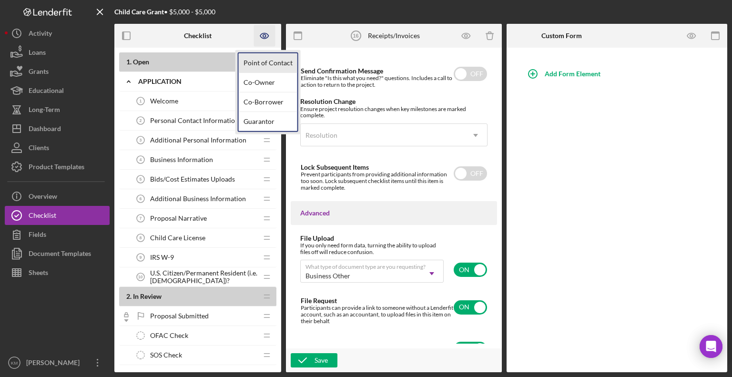
click at [256, 59] on link "Point of Contact" at bounding box center [268, 63] width 59 height 20
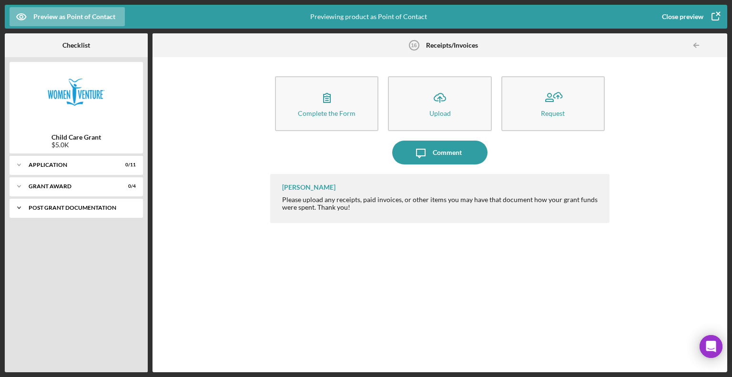
click at [21, 209] on icon "Icon/Expander" at bounding box center [19, 207] width 19 height 19
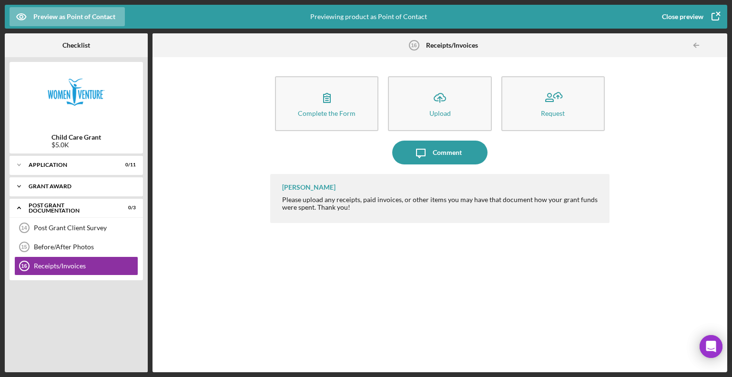
click at [18, 184] on icon "Icon/Expander" at bounding box center [19, 186] width 19 height 19
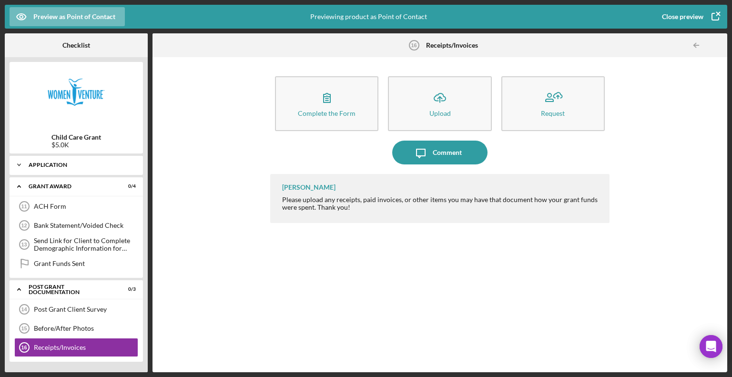
click at [19, 169] on icon "Icon/Expander" at bounding box center [19, 164] width 19 height 19
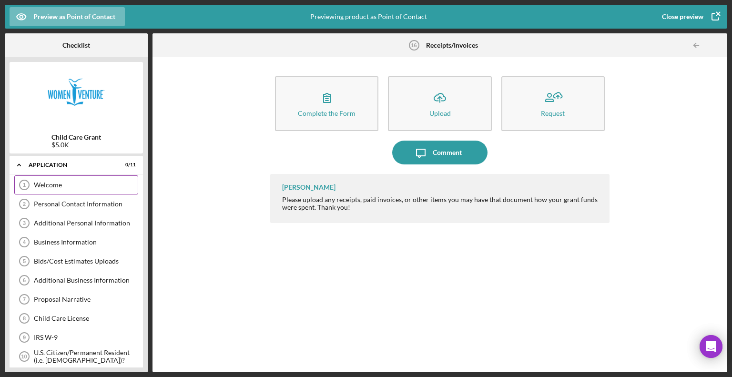
click at [61, 188] on div "Welcome" at bounding box center [86, 185] width 104 height 8
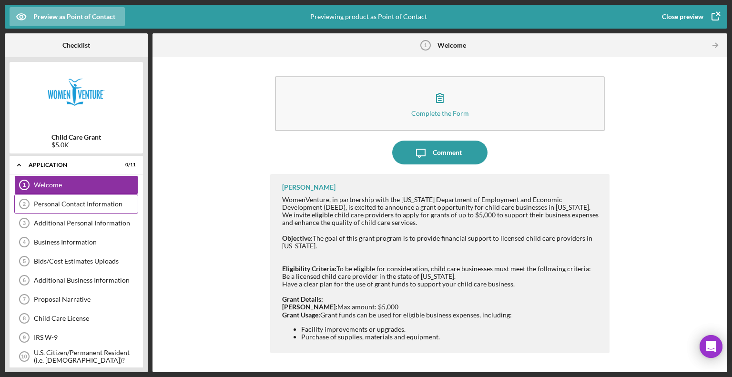
click at [64, 206] on div "Personal Contact Information" at bounding box center [86, 204] width 104 height 8
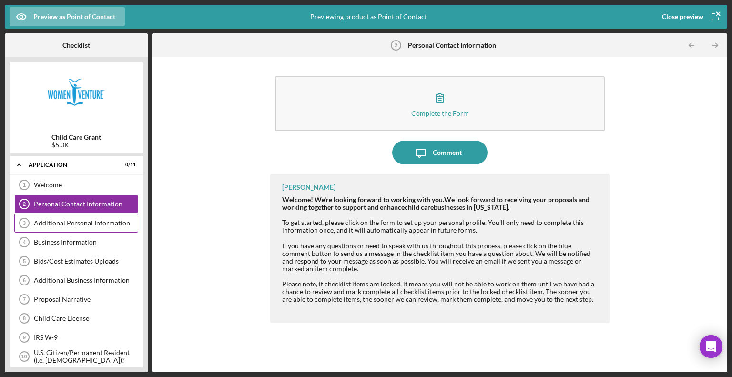
click at [65, 215] on div "Additional Personal Information 3 Additional Personal Information" at bounding box center [76, 223] width 124 height 19
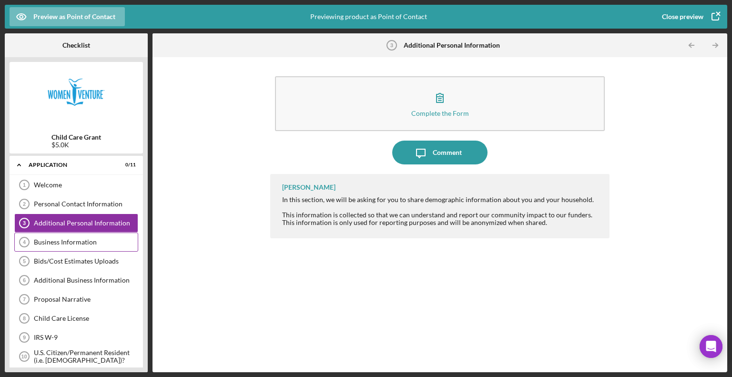
click at [66, 242] on div "Business Information" at bounding box center [86, 242] width 104 height 8
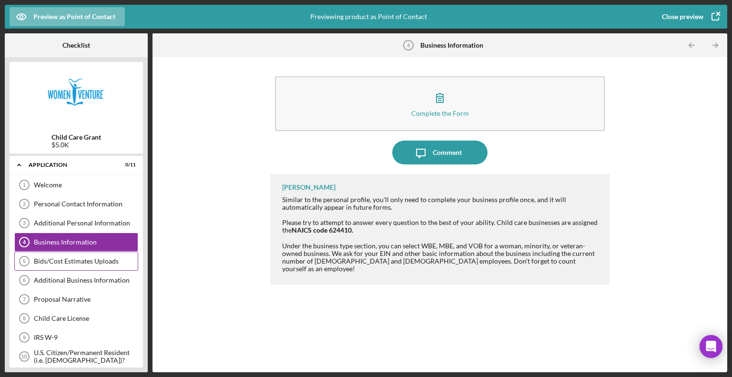
click at [67, 252] on div "Bids/Cost Estimates Uploads 5 Bids/Cost Estimates Uploads" at bounding box center [76, 261] width 124 height 19
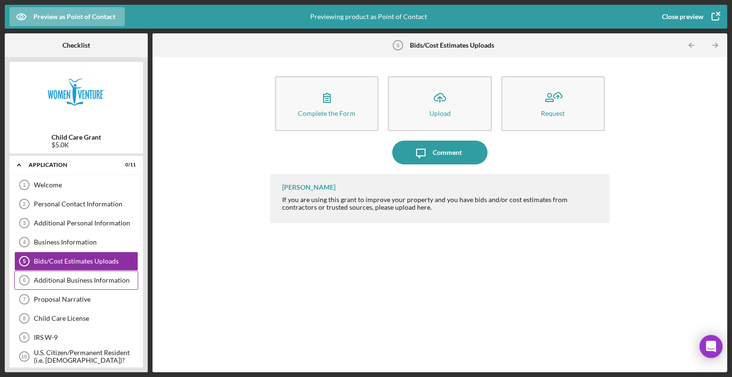
click at [67, 276] on div "Additional Business Information" at bounding box center [86, 280] width 104 height 8
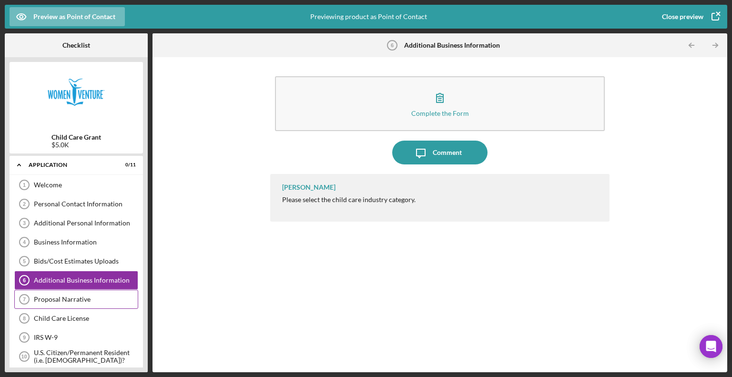
click at [69, 296] on div "Proposal Narrative" at bounding box center [86, 300] width 104 height 8
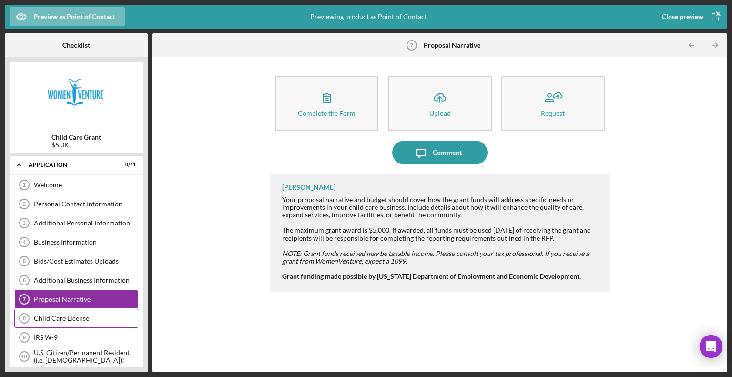
click at [69, 309] on div "Child Care License 8 Child Care License" at bounding box center [76, 318] width 124 height 19
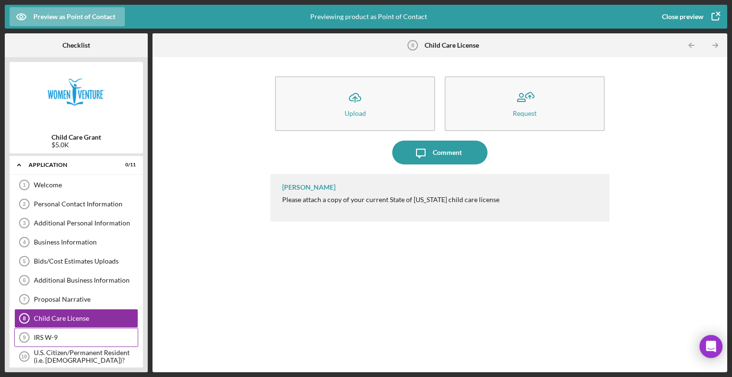
click at [60, 328] on div "IRS W-9 9 IRS W-9" at bounding box center [76, 337] width 124 height 19
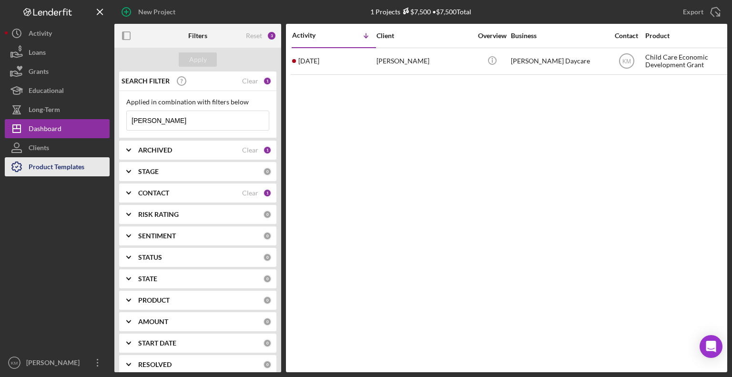
click at [53, 163] on div "Product Templates" at bounding box center [57, 167] width 56 height 21
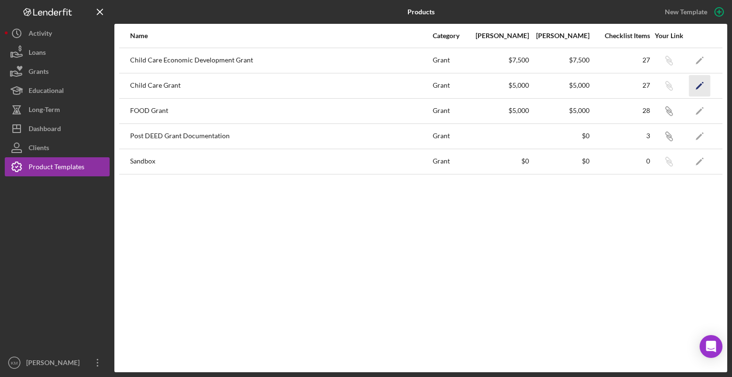
click at [699, 82] on icon "Icon/Edit" at bounding box center [699, 85] width 21 height 21
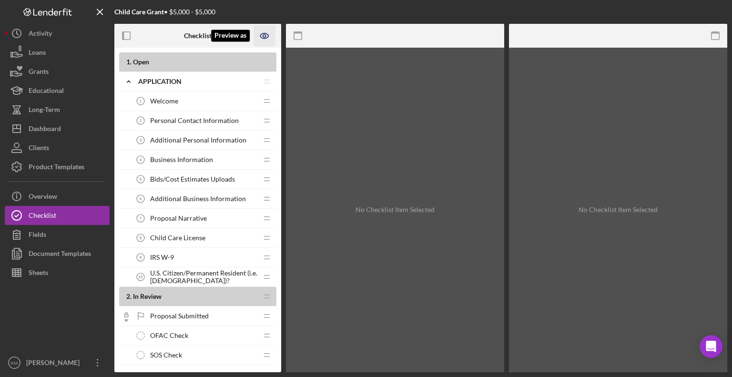
click at [267, 32] on icon "Preview as" at bounding box center [264, 35] width 21 height 21
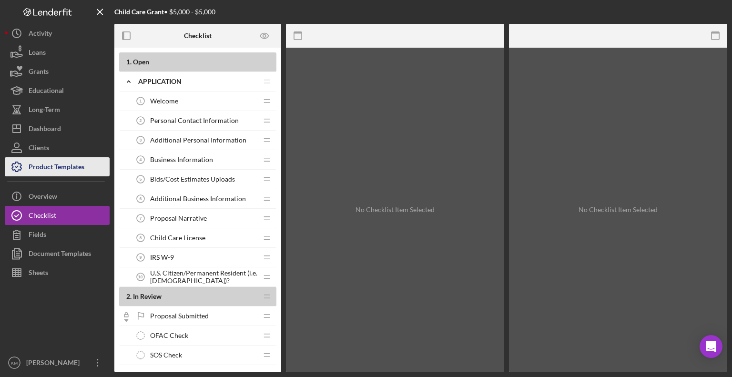
click at [79, 171] on div "Product Templates" at bounding box center [57, 167] width 56 height 21
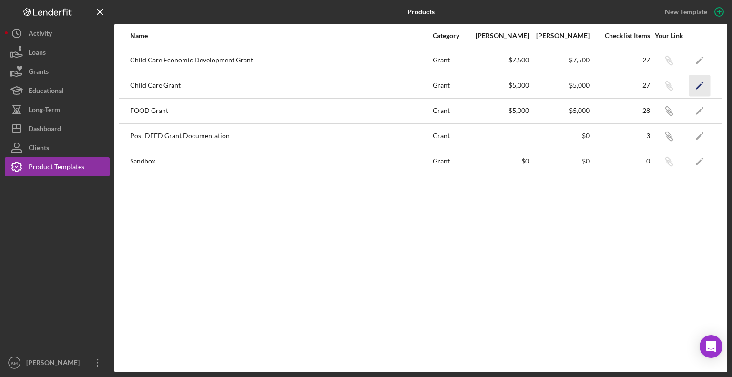
click at [694, 84] on icon "Icon/Edit" at bounding box center [699, 85] width 21 height 21
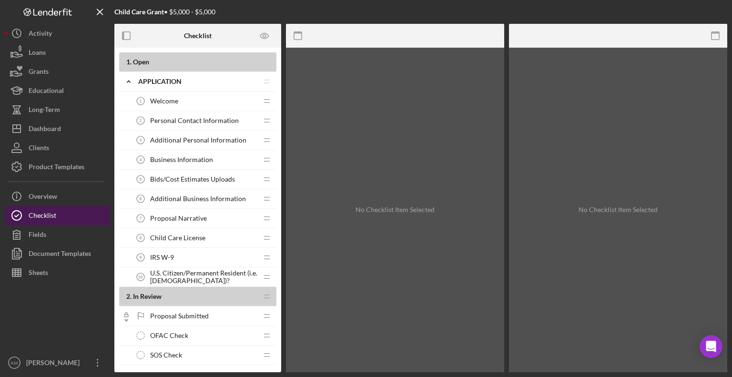
click at [71, 215] on button "Checklist" at bounding box center [57, 215] width 105 height 19
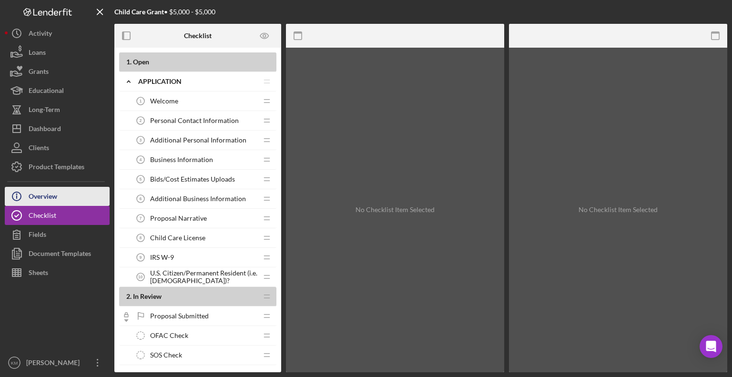
click at [60, 199] on button "Icon/Info Overview" at bounding box center [57, 196] width 105 height 19
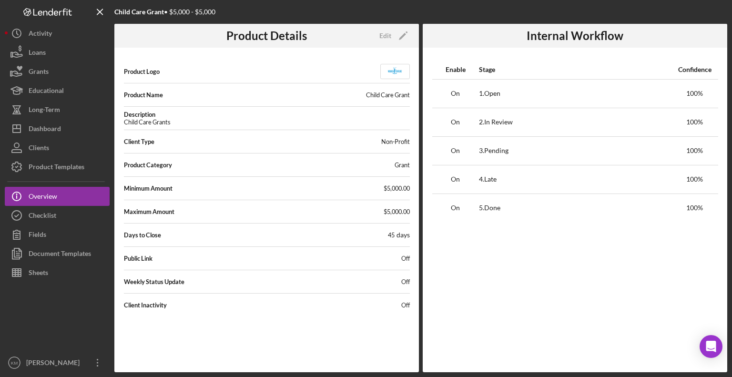
click at [405, 255] on span "Off" at bounding box center [405, 259] width 9 height 8
click at [400, 36] on icon "Icon/Edit" at bounding box center [403, 36] width 24 height 24
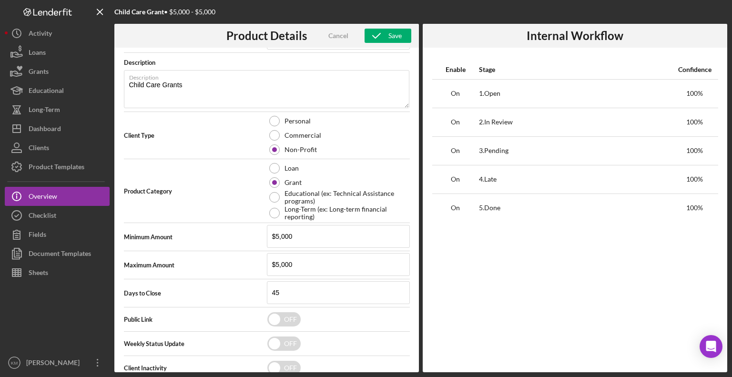
scroll to position [138, 0]
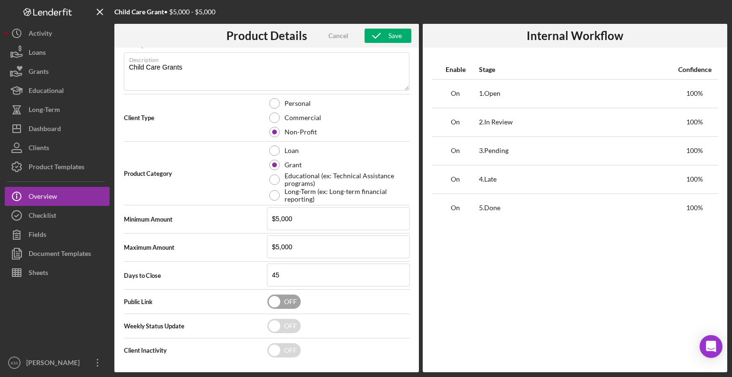
click at [289, 304] on input "checkbox" at bounding box center [283, 302] width 33 height 14
checkbox input "true"
click at [290, 352] on input "checkbox" at bounding box center [283, 350] width 33 height 14
checkbox input "true"
click at [376, 33] on icon "button" at bounding box center [377, 36] width 24 height 24
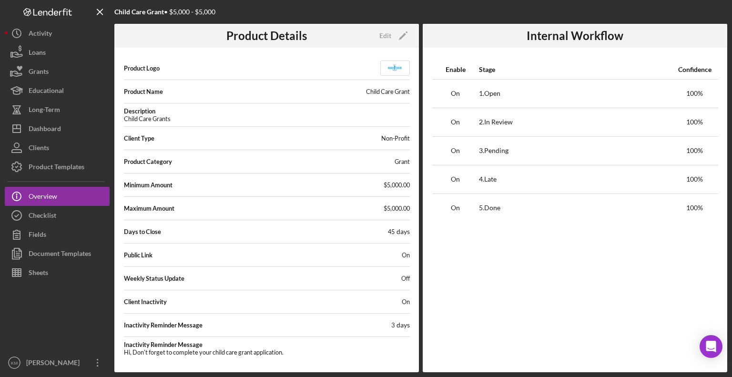
scroll to position [2, 0]
click at [99, 176] on div "Icon/History Activity Loans Grants Educational Long-Term Icon/Dashboard Dashboa…" at bounding box center [57, 198] width 105 height 348
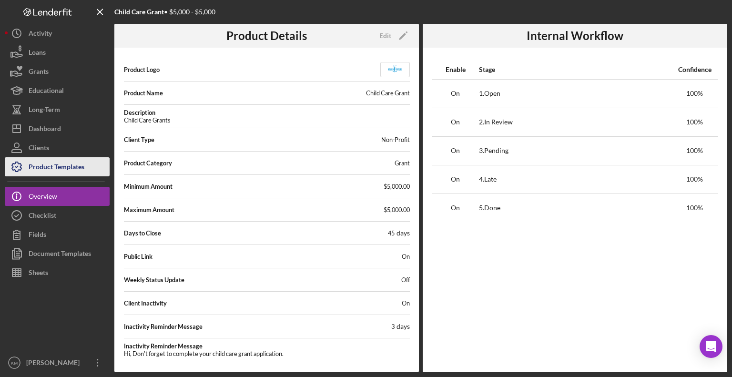
click at [82, 170] on div "Product Templates" at bounding box center [57, 167] width 56 height 21
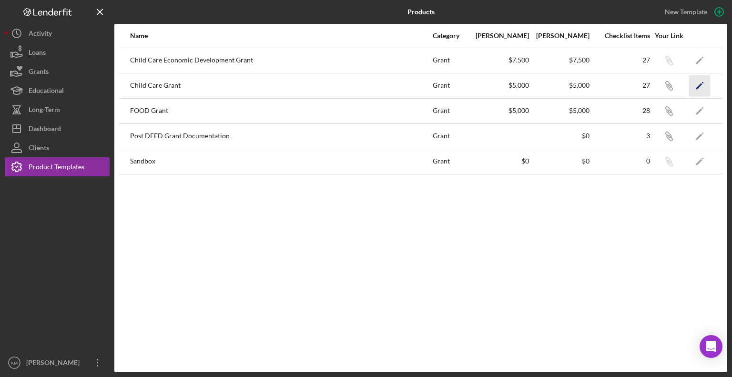
click at [705, 80] on icon "Icon/Edit" at bounding box center [699, 85] width 21 height 21
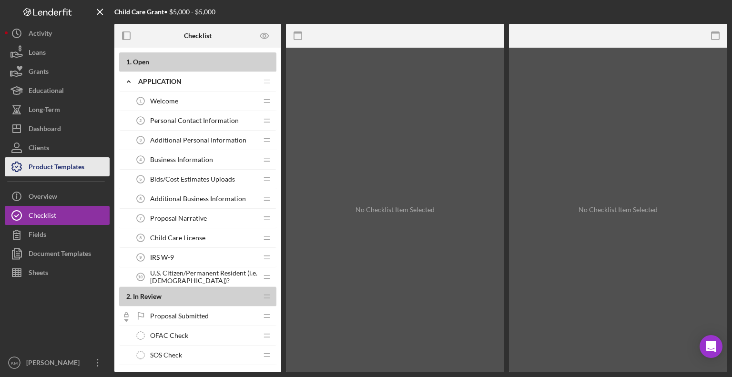
click at [87, 171] on button "Product Templates" at bounding box center [57, 166] width 105 height 19
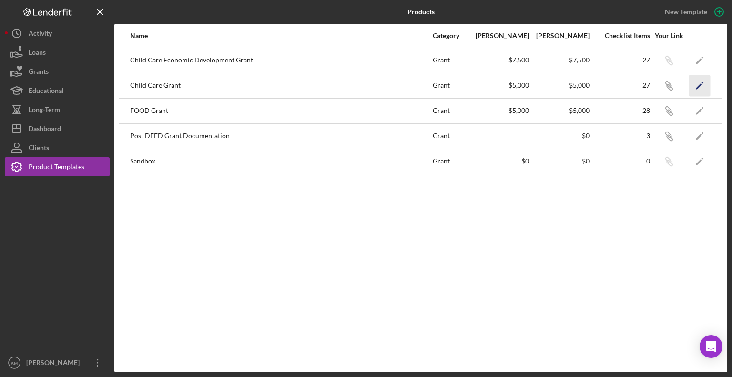
click at [699, 87] on icon "Icon/Edit" at bounding box center [699, 85] width 21 height 21
click at [671, 89] on icon "Icon/Link" at bounding box center [668, 85] width 21 height 21
click at [64, 70] on button "Grants" at bounding box center [57, 71] width 105 height 19
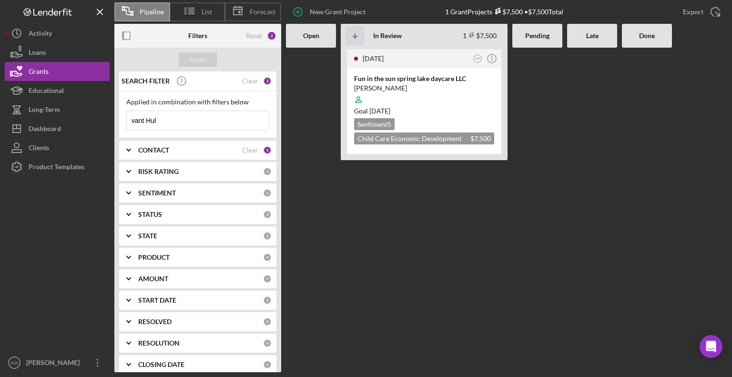
click at [176, 124] on input "vant Hul" at bounding box center [198, 120] width 142 height 19
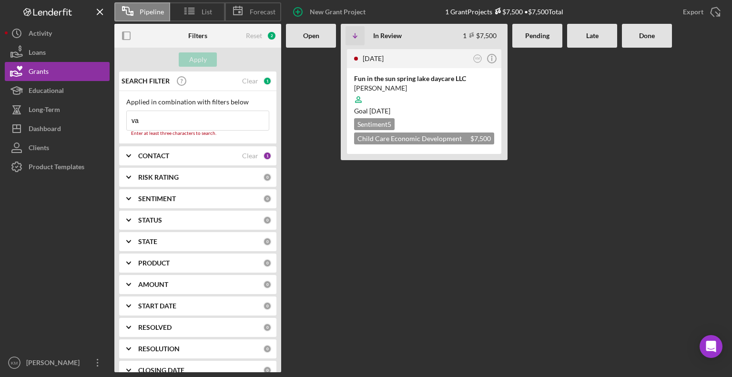
type input "v"
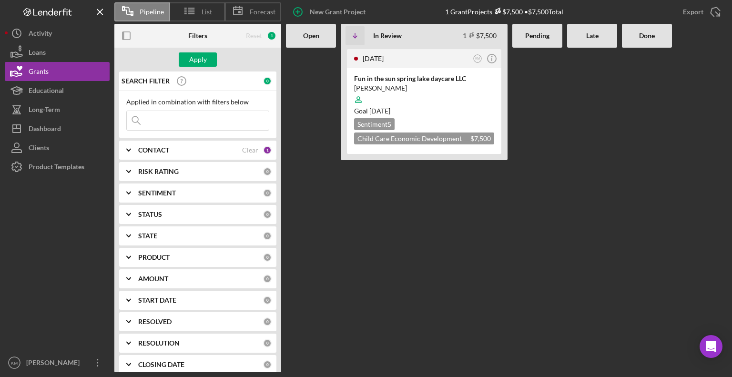
drag, startPoint x: 403, startPoint y: 246, endPoint x: 134, endPoint y: 171, distance: 279.1
click at [134, 171] on icon "Icon/Expander" at bounding box center [129, 172] width 24 height 24
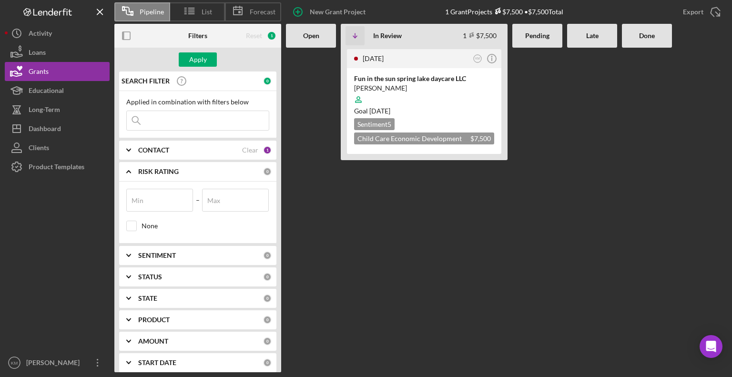
click at [132, 155] on icon "Icon/Expander" at bounding box center [129, 150] width 24 height 24
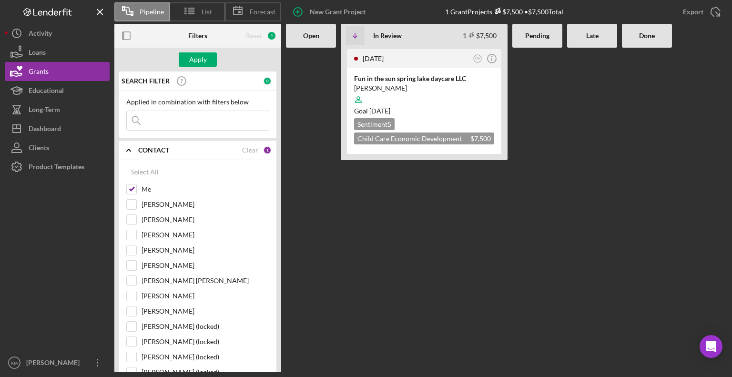
click at [357, 207] on Review "2 months ago KM Icon/Info Fun in the sun spring lake daycare LLC Haley Vant Hul…" at bounding box center [424, 210] width 167 height 325
click at [39, 69] on div "Grants" at bounding box center [39, 72] width 20 height 21
click at [157, 9] on span "Pipeline" at bounding box center [152, 12] width 24 height 8
click at [353, 35] on icon "Icon/Table Sort Arrow" at bounding box center [355, 35] width 19 height 19
